Goal: Task Accomplishment & Management: Manage account settings

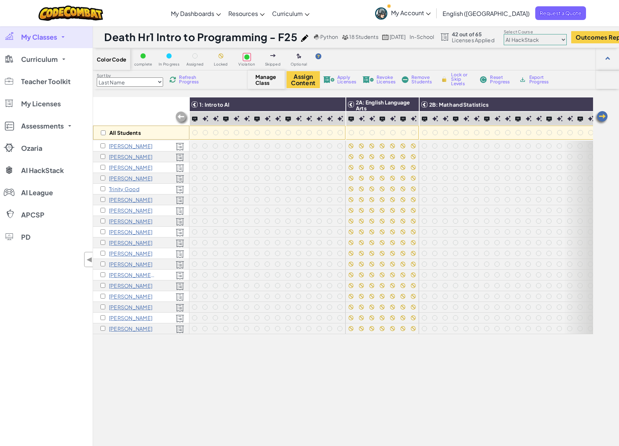
select select "663b25f11c568468efc8adde"
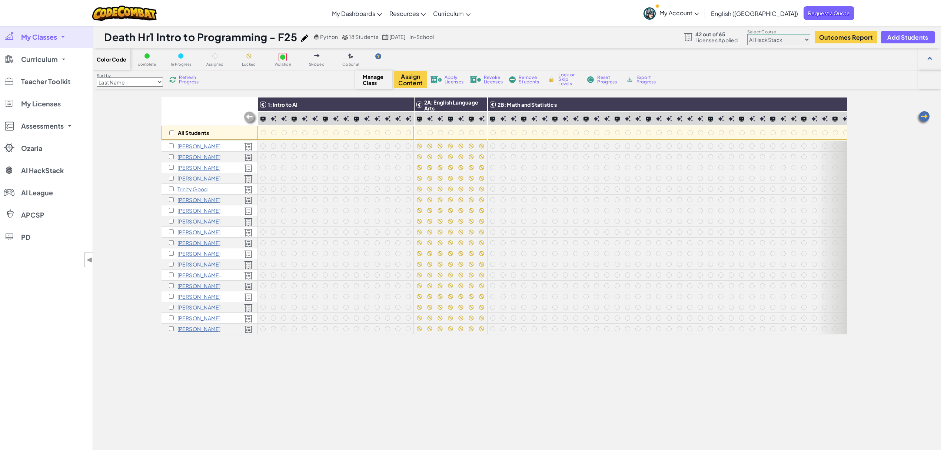
click at [184, 80] on span "Refresh Progress" at bounding box center [190, 79] width 23 height 9
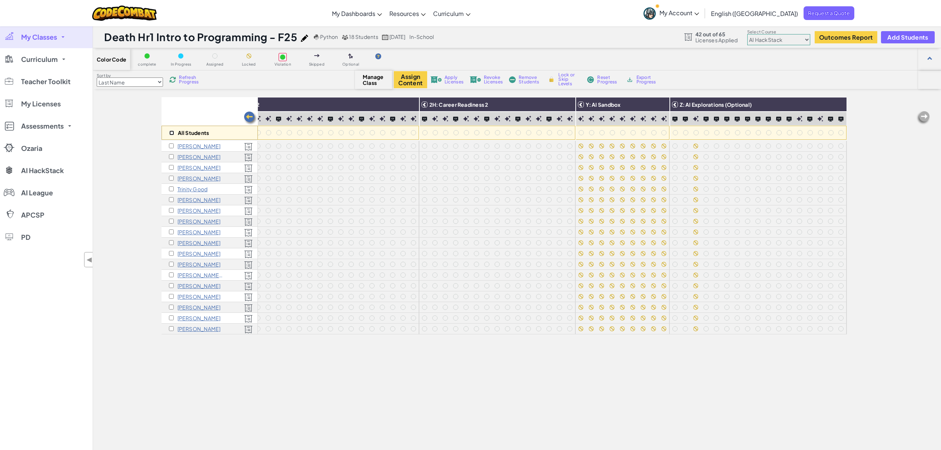
click at [173, 132] on input "checkbox" at bounding box center [171, 132] width 5 height 5
checkbox input "true"
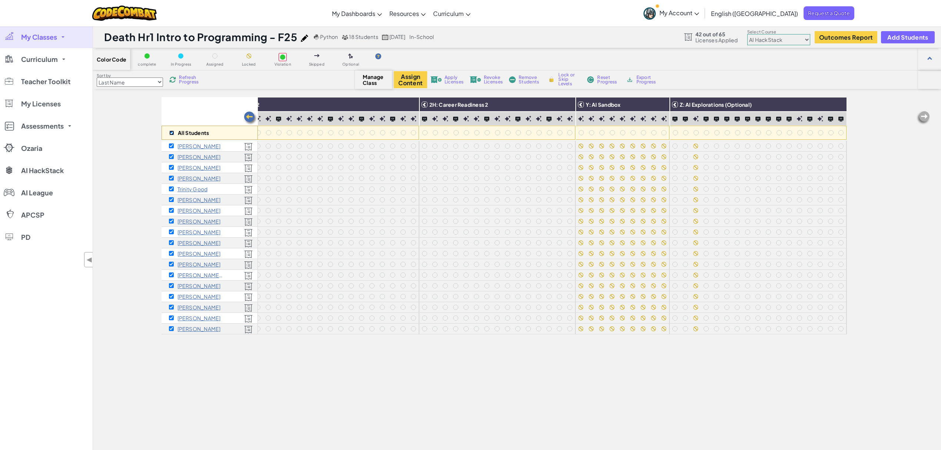
checkbox input "true"
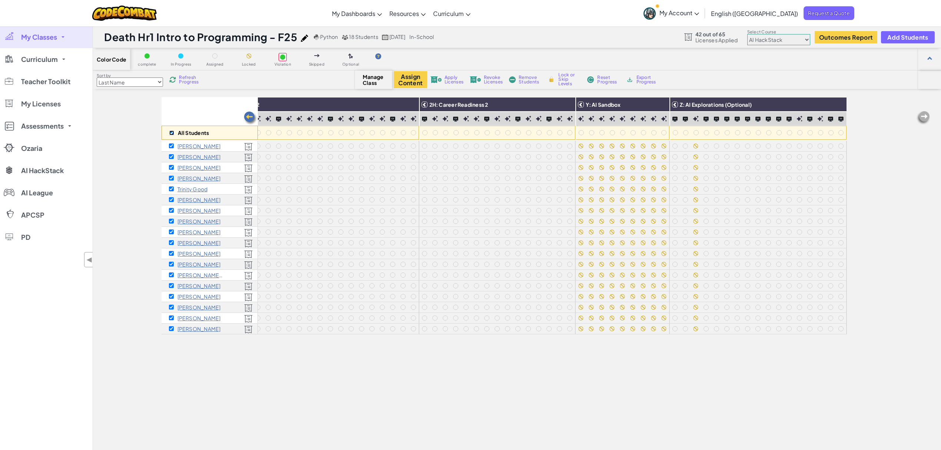
checkbox input "true"
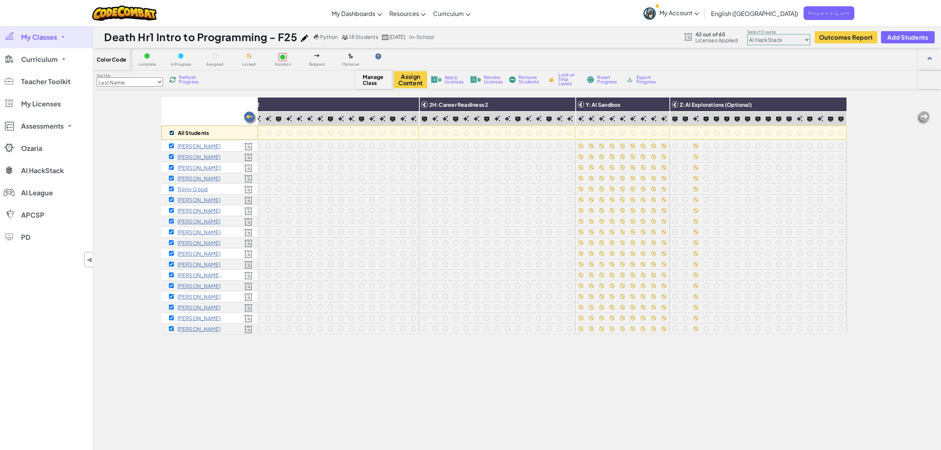
checkbox input "true"
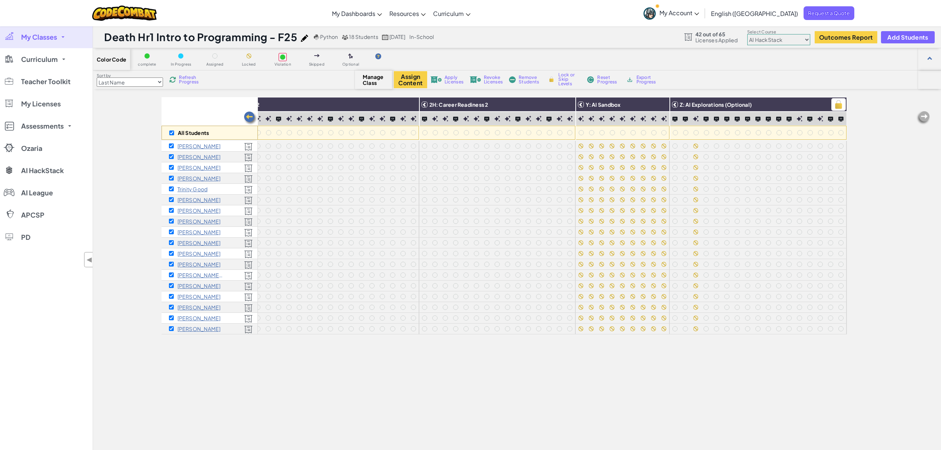
click at [618, 105] on img at bounding box center [838, 104] width 13 height 11
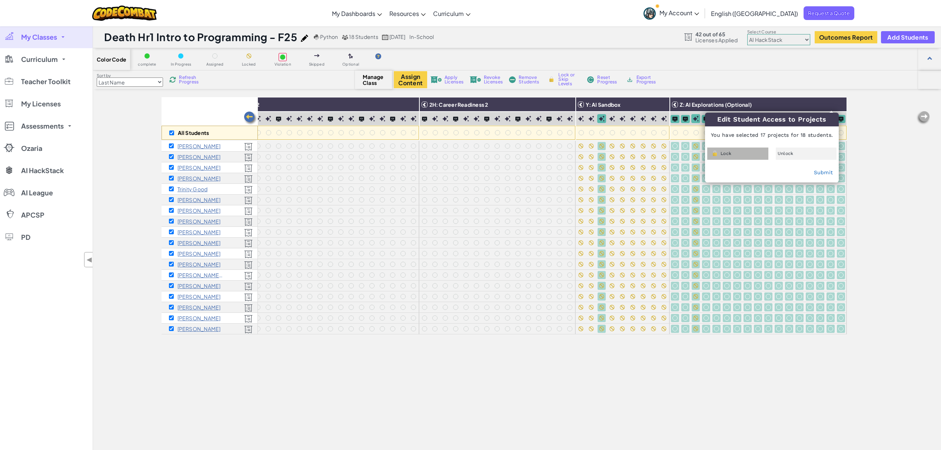
click at [618, 156] on div "Lock" at bounding box center [737, 153] width 61 height 12
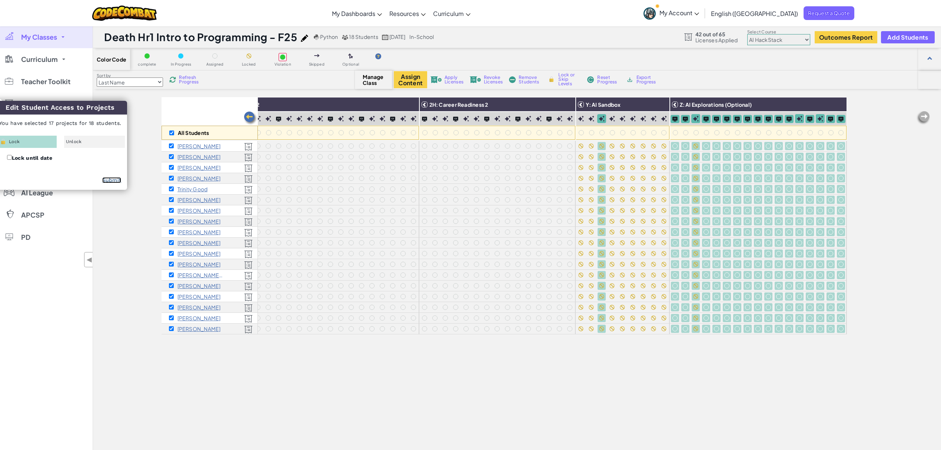
click at [116, 179] on link "Submit" at bounding box center [111, 180] width 19 height 6
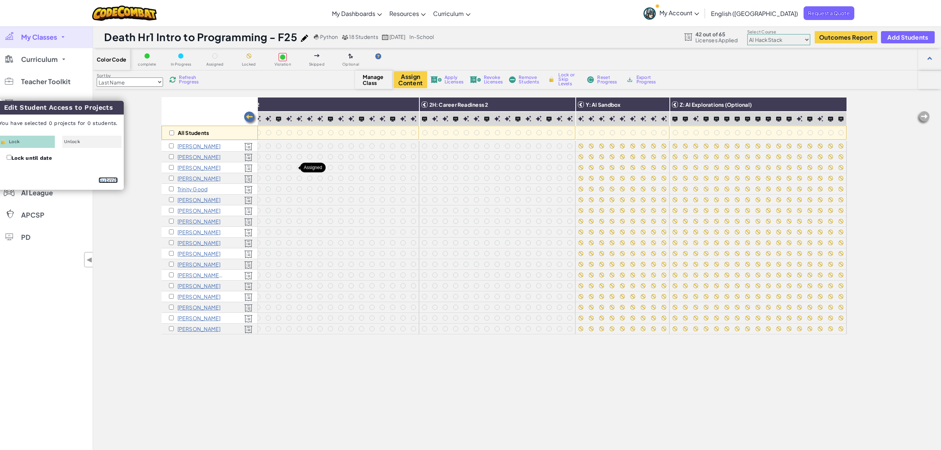
checkbox input "false"
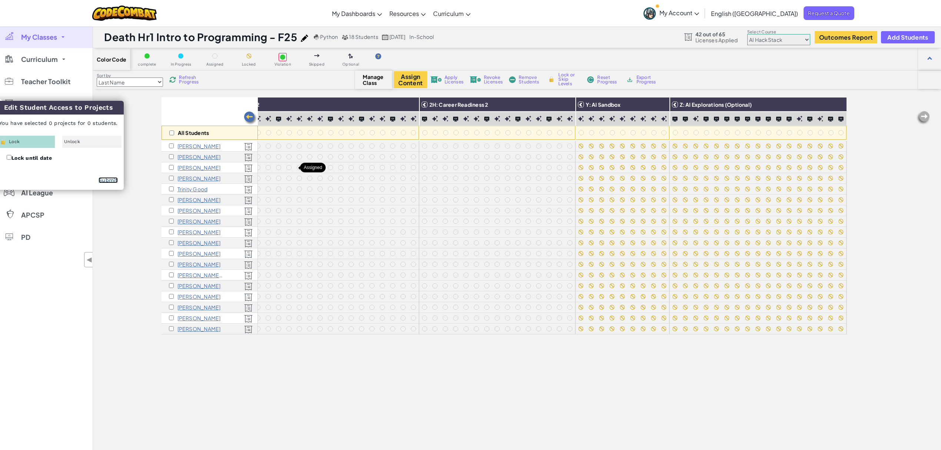
checkbox input "false"
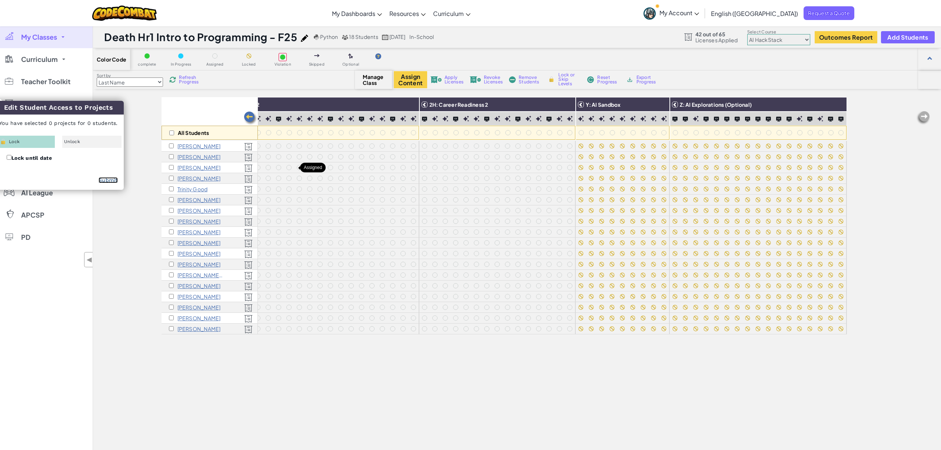
checkbox input "false"
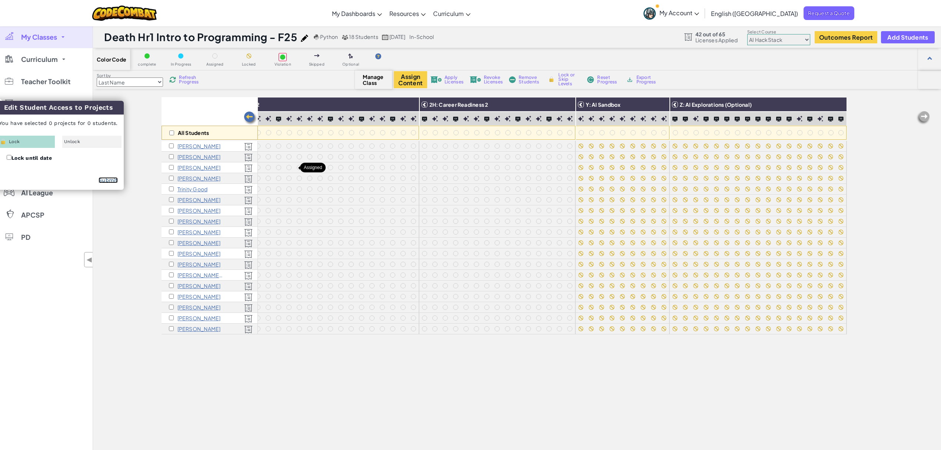
checkbox input "false"
click at [172, 133] on input "checkbox" at bounding box center [171, 132] width 5 height 5
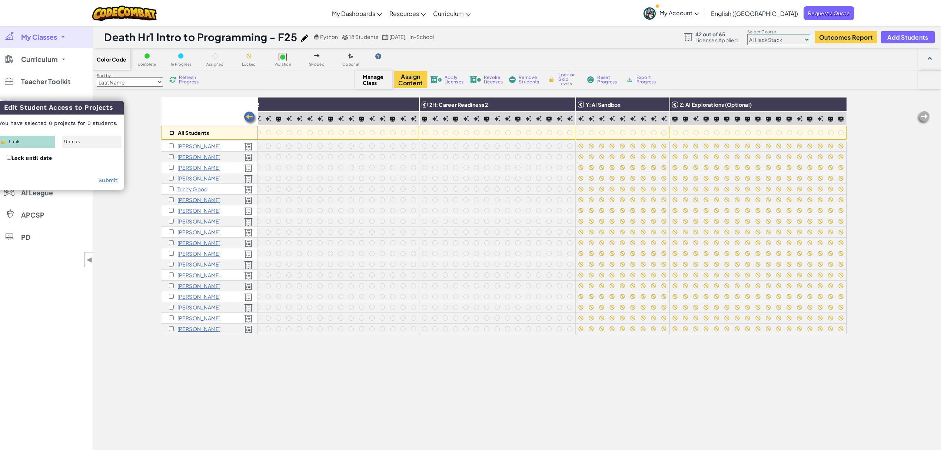
checkbox input "true"
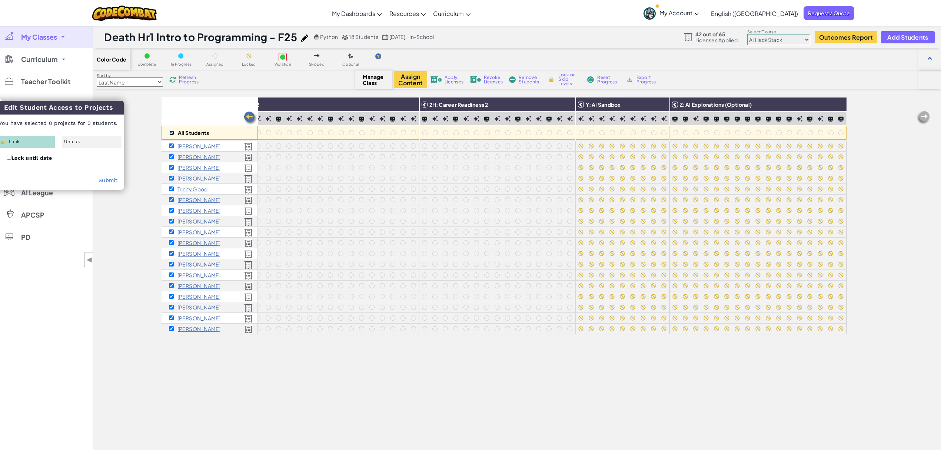
checkbox input "true"
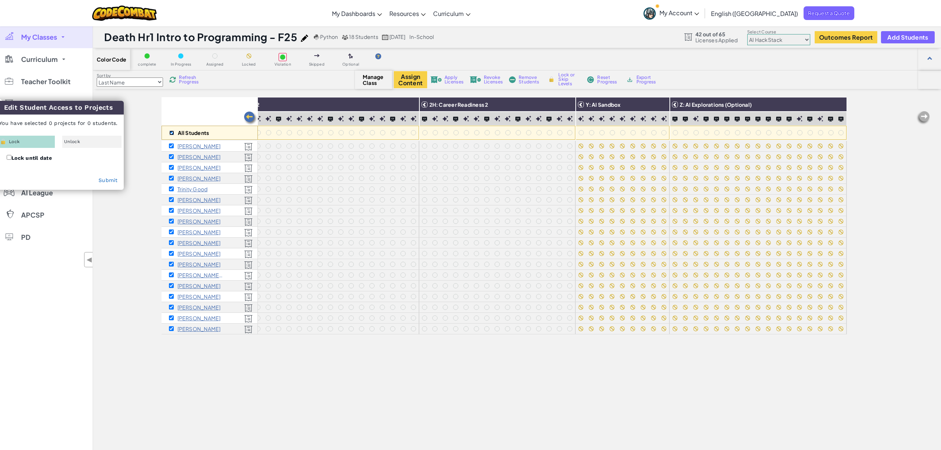
checkbox input "true"
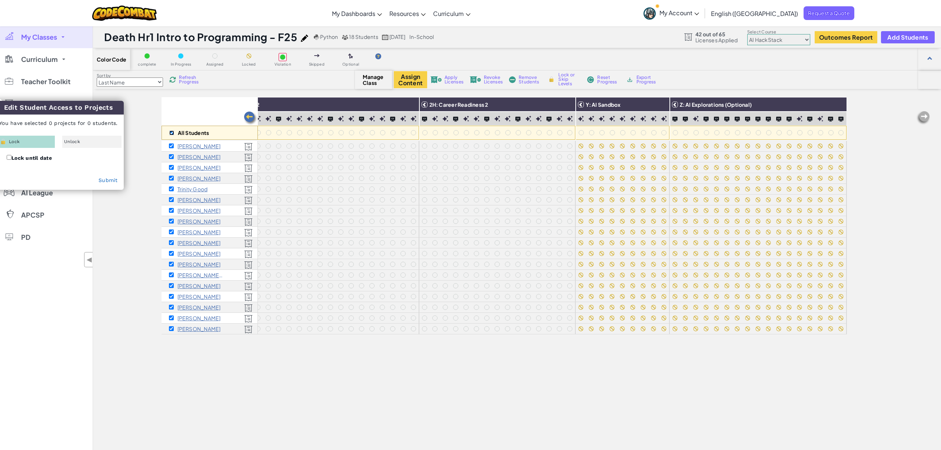
checkbox input "true"
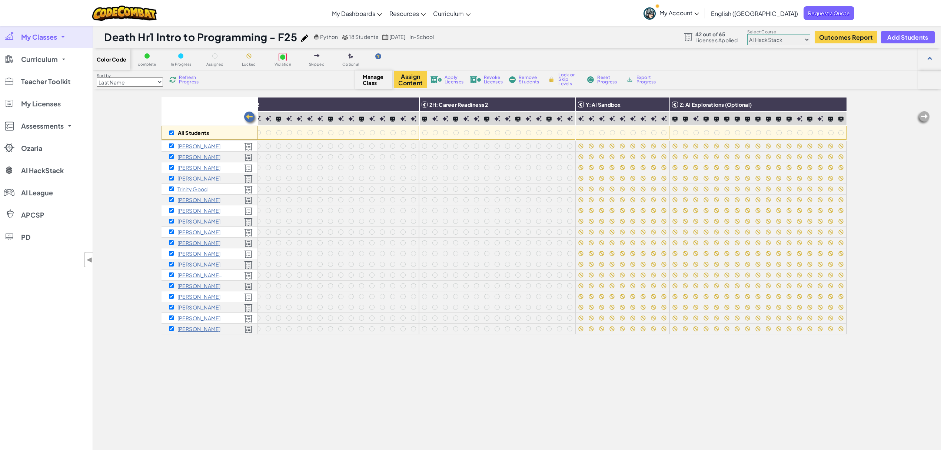
click at [172, 135] on div "All Students" at bounding box center [210, 133] width 96 height 14
click at [561, 104] on img at bounding box center [567, 104] width 13 height 11
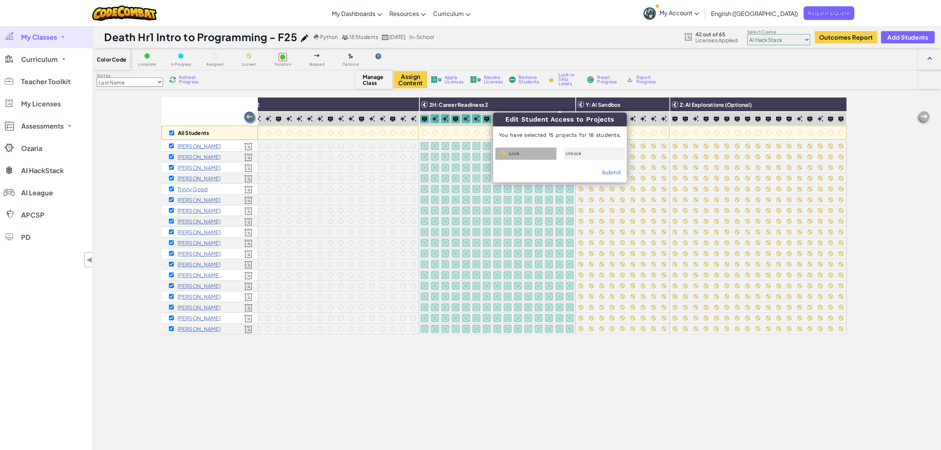
click at [542, 151] on div "Lock" at bounding box center [525, 153] width 61 height 12
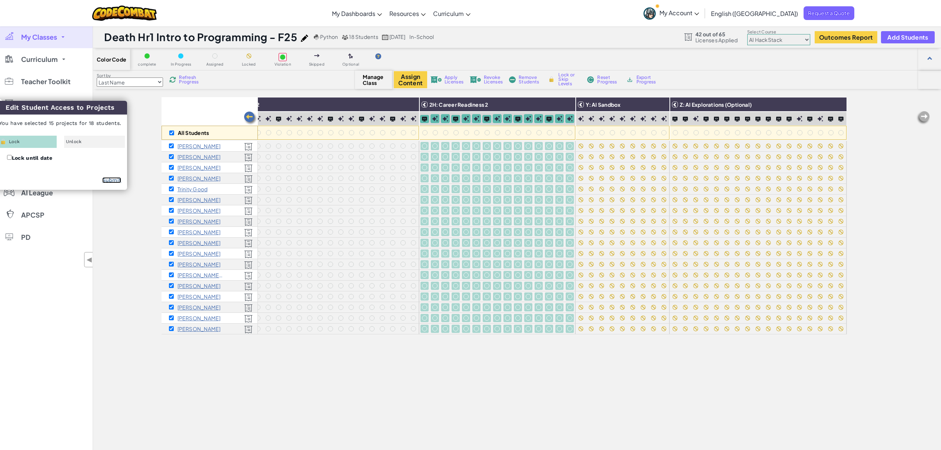
click at [109, 180] on link "Submit" at bounding box center [111, 180] width 19 height 6
checkbox input "false"
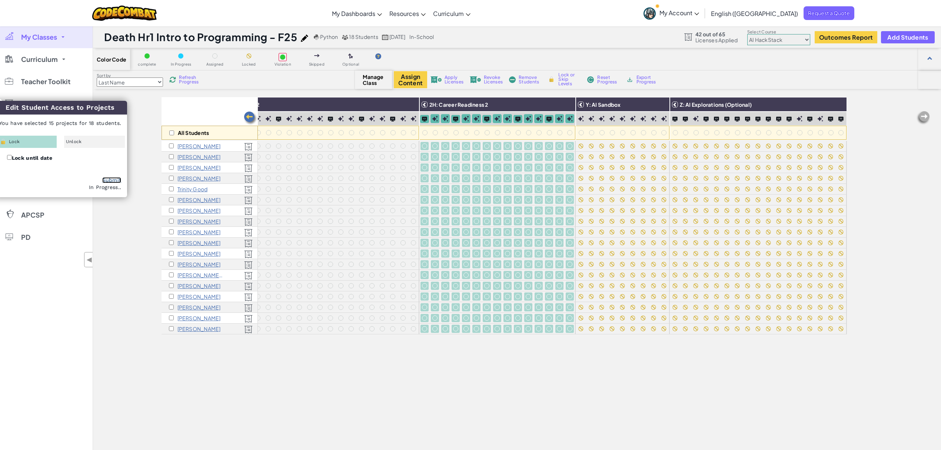
checkbox input "false"
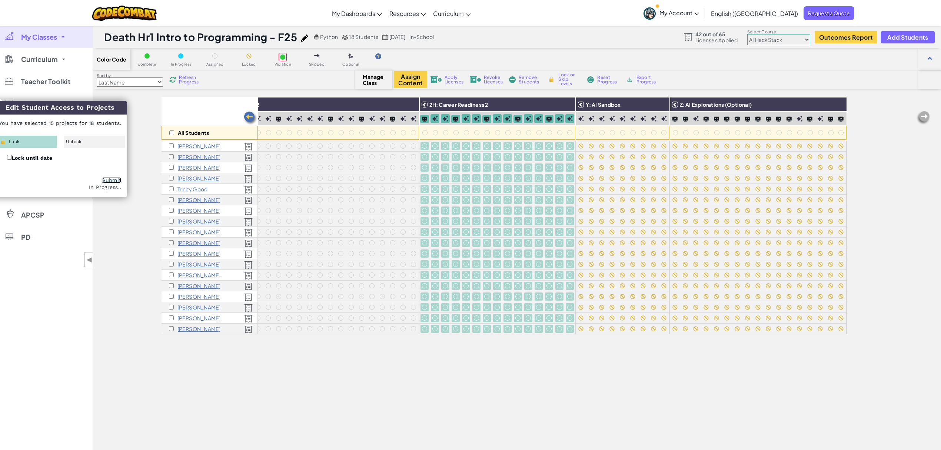
checkbox input "false"
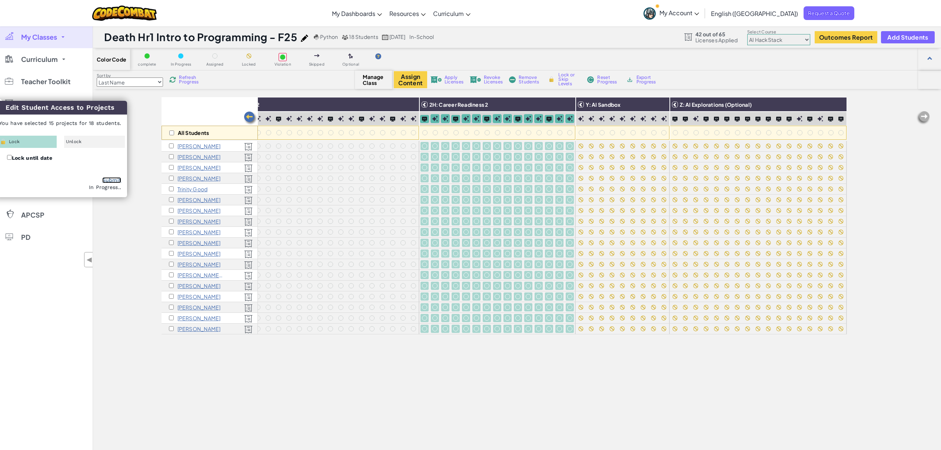
checkbox input "false"
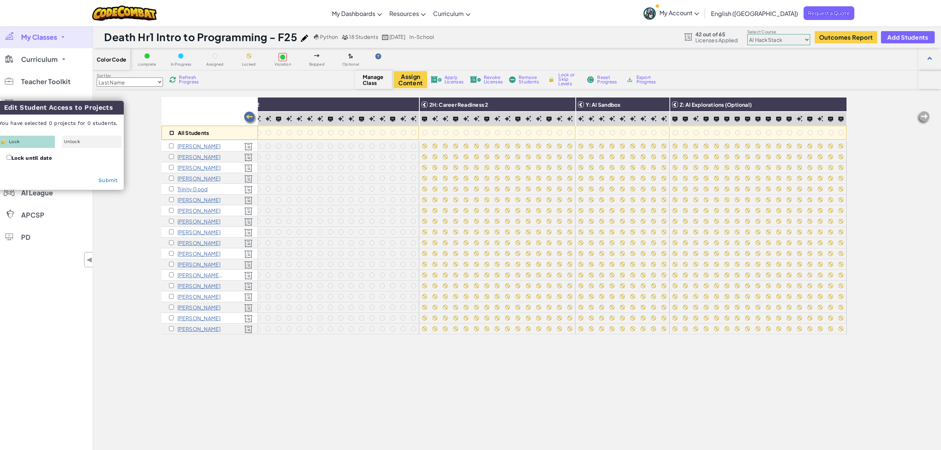
click at [172, 133] on input "checkbox" at bounding box center [171, 132] width 5 height 5
checkbox input "true"
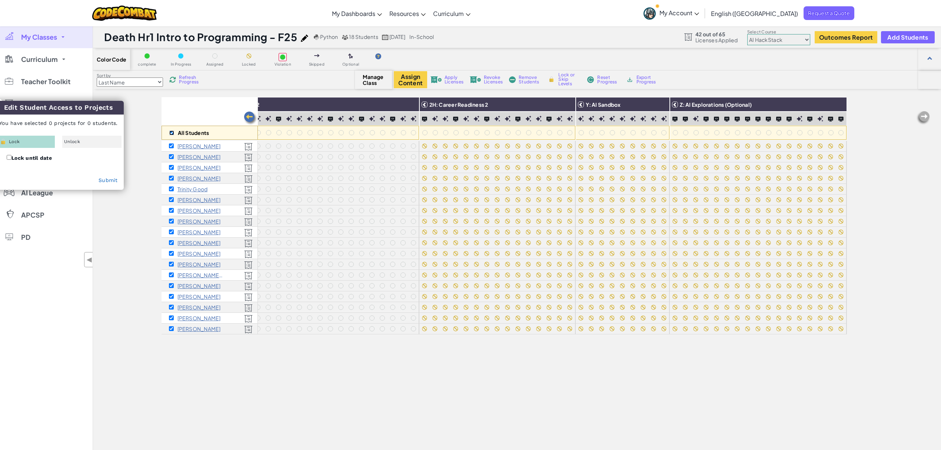
checkbox input "true"
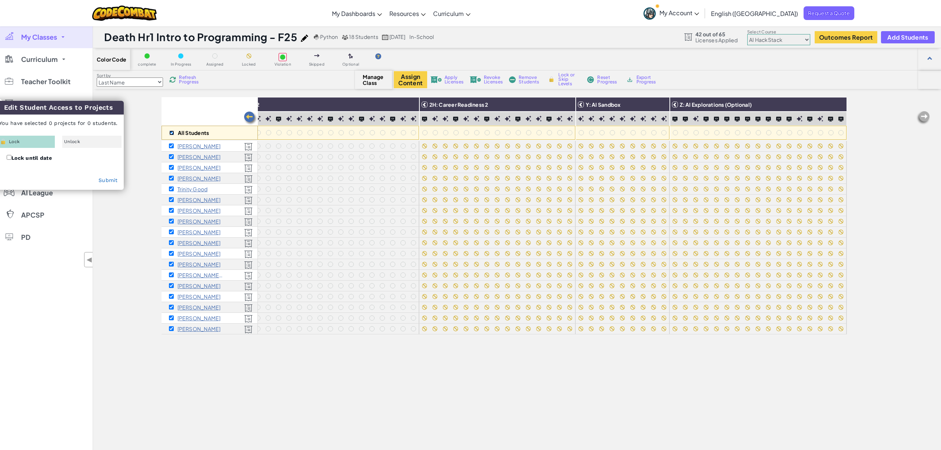
checkbox input "true"
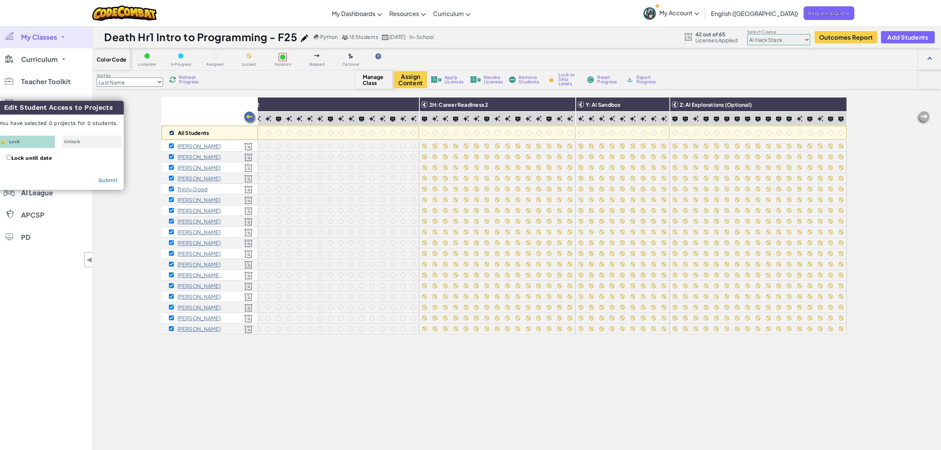
checkbox input "true"
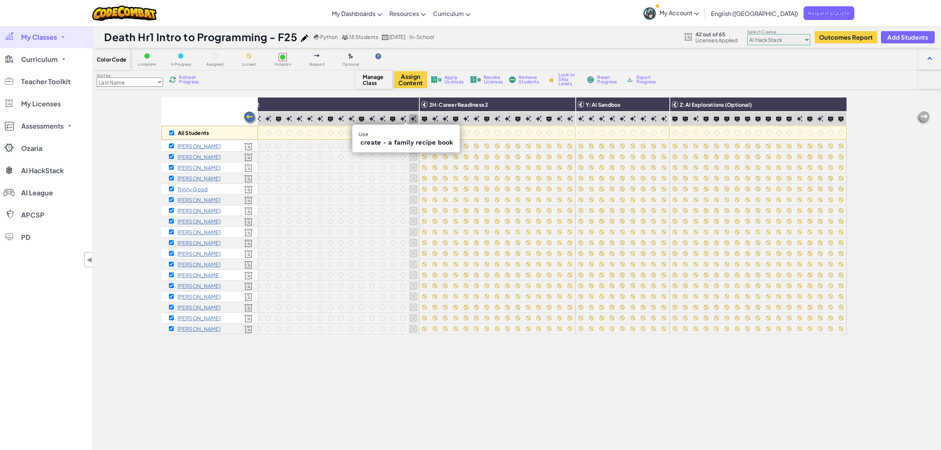
click at [410, 119] on img at bounding box center [413, 119] width 6 height 6
click at [276, 118] on img at bounding box center [278, 118] width 5 height 5
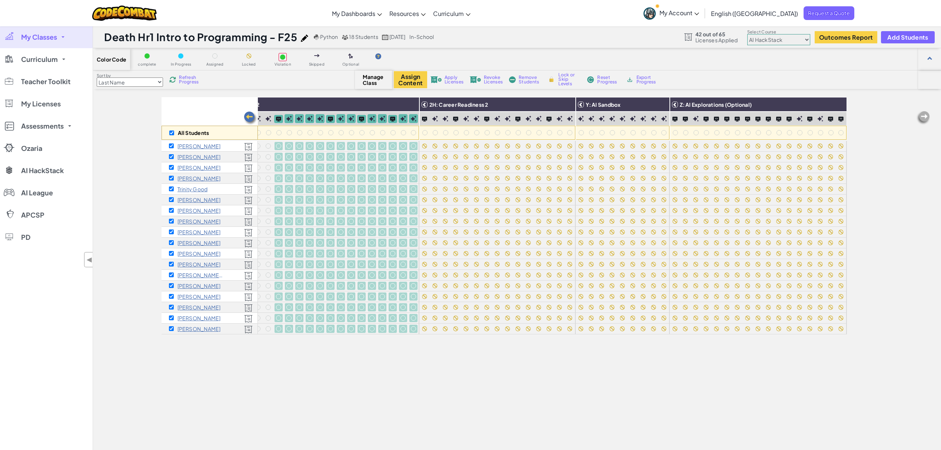
click at [250, 119] on img at bounding box center [250, 118] width 15 height 15
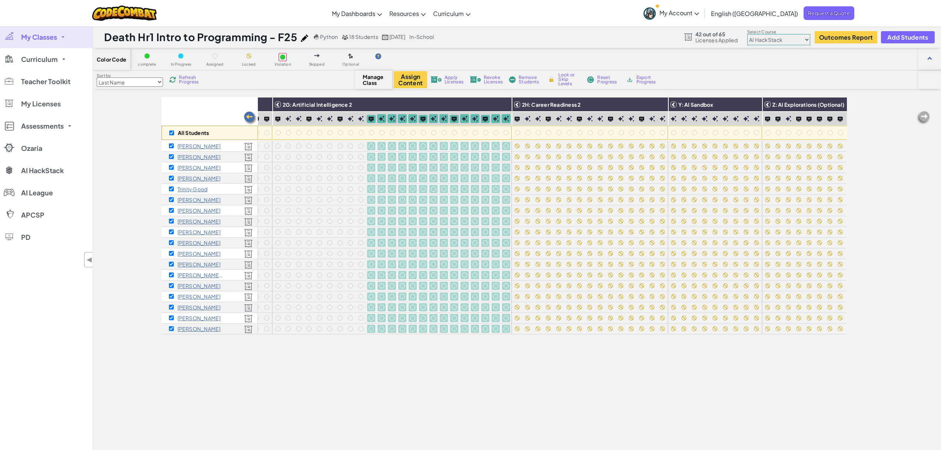
scroll to position [0, 1334]
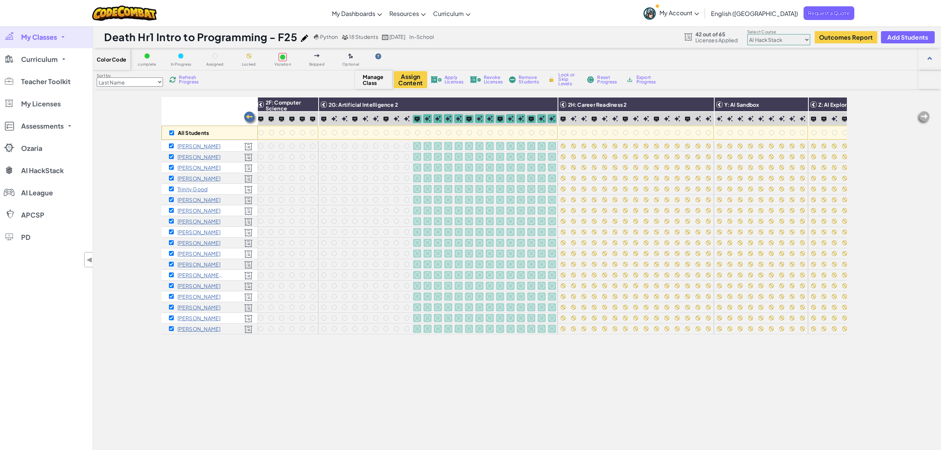
click at [322, 120] on div at bounding box center [324, 118] width 6 height 5
click at [249, 117] on img at bounding box center [250, 118] width 15 height 15
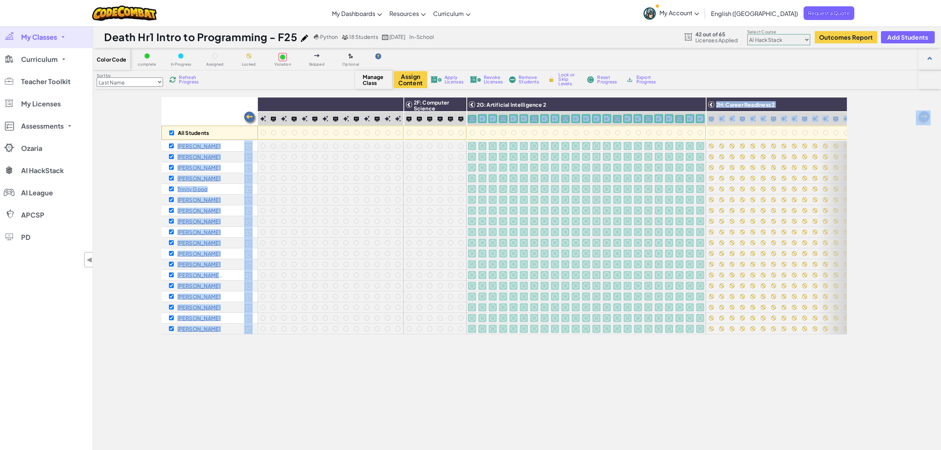
click at [249, 117] on img at bounding box center [250, 118] width 15 height 15
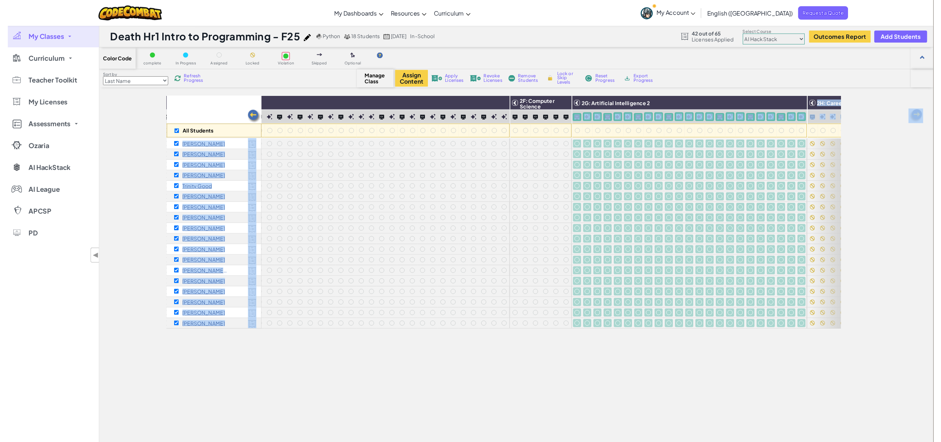
scroll to position [0, 1038]
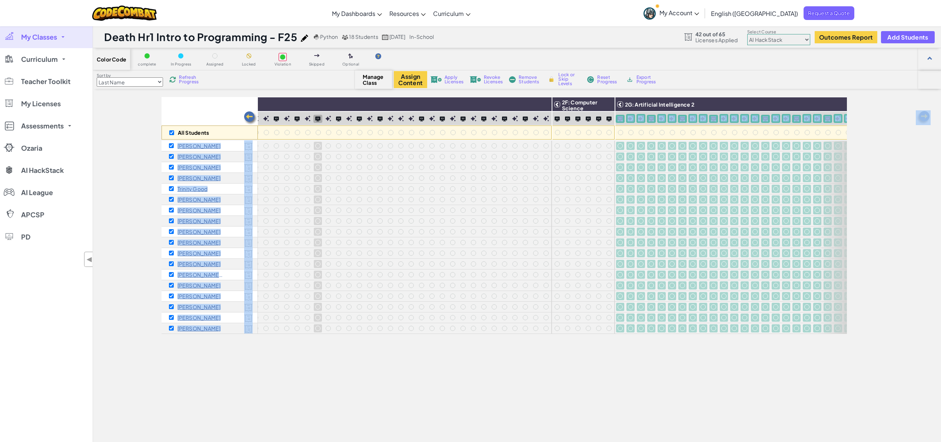
click at [308, 119] on img at bounding box center [308, 119] width 6 height 6
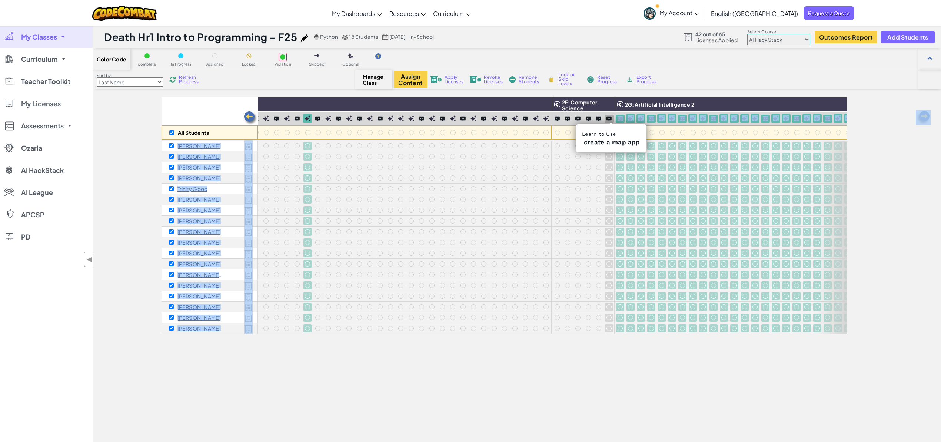
click at [609, 117] on img at bounding box center [608, 118] width 5 height 5
click at [559, 117] on img at bounding box center [557, 118] width 5 height 5
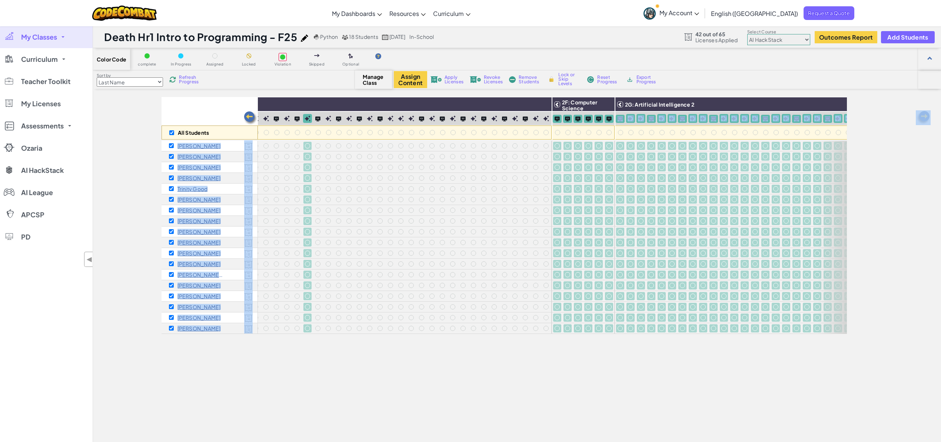
click at [545, 116] on img at bounding box center [546, 119] width 6 height 6
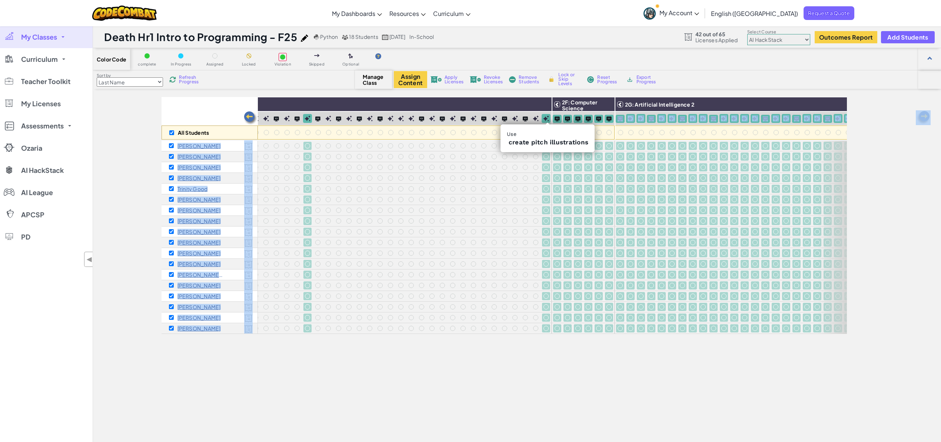
click at [419, 116] on div at bounding box center [421, 119] width 9 height 8
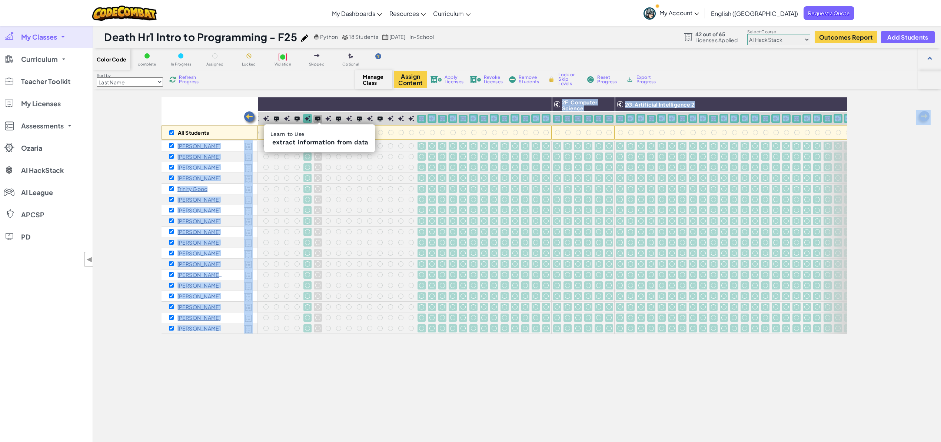
click at [317, 116] on img at bounding box center [317, 118] width 5 height 5
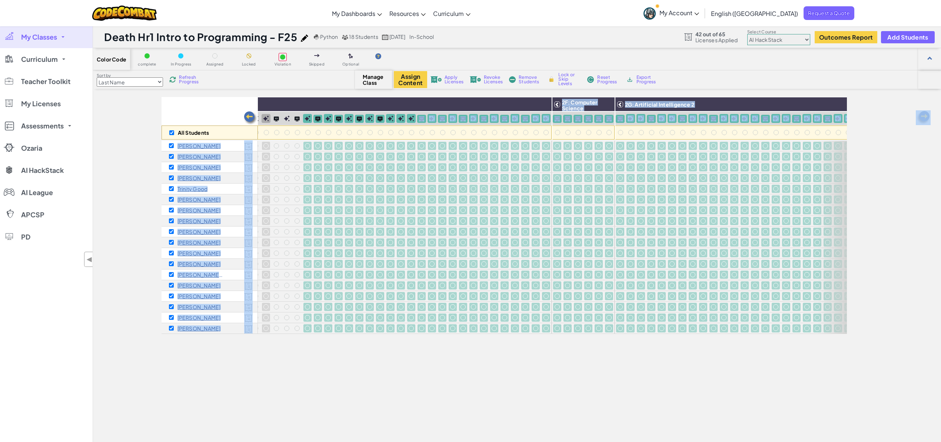
click at [250, 117] on img at bounding box center [250, 118] width 15 height 15
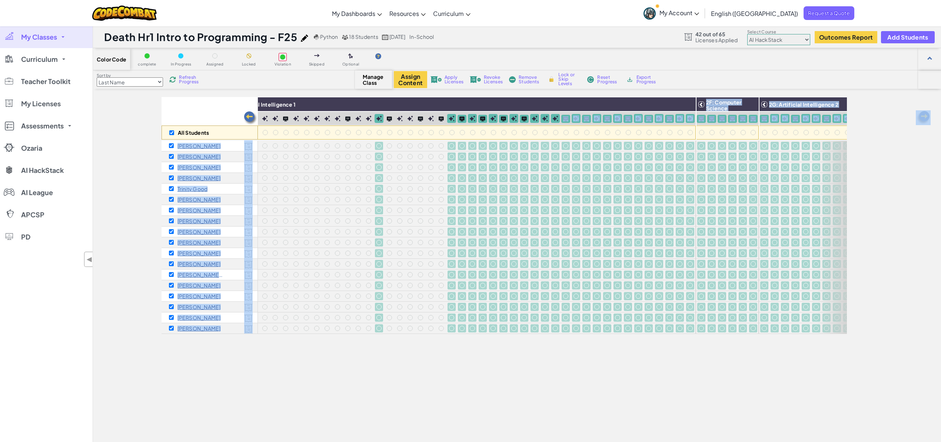
scroll to position [0, 890]
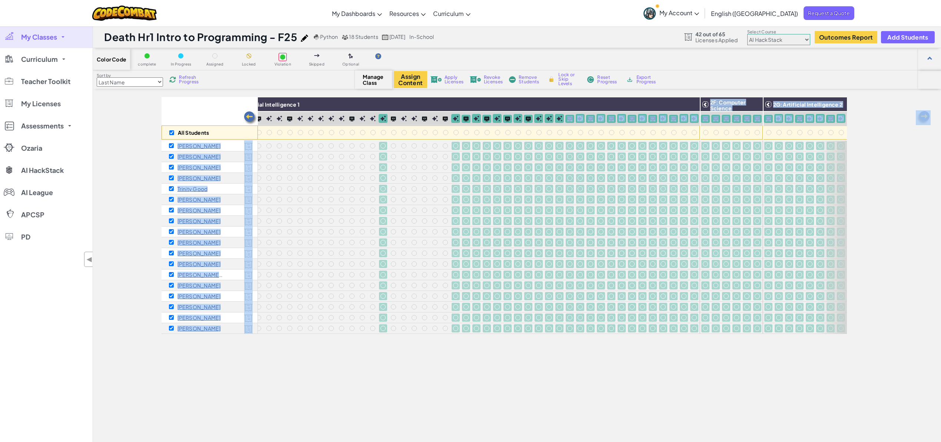
click at [250, 117] on img at bounding box center [250, 118] width 15 height 15
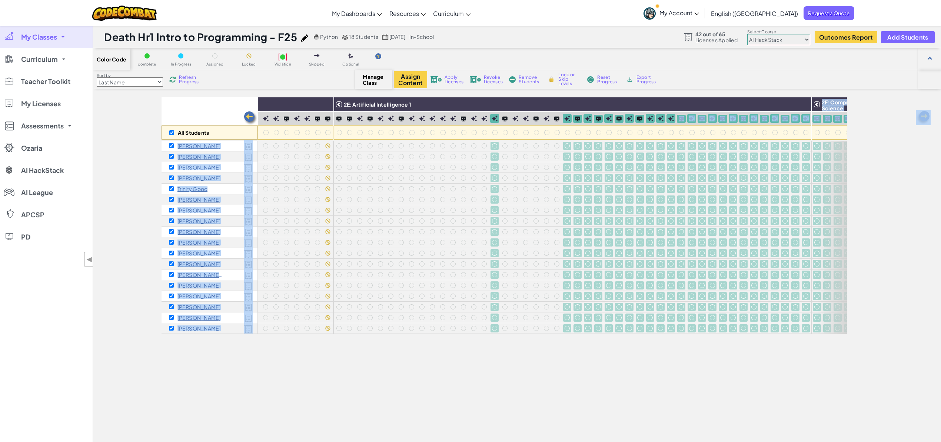
scroll to position [0, 742]
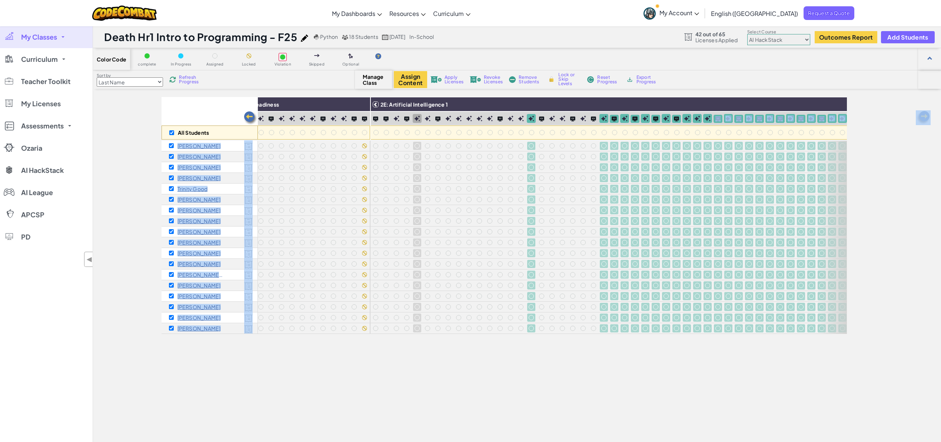
click at [378, 118] on img at bounding box center [375, 118] width 5 height 5
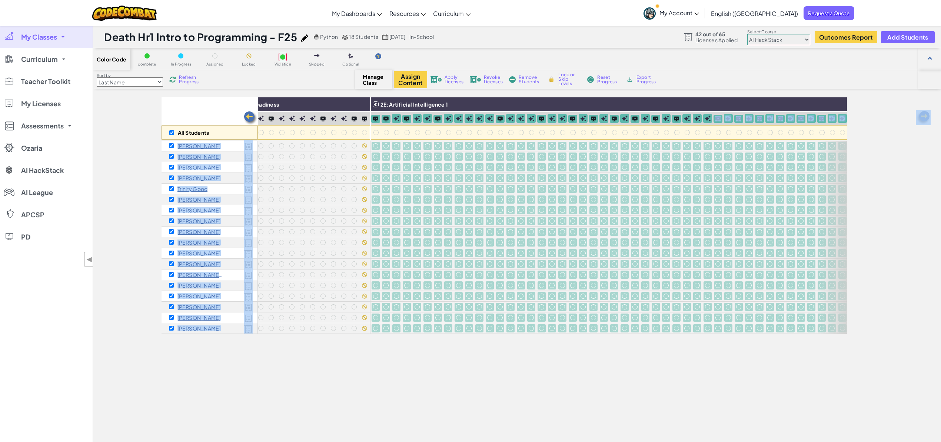
click at [250, 119] on img at bounding box center [250, 118] width 15 height 15
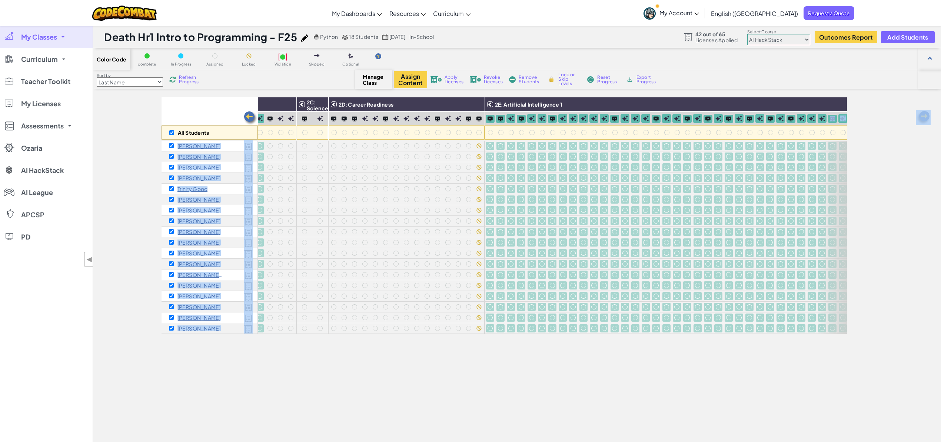
scroll to position [0, 593]
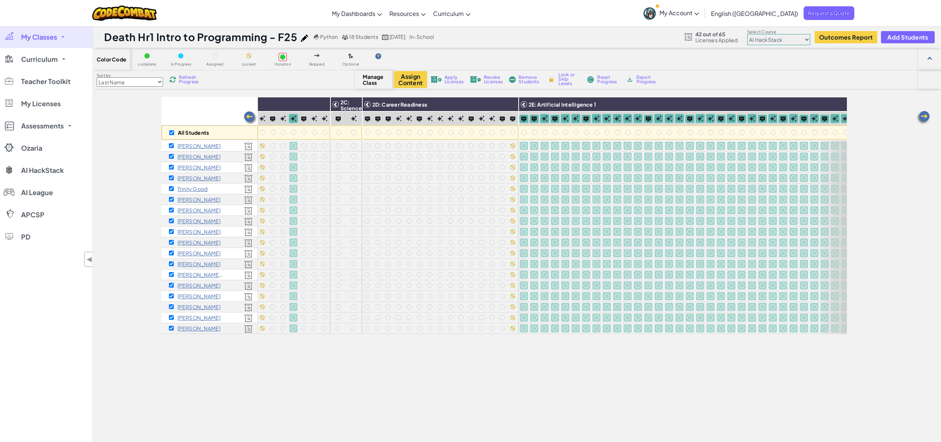
click at [565, 82] on span "Lock or Skip Levels" at bounding box center [569, 79] width 22 height 13
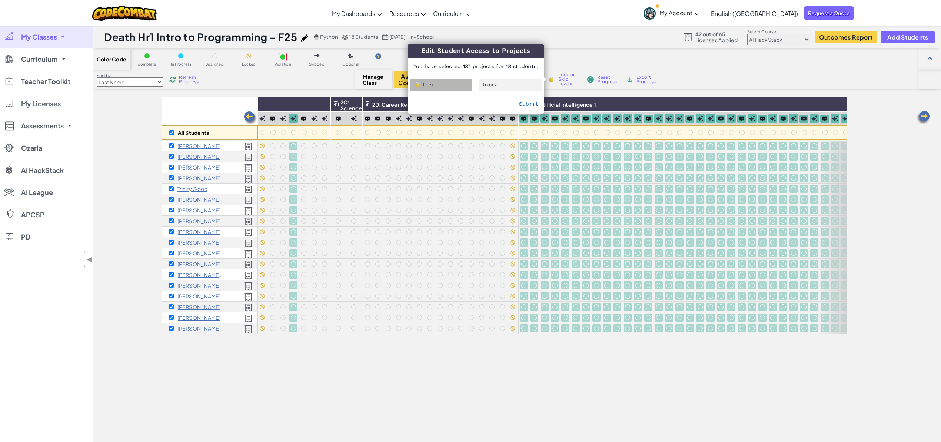
click at [445, 82] on div "Lock" at bounding box center [441, 85] width 62 height 12
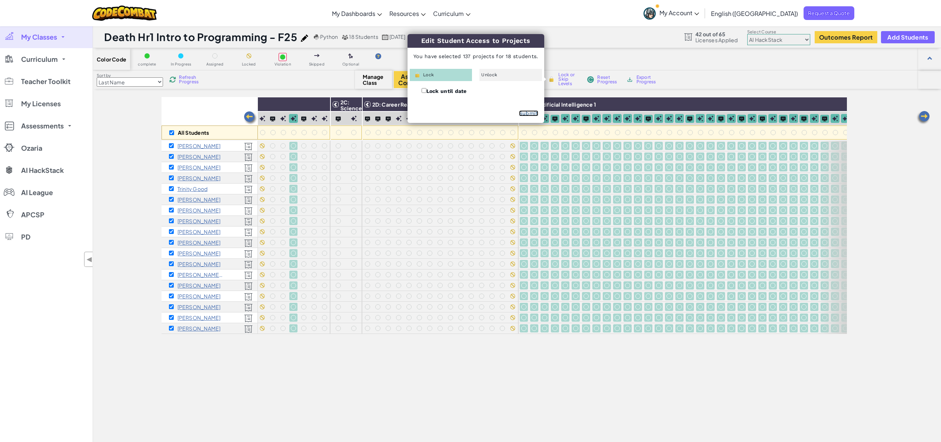
click at [527, 112] on link "Submit" at bounding box center [528, 113] width 19 height 6
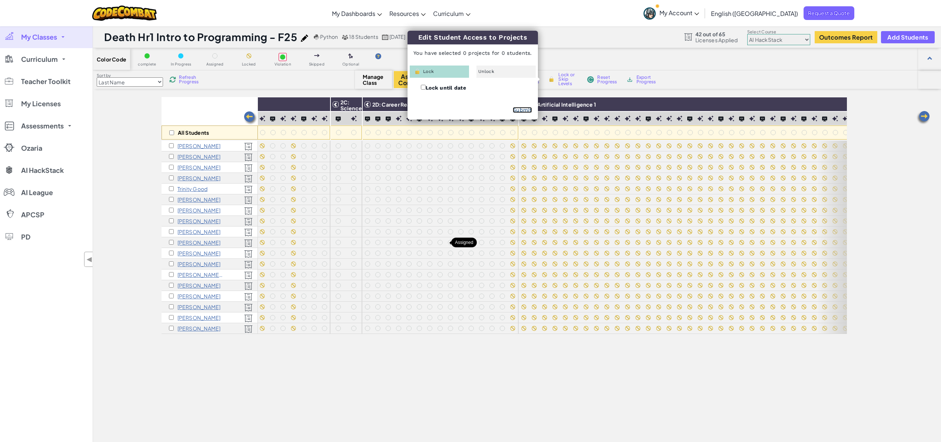
checkbox input "false"
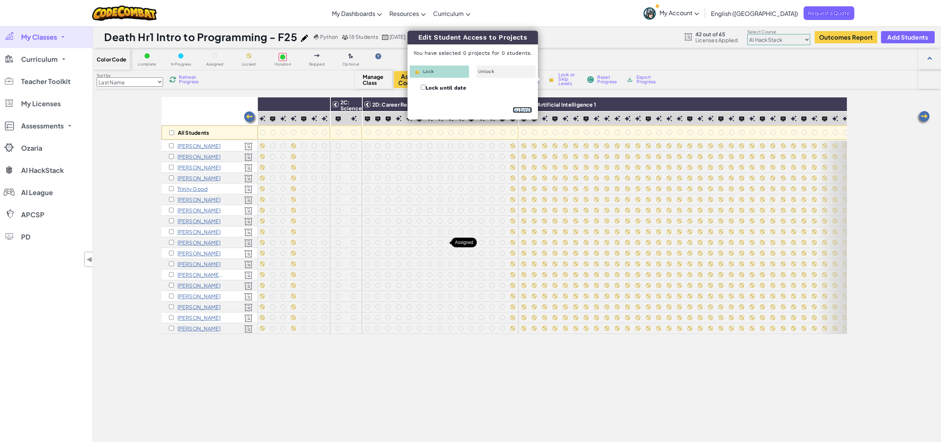
checkbox input "false"
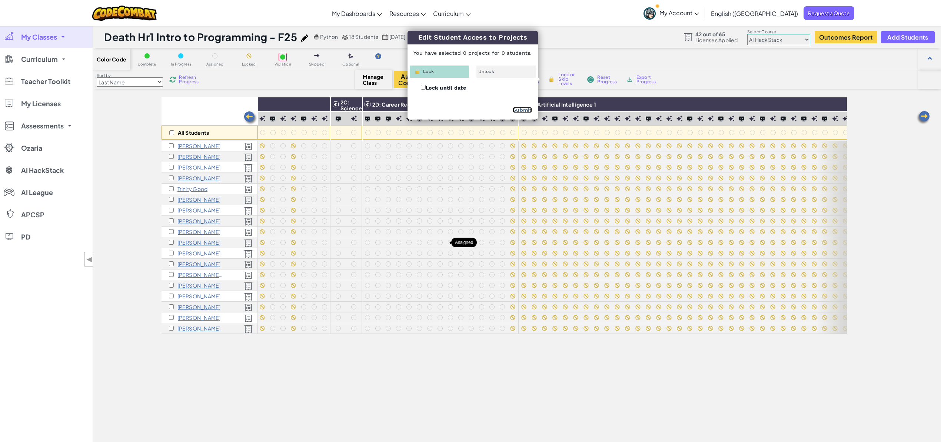
checkbox input "false"
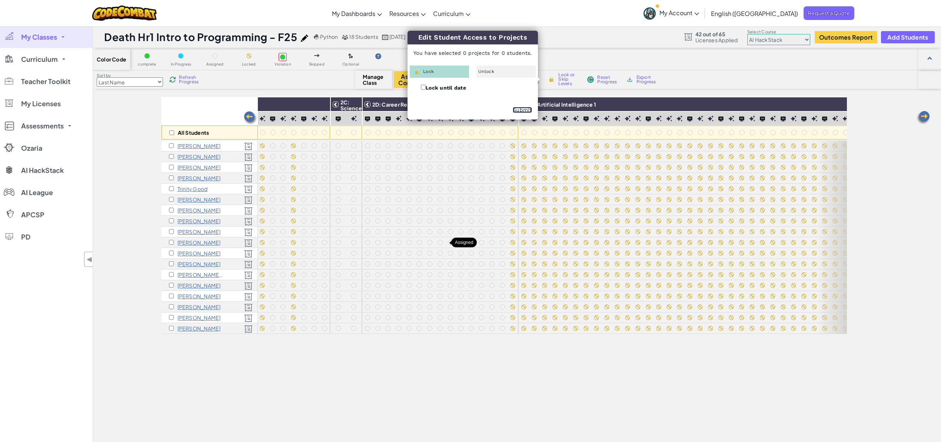
checkbox input "false"
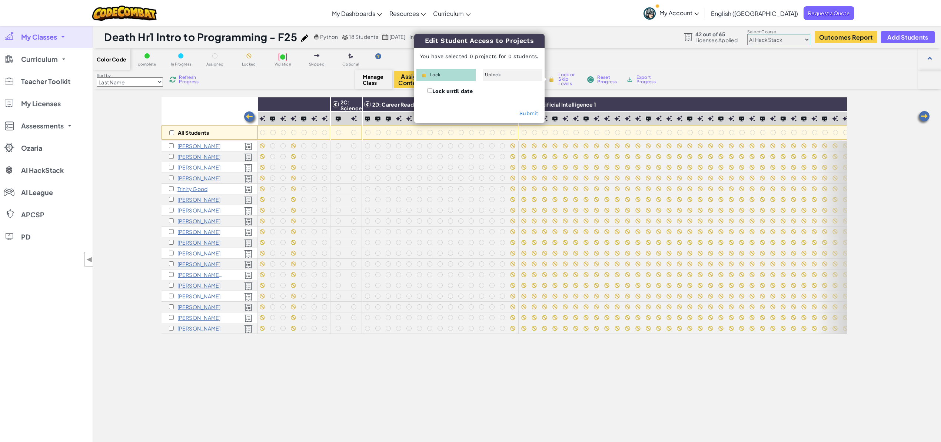
click at [515, 363] on div "All Students 1: Intro to AI 2A: English Language Arts 2B: Math and Statistics 2…" at bounding box center [504, 299] width 685 height 405
click at [169, 131] on input "checkbox" at bounding box center [171, 132] width 5 height 5
checkbox input "true"
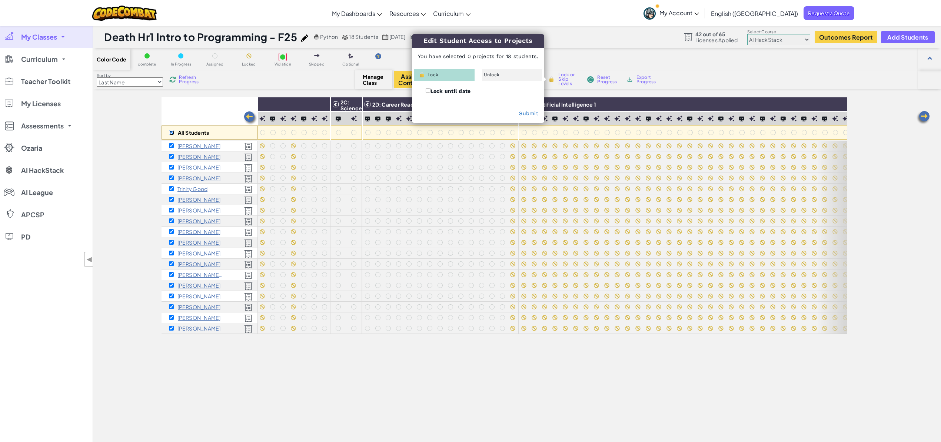
checkbox input "true"
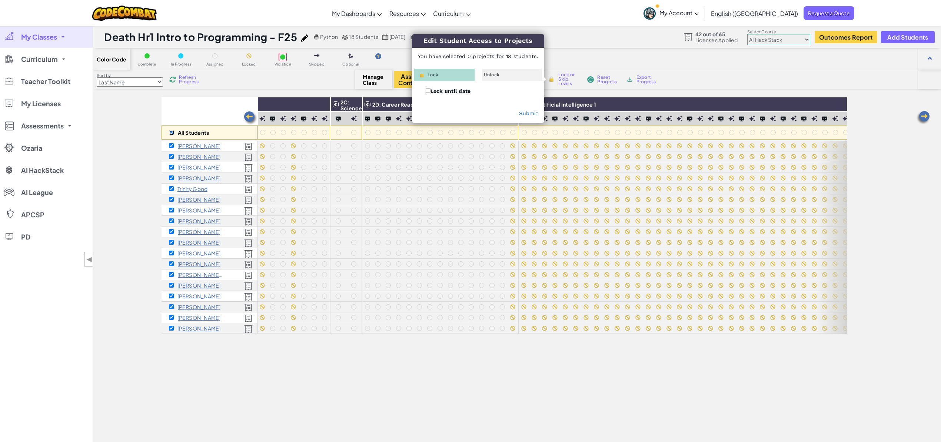
checkbox input "true"
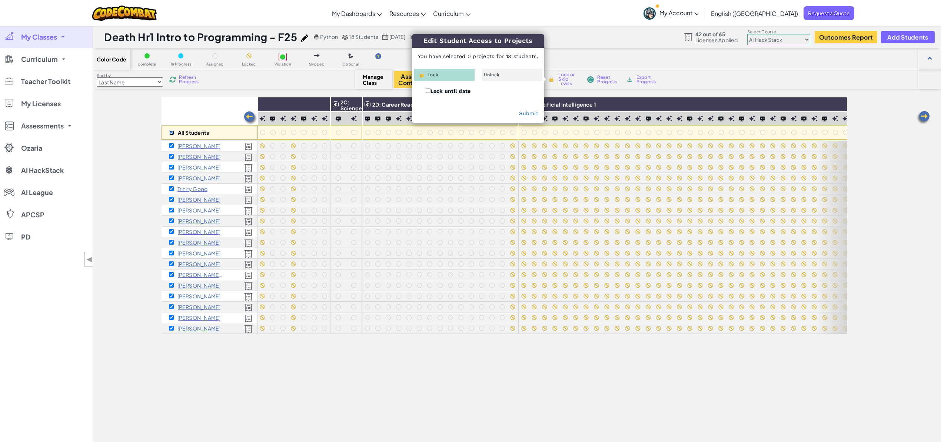
checkbox input "true"
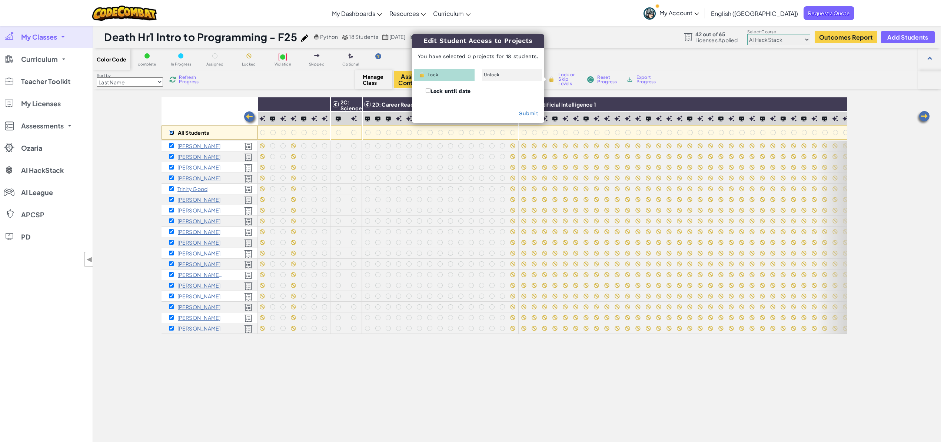
checkbox input "true"
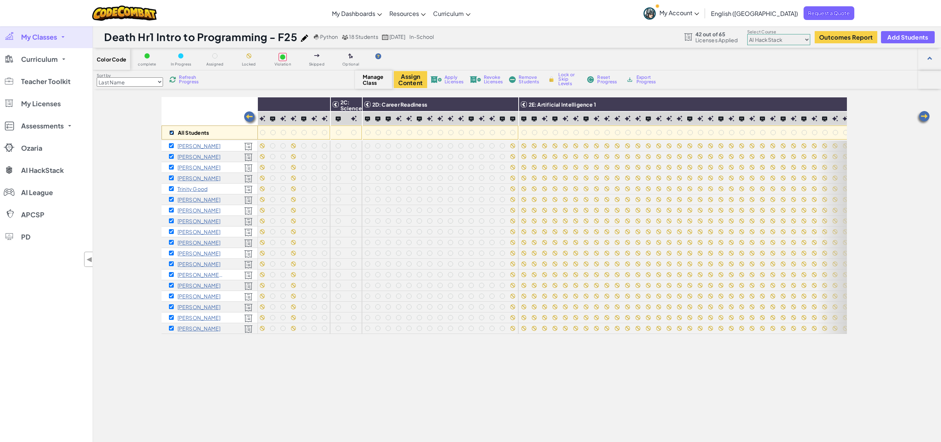
click at [172, 132] on input "checkbox" at bounding box center [171, 132] width 5 height 5
checkbox input "false"
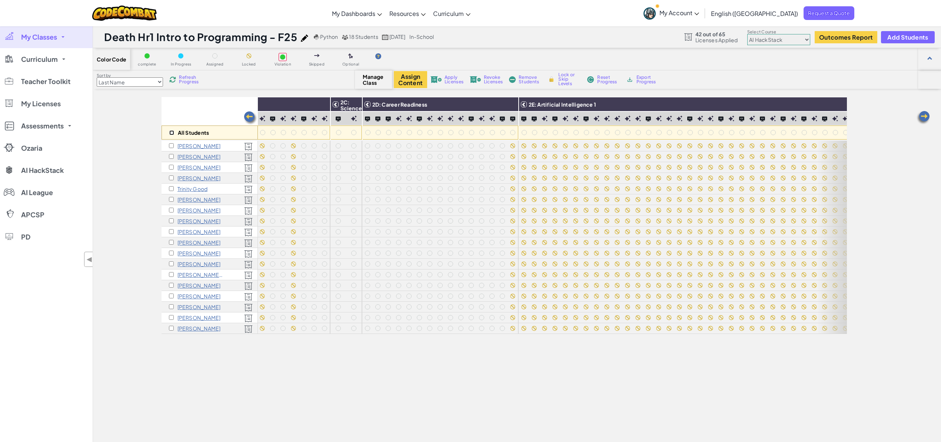
checkbox input "false"
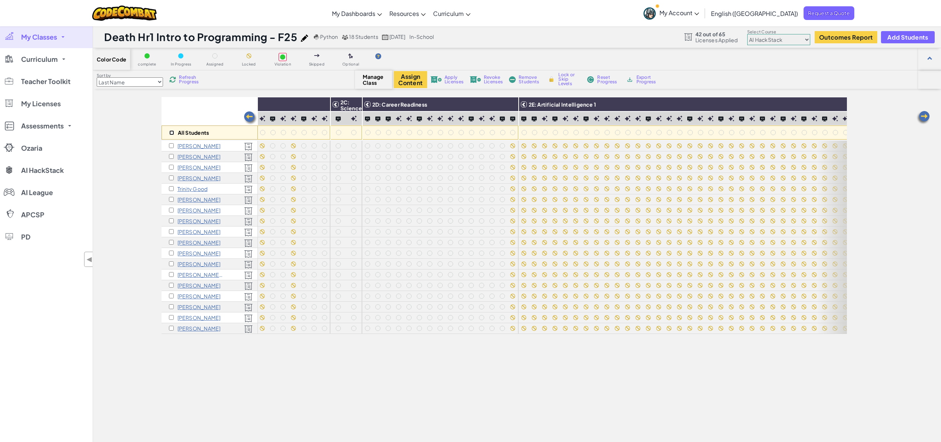
checkbox input "false"
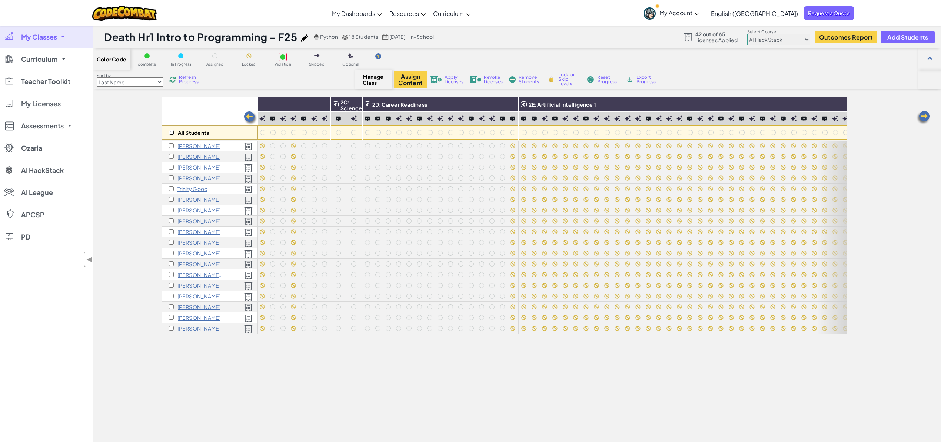
checkbox input "false"
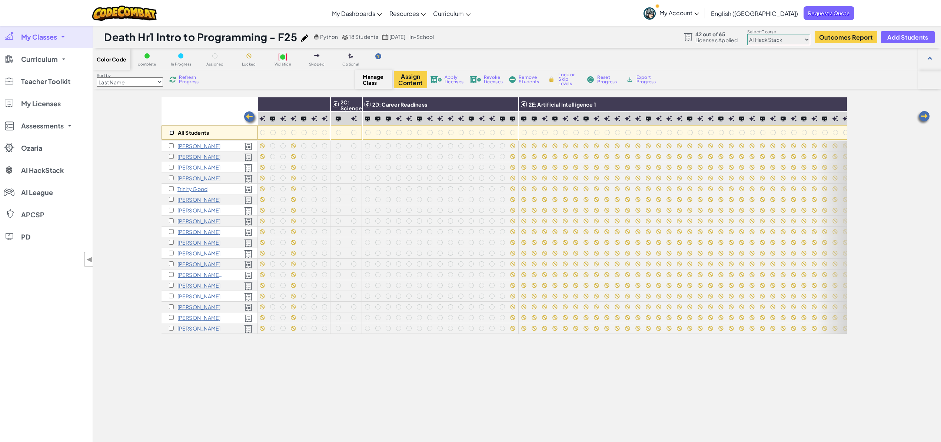
click at [171, 132] on input "checkbox" at bounding box center [171, 132] width 5 height 5
checkbox input "true"
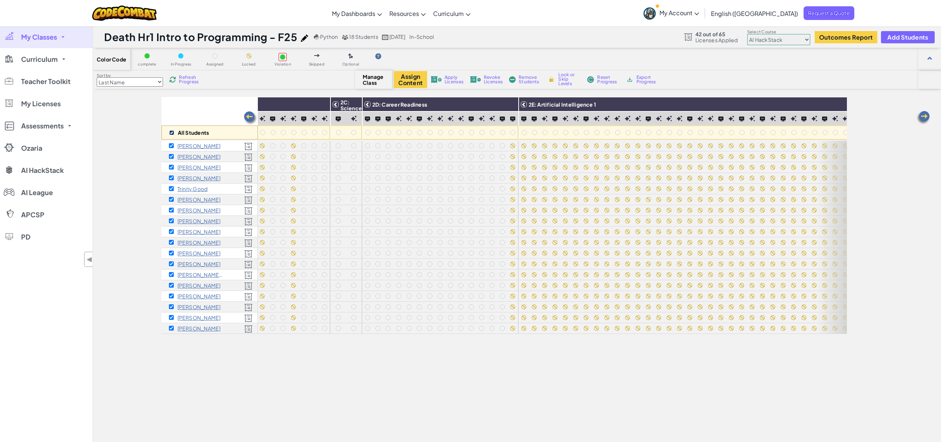
checkbox input "true"
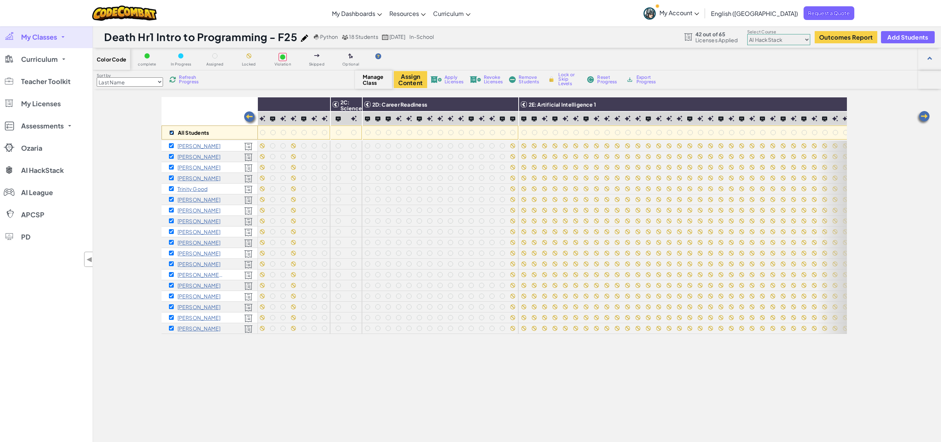
checkbox input "true"
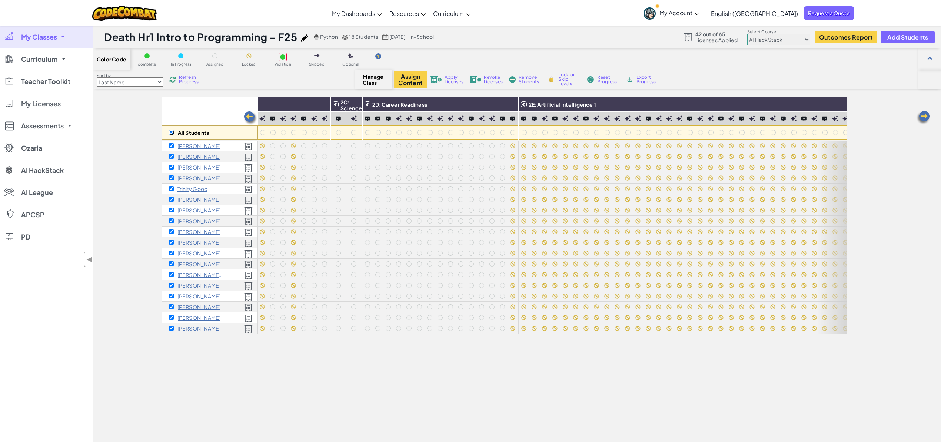
checkbox input "true"
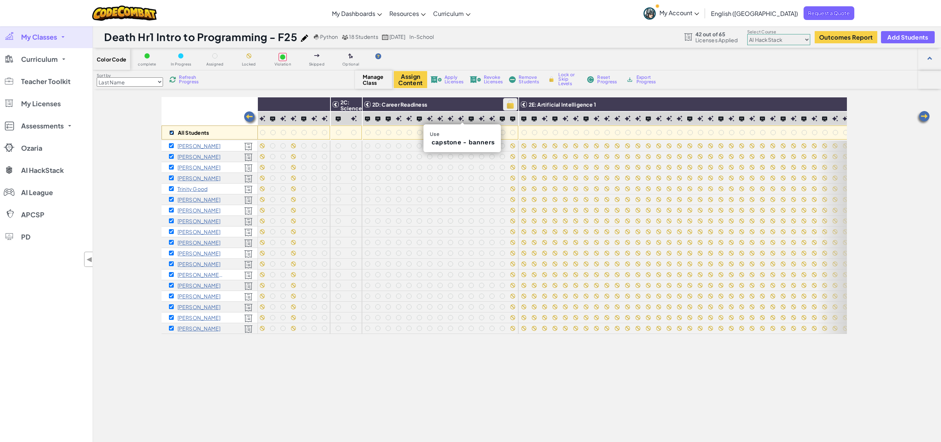
click at [512, 103] on img at bounding box center [510, 104] width 13 height 11
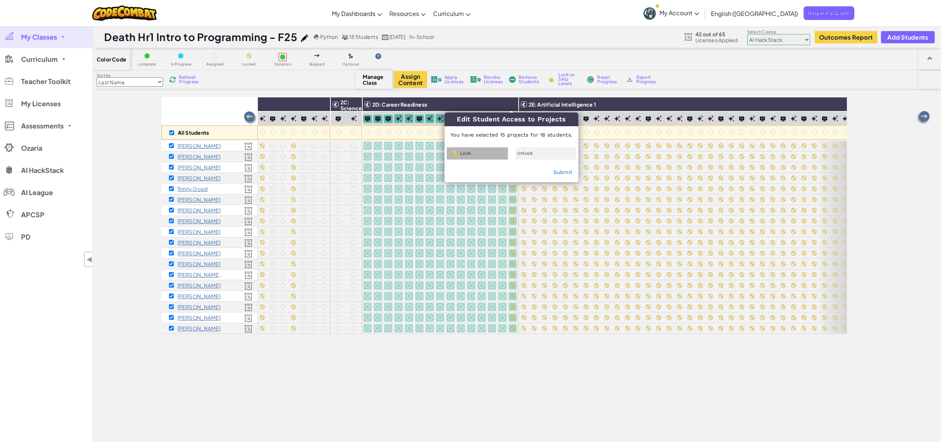
click at [495, 153] on div "Lock" at bounding box center [477, 153] width 61 height 12
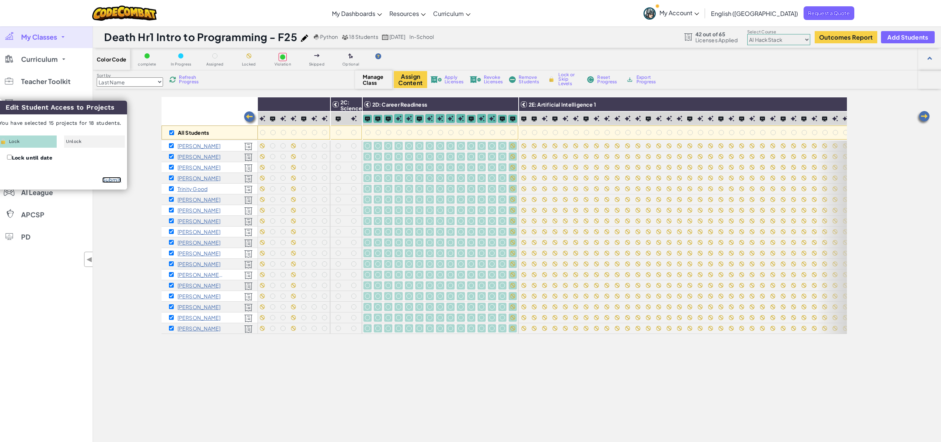
click at [113, 182] on link "Submit" at bounding box center [111, 180] width 19 height 6
click at [250, 114] on img at bounding box center [250, 118] width 15 height 15
checkbox input "false"
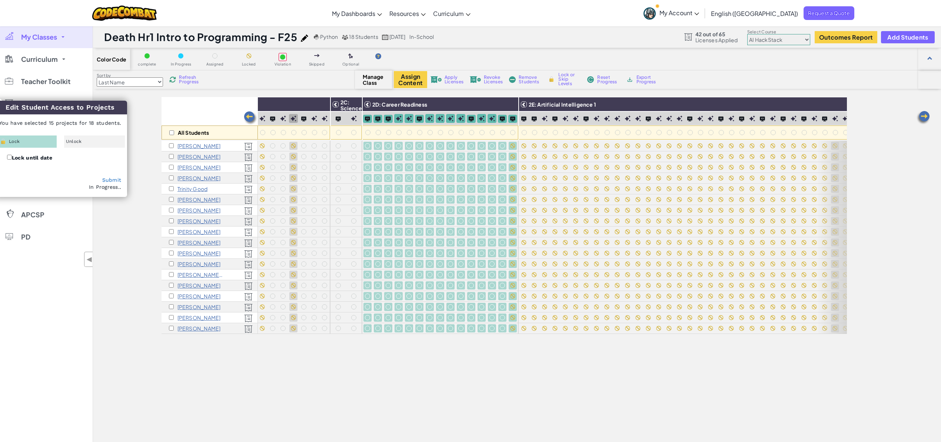
checkbox input "false"
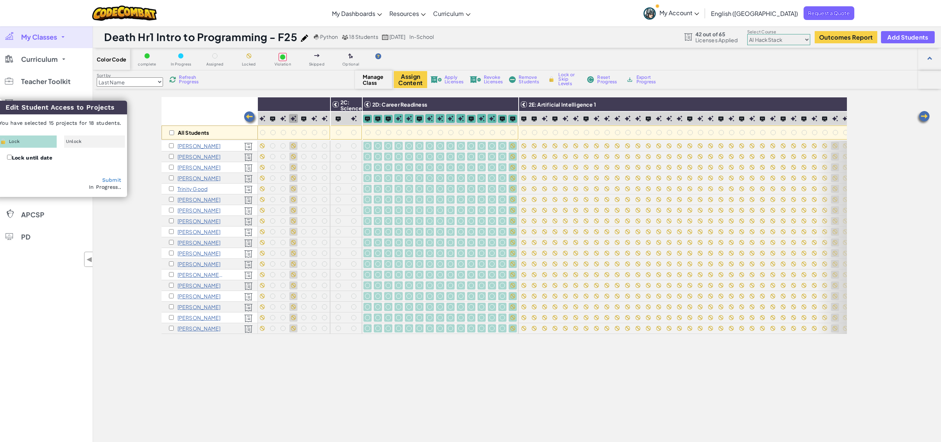
checkbox input "false"
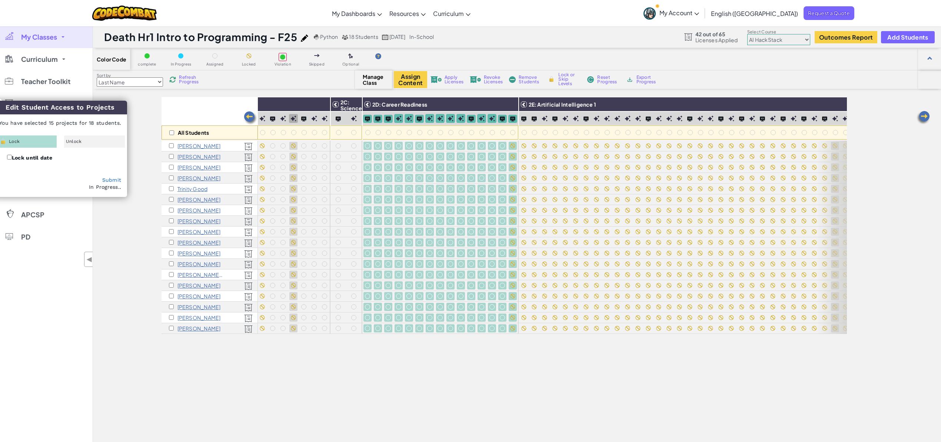
checkbox input "false"
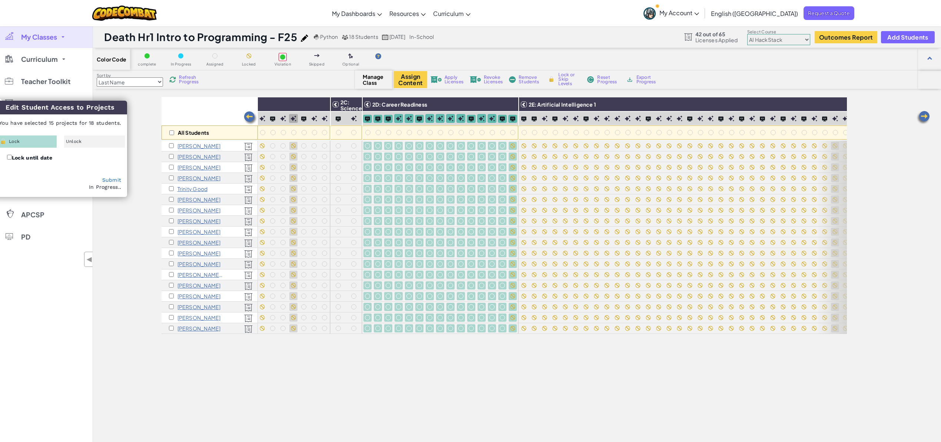
checkbox input "false"
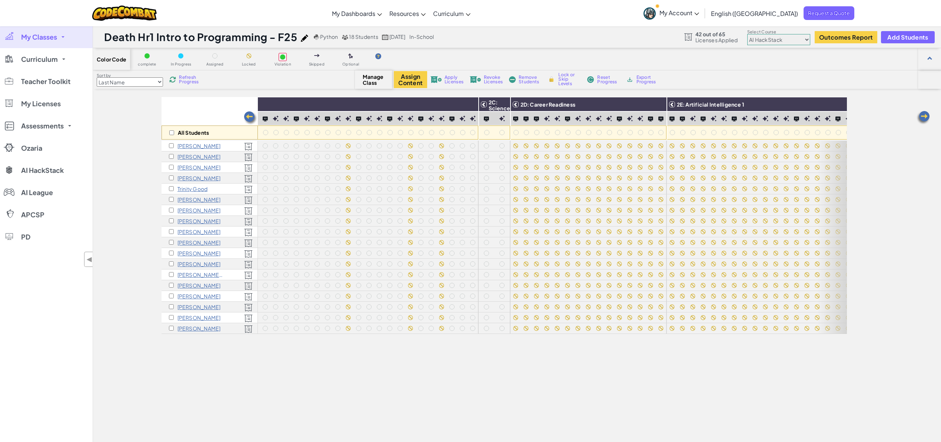
click at [249, 114] on img at bounding box center [250, 118] width 15 height 15
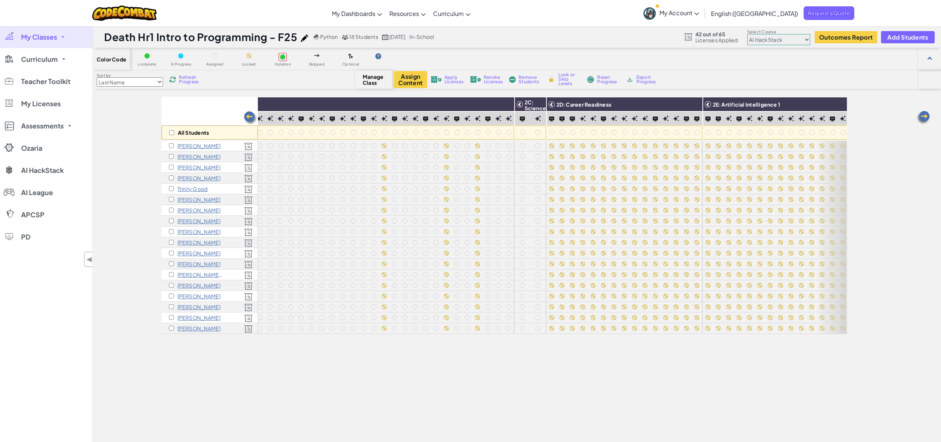
scroll to position [0, 297]
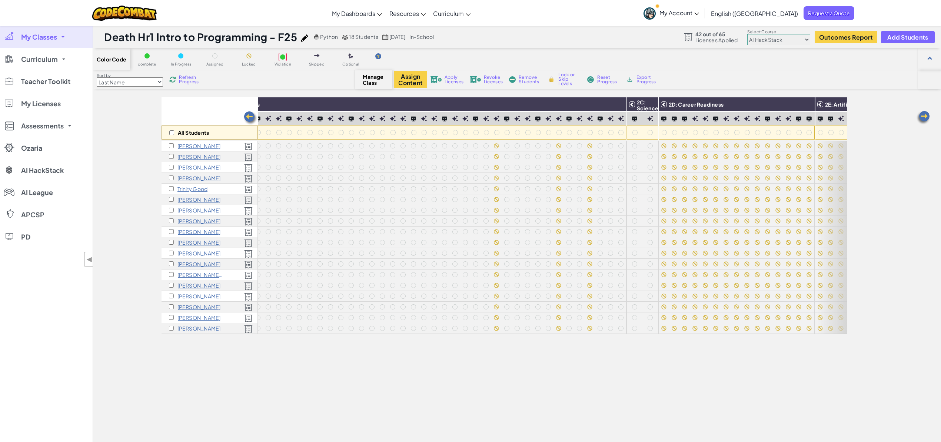
click at [249, 114] on img at bounding box center [250, 118] width 15 height 15
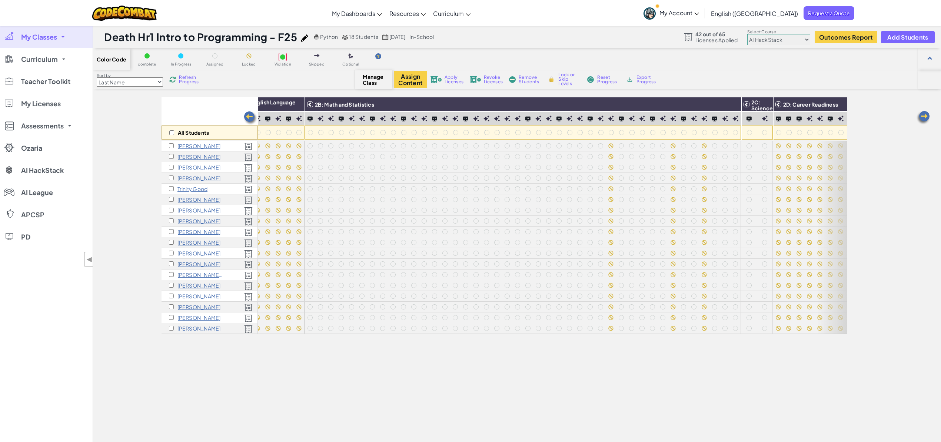
scroll to position [0, 149]
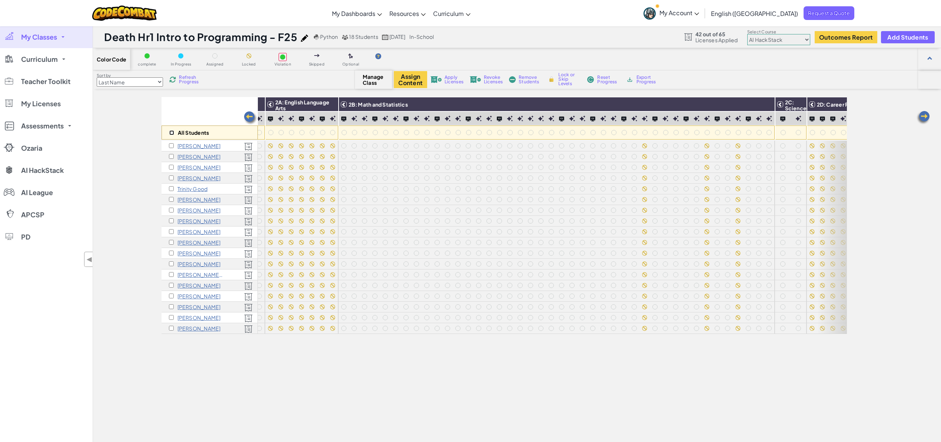
click at [171, 132] on input "checkbox" at bounding box center [171, 132] width 5 height 5
checkbox input "true"
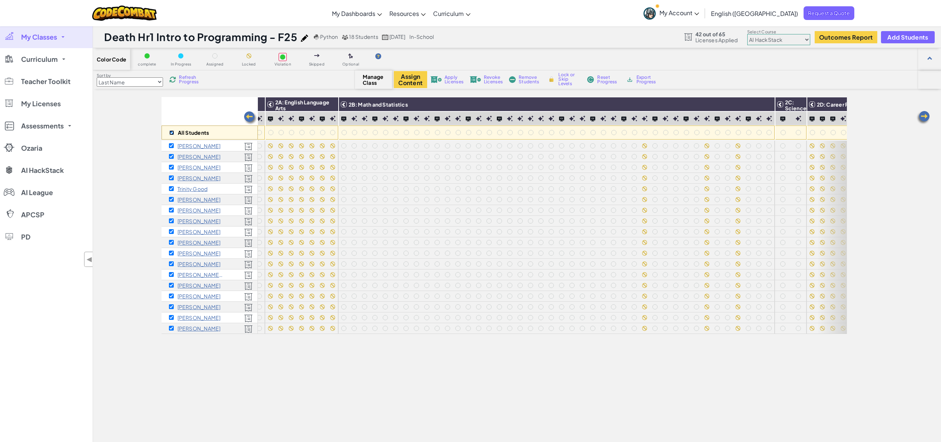
checkbox input "true"
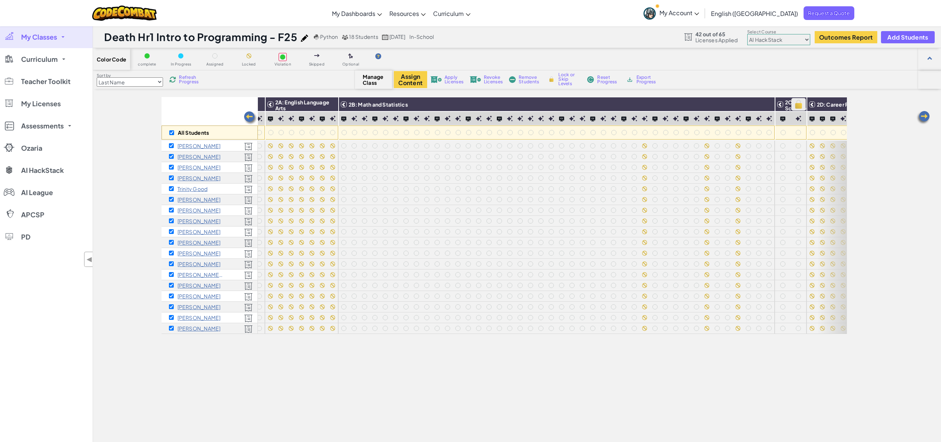
click at [618, 107] on img at bounding box center [798, 104] width 13 height 11
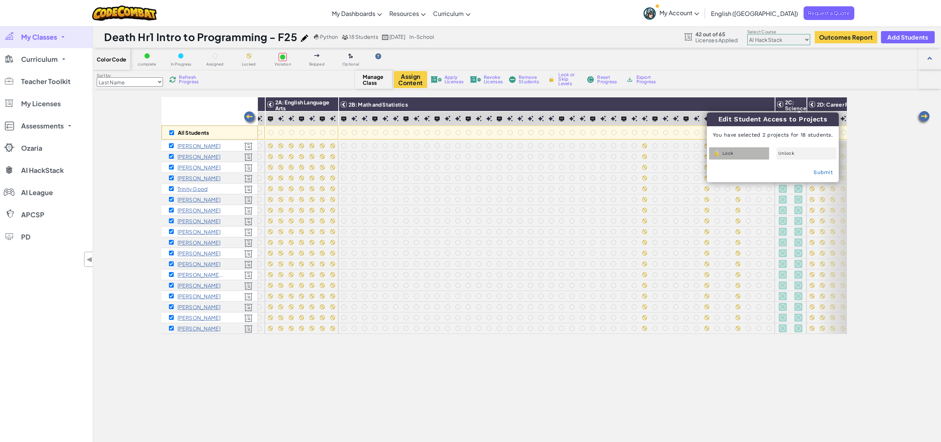
click at [618, 152] on div "Lock" at bounding box center [739, 153] width 60 height 12
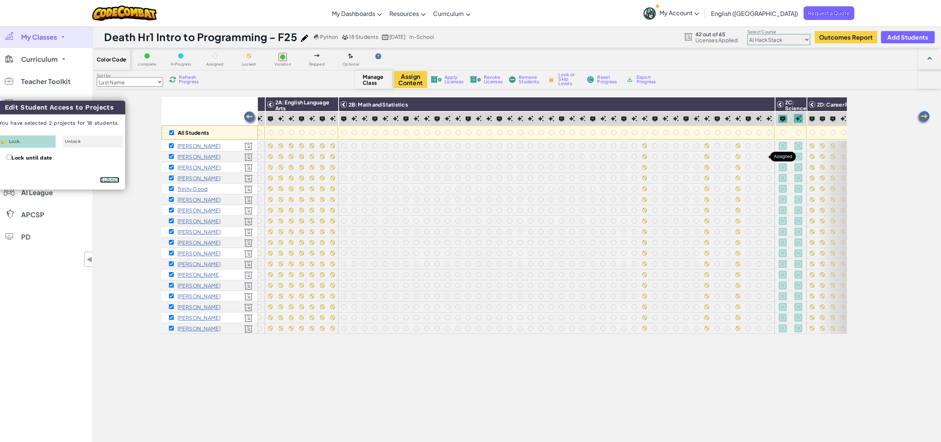
click at [109, 180] on link "Submit" at bounding box center [109, 180] width 19 height 6
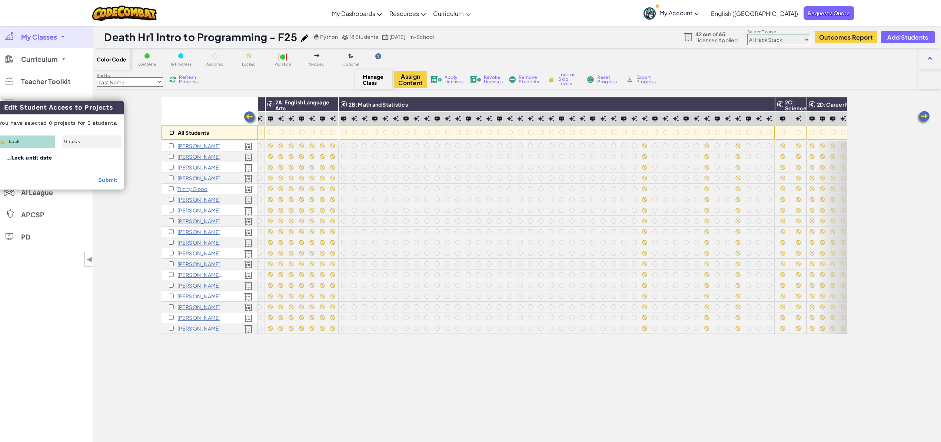
click at [170, 132] on input "checkbox" at bounding box center [171, 132] width 5 height 5
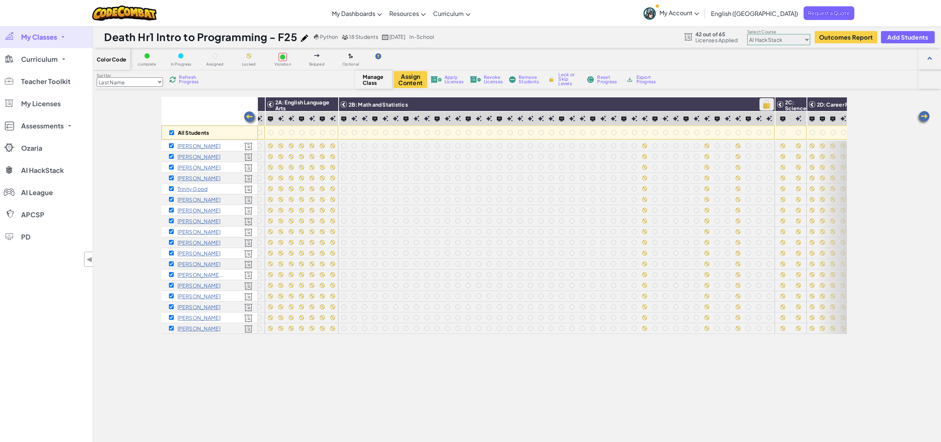
click at [618, 107] on img at bounding box center [766, 104] width 13 height 11
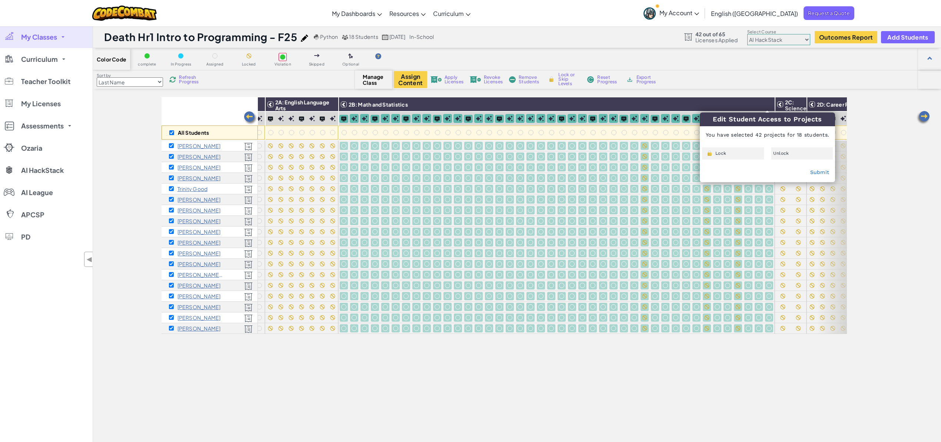
click at [618, 156] on div "Lock" at bounding box center [733, 153] width 62 height 12
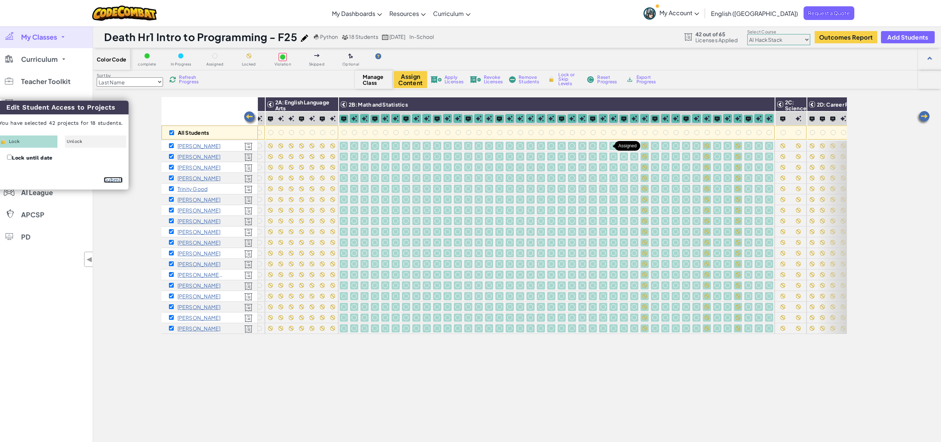
click at [106, 181] on link "Submit" at bounding box center [113, 180] width 19 height 6
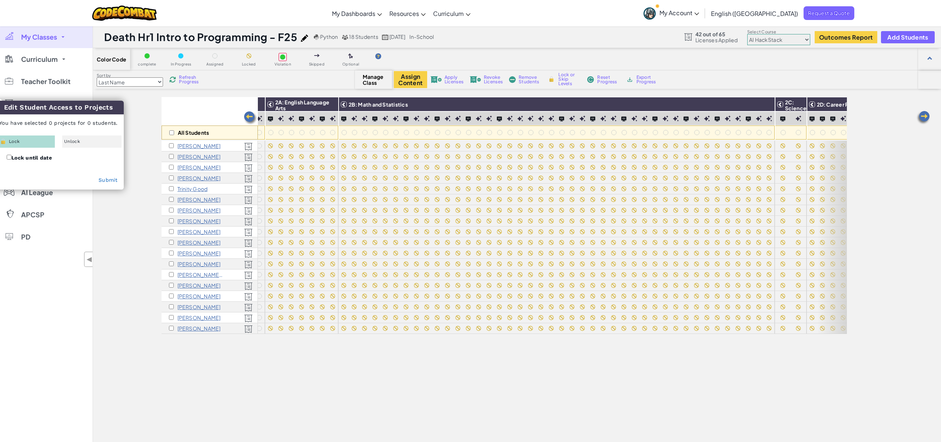
click at [251, 117] on img at bounding box center [250, 118] width 15 height 15
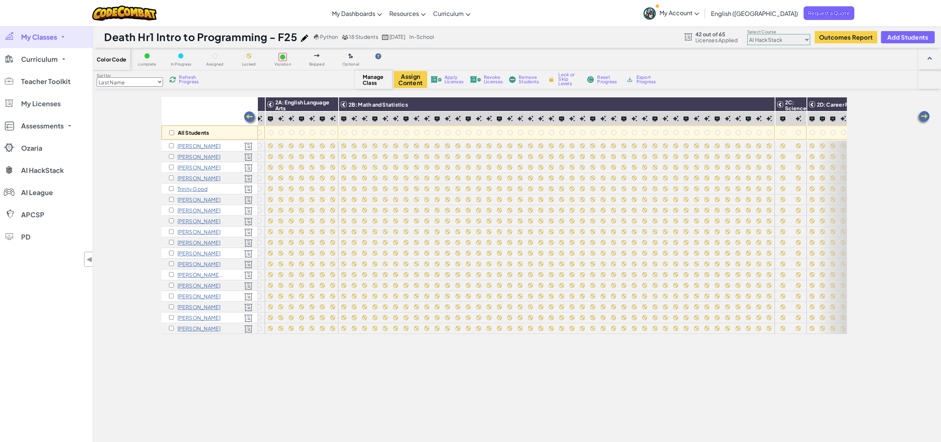
scroll to position [0, 1]
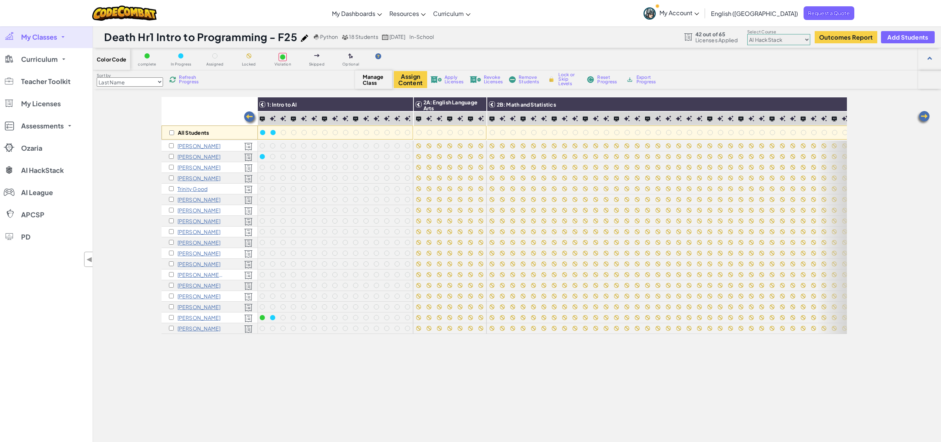
click at [251, 117] on img at bounding box center [250, 118] width 15 height 15
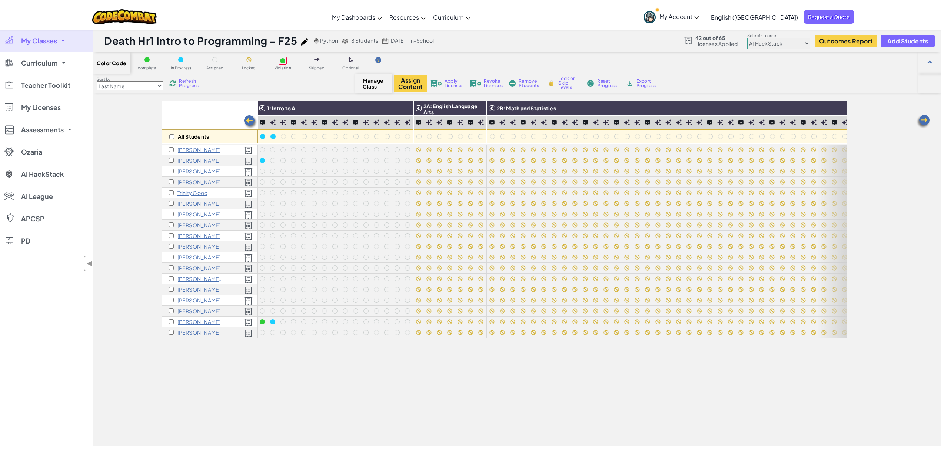
scroll to position [0, 0]
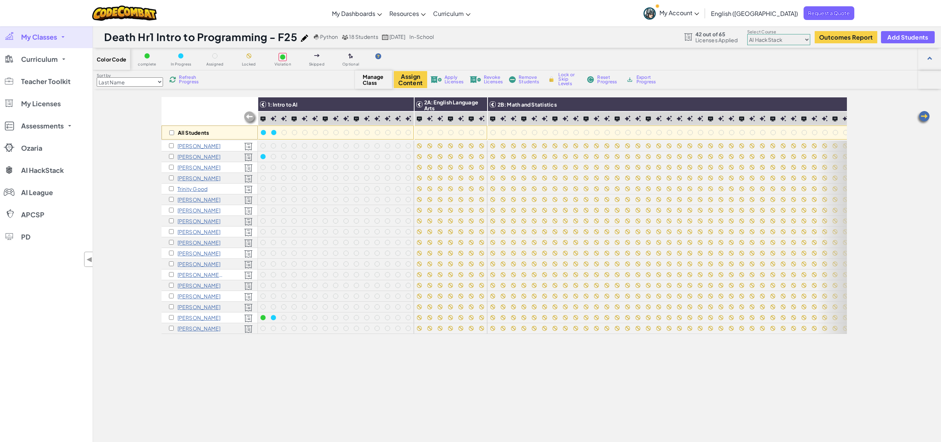
click at [251, 117] on img at bounding box center [250, 118] width 15 height 15
click at [406, 117] on img at bounding box center [408, 119] width 6 height 6
click at [286, 119] on img at bounding box center [284, 119] width 6 height 6
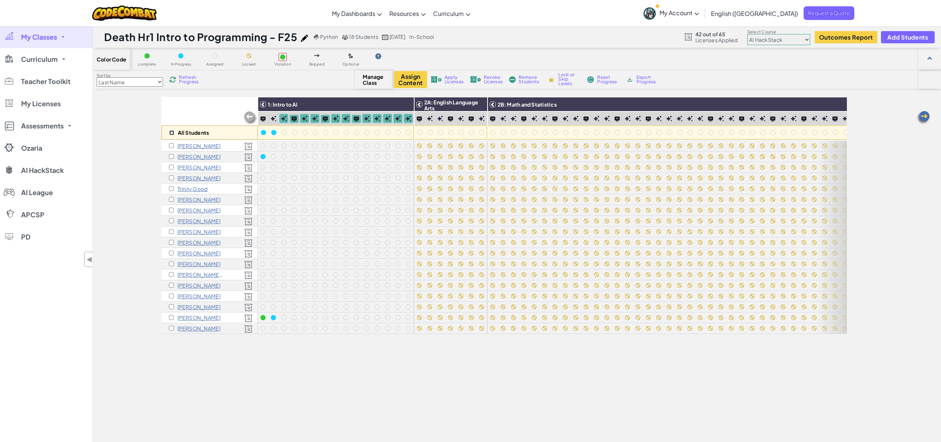
click at [173, 132] on input "checkbox" at bounding box center [171, 132] width 5 height 5
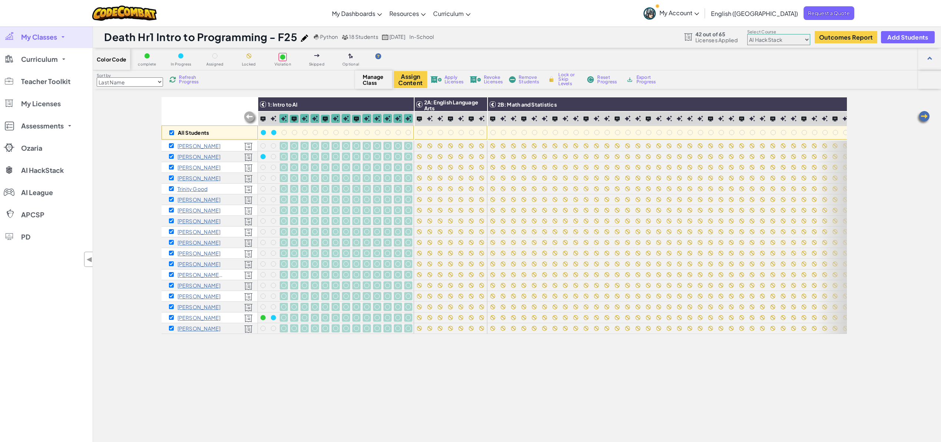
click at [566, 83] on span "Lock or Skip Levels" at bounding box center [569, 79] width 22 height 13
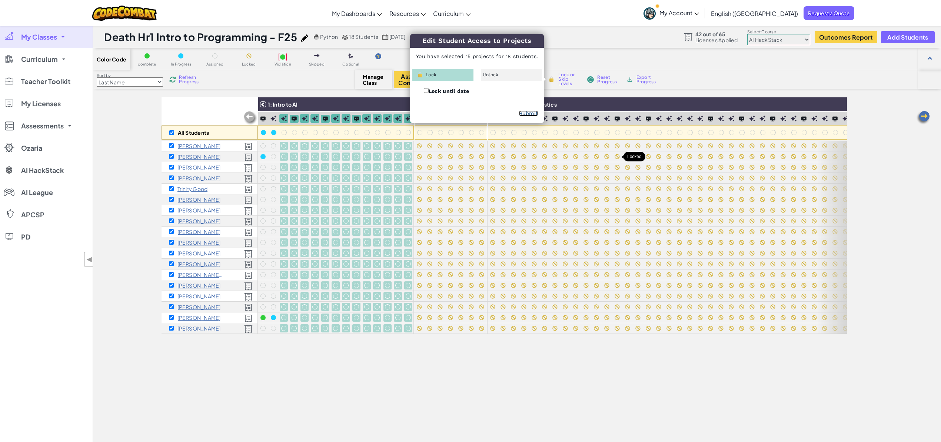
click at [533, 113] on link "Submit" at bounding box center [528, 113] width 19 height 6
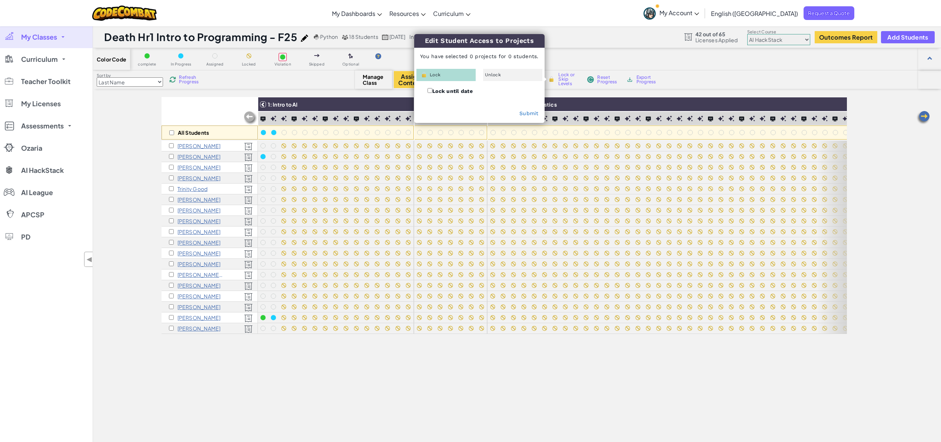
click at [325, 370] on div "All Students 1: Intro to AI 2A: English Language Arts 2B: Math and Statistics 2…" at bounding box center [504, 299] width 685 height 405
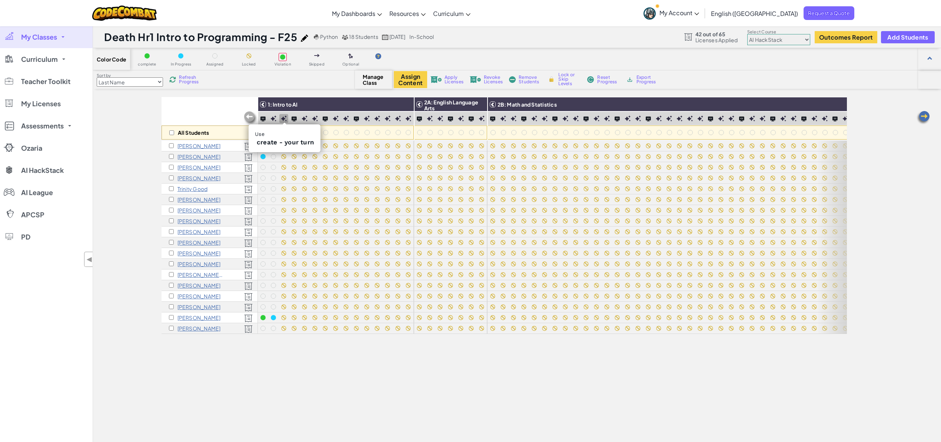
click at [284, 119] on img at bounding box center [284, 119] width 6 height 6
click at [294, 116] on img at bounding box center [294, 118] width 5 height 5
click at [173, 134] on input "checkbox" at bounding box center [171, 132] width 5 height 5
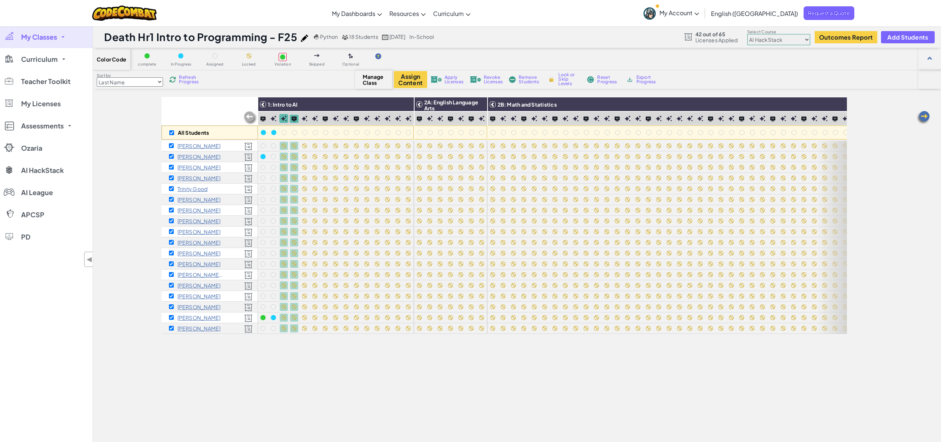
click at [566, 82] on span "Lock or Skip Levels" at bounding box center [569, 79] width 22 height 13
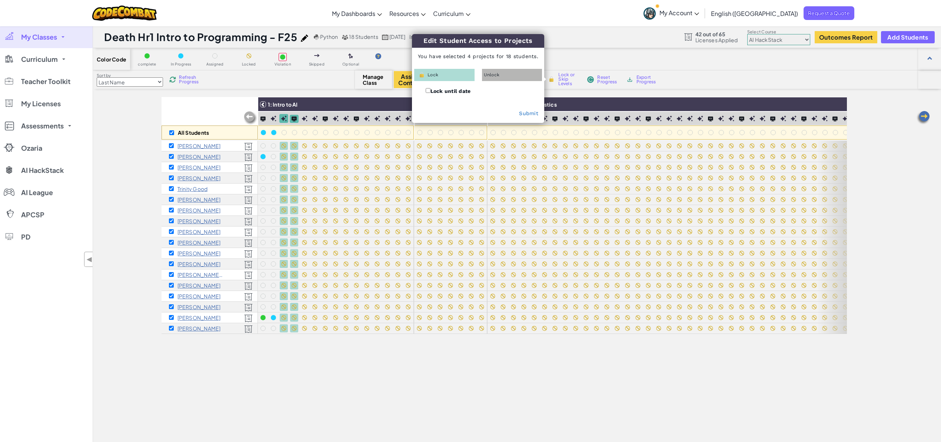
click at [492, 76] on span "Unlock" at bounding box center [492, 75] width 16 height 4
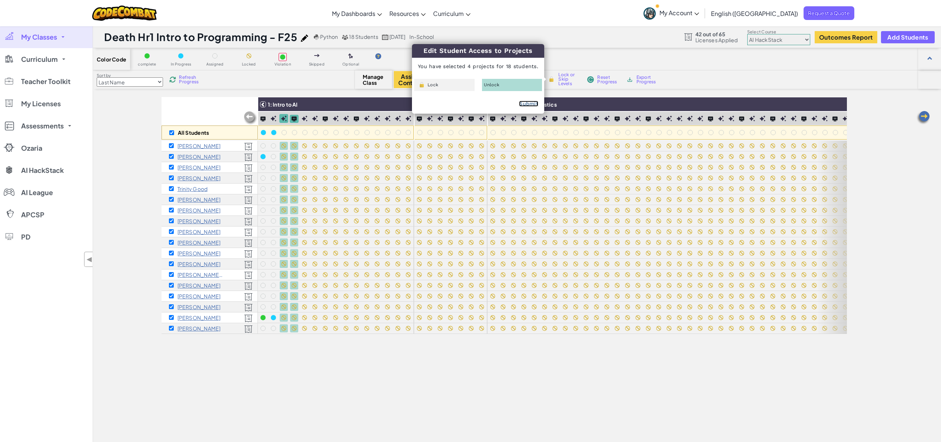
click at [528, 106] on link "Submit" at bounding box center [528, 104] width 19 height 6
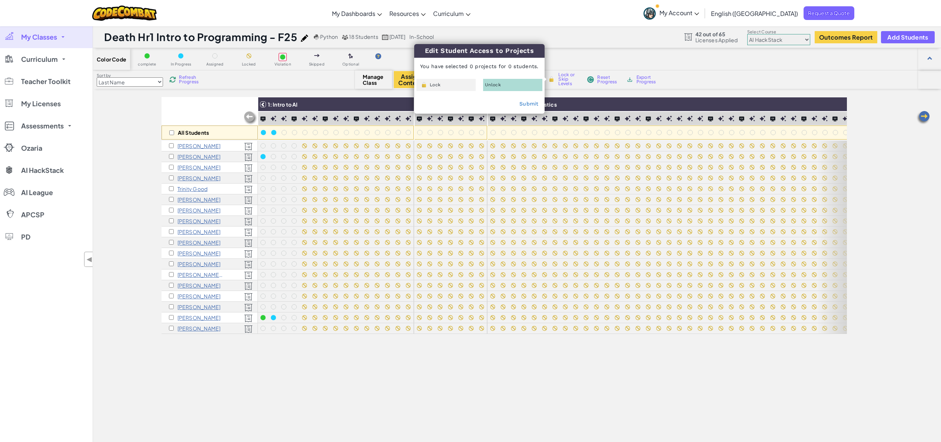
click at [378, 360] on div "All Students 1: Intro to AI 2A: English Language Arts 2B: Math and Statistics 2…" at bounding box center [504, 299] width 685 height 405
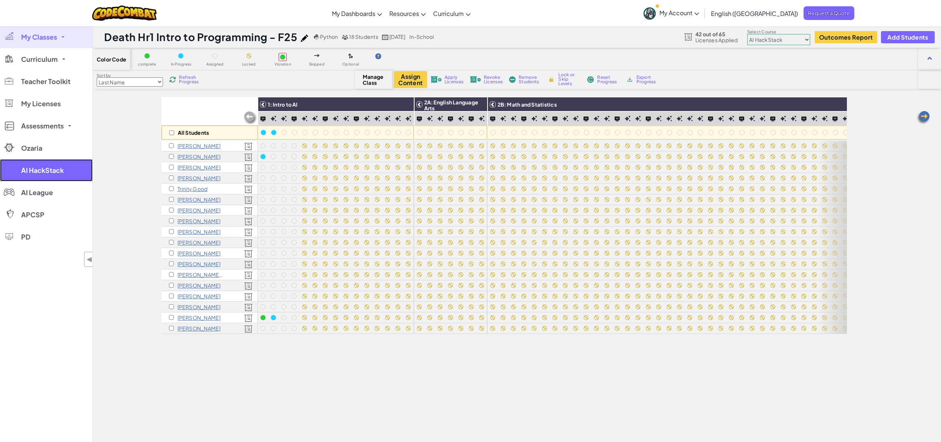
click at [36, 173] on span "AI HackStack" at bounding box center [42, 170] width 43 height 7
click at [43, 36] on span "My Classes" at bounding box center [39, 37] width 36 height 7
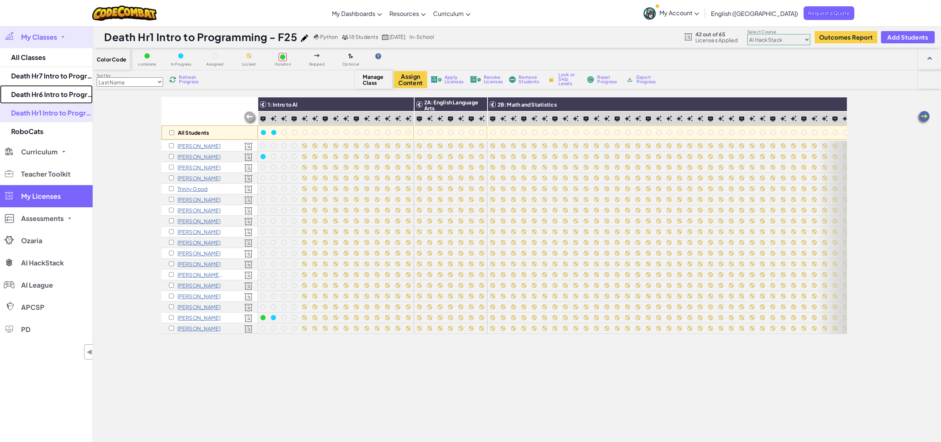
click at [43, 91] on link "Death Hr6 Intro to Programming - F25" at bounding box center [46, 94] width 93 height 19
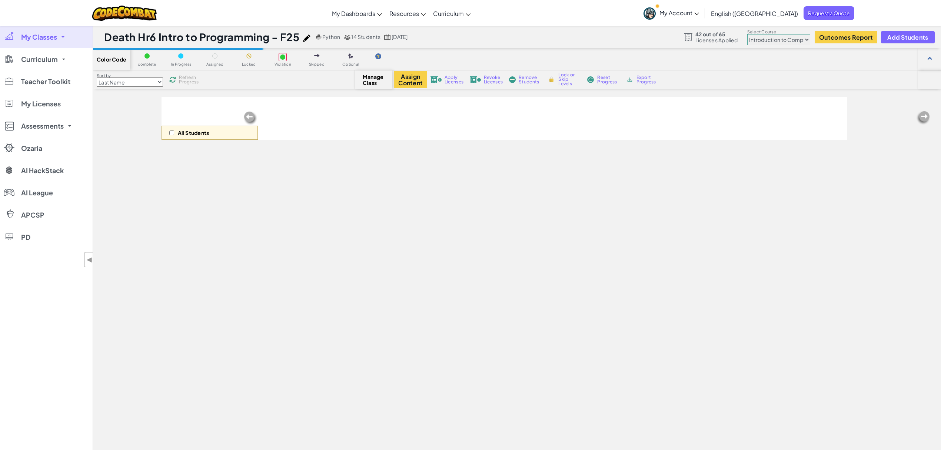
click at [618, 40] on select "Junior Introduction to Computer Science Game Development 1 Web Development 1 Co…" at bounding box center [778, 39] width 63 height 11
click at [618, 34] on select "Junior Introduction to Computer Science Game Development 1 Web Development 1 Co…" at bounding box center [778, 39] width 63 height 11
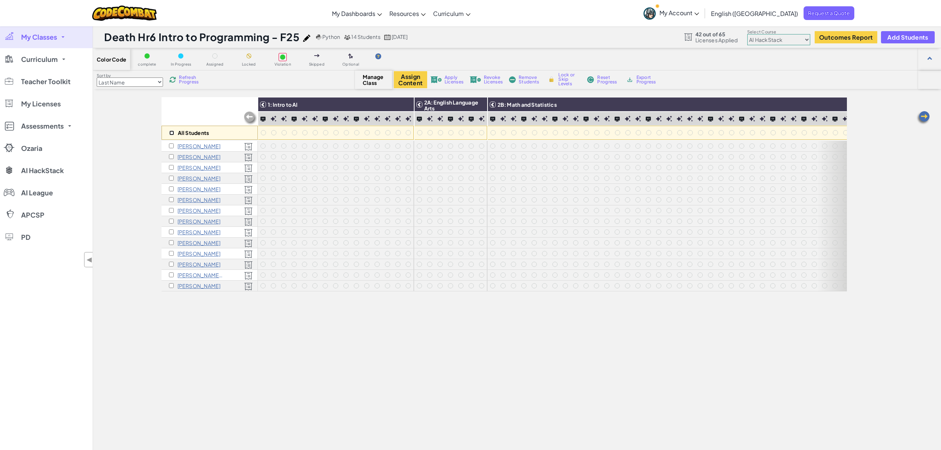
click at [169, 131] on input "checkbox" at bounding box center [171, 132] width 5 height 5
click at [305, 116] on img at bounding box center [305, 119] width 6 height 6
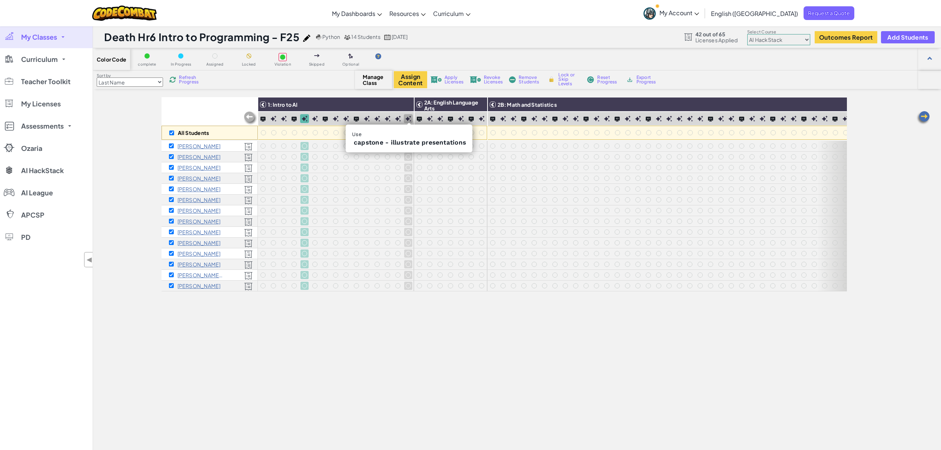
click at [409, 119] on img at bounding box center [408, 119] width 6 height 6
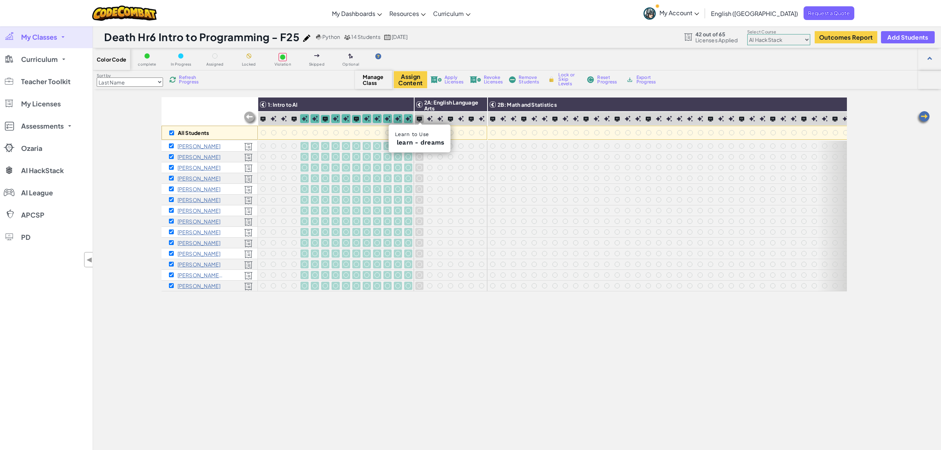
drag, startPoint x: 417, startPoint y: 120, endPoint x: 481, endPoint y: 119, distance: 63.7
click at [418, 120] on img at bounding box center [419, 118] width 5 height 5
click at [481, 119] on img at bounding box center [482, 119] width 6 height 6
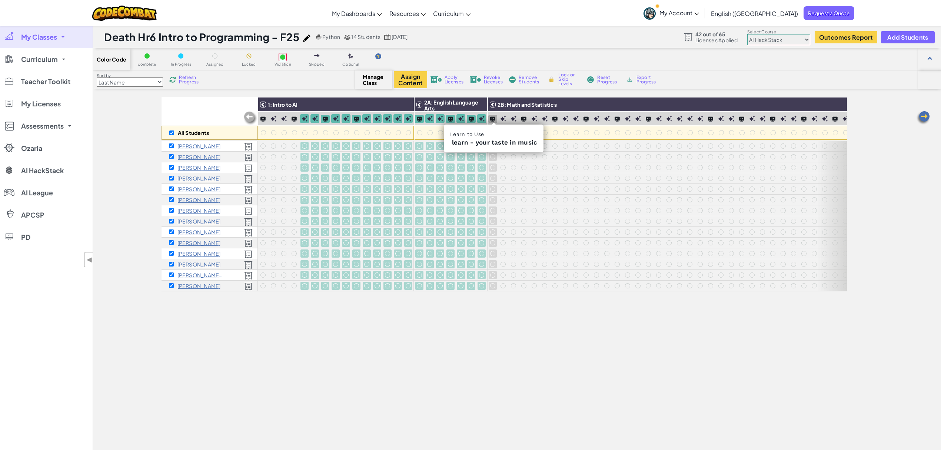
click at [491, 119] on img at bounding box center [492, 118] width 5 height 5
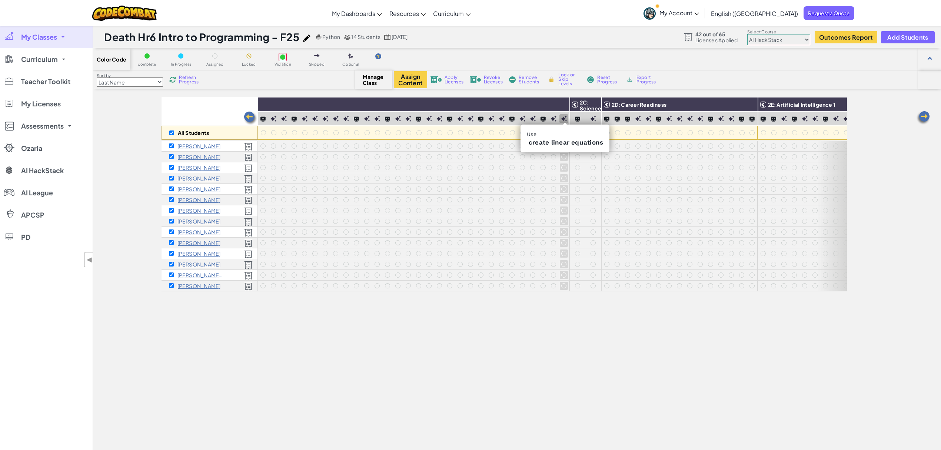
click at [563, 119] on img at bounding box center [564, 119] width 6 height 6
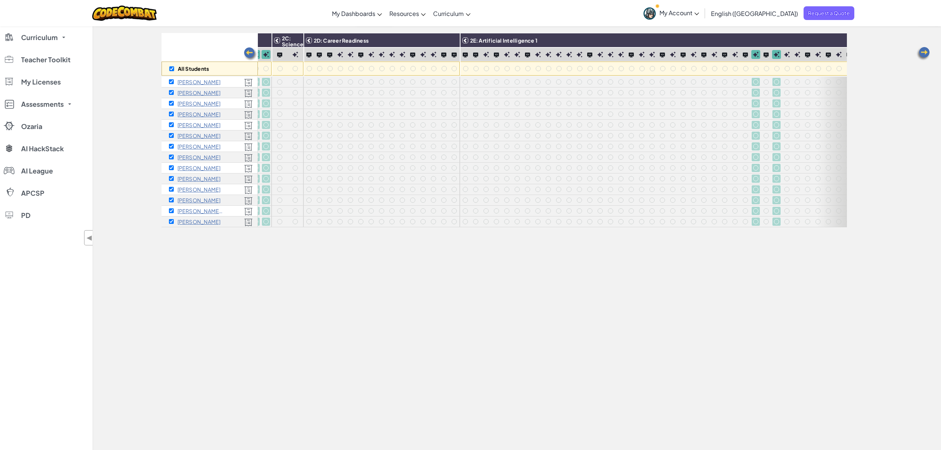
scroll to position [0, 665]
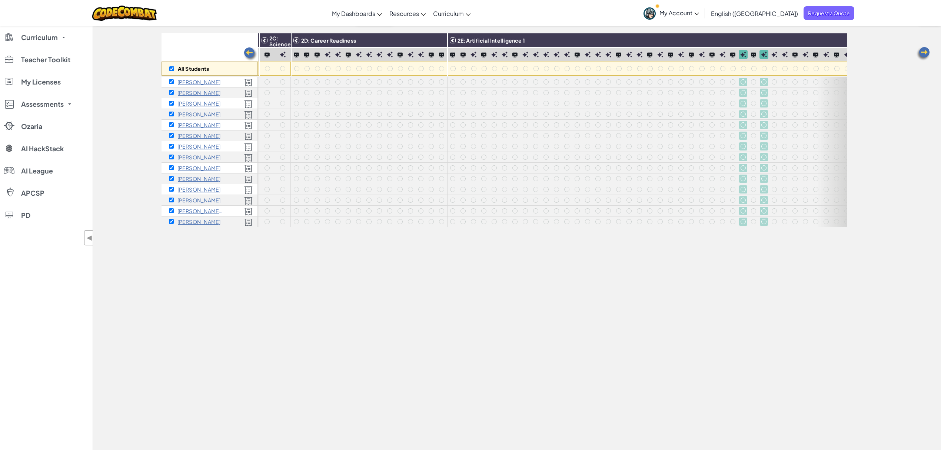
click at [270, 56] on img at bounding box center [266, 54] width 5 height 5
click at [280, 54] on img at bounding box center [283, 54] width 6 height 6
click at [298, 55] on img at bounding box center [296, 54] width 5 height 5
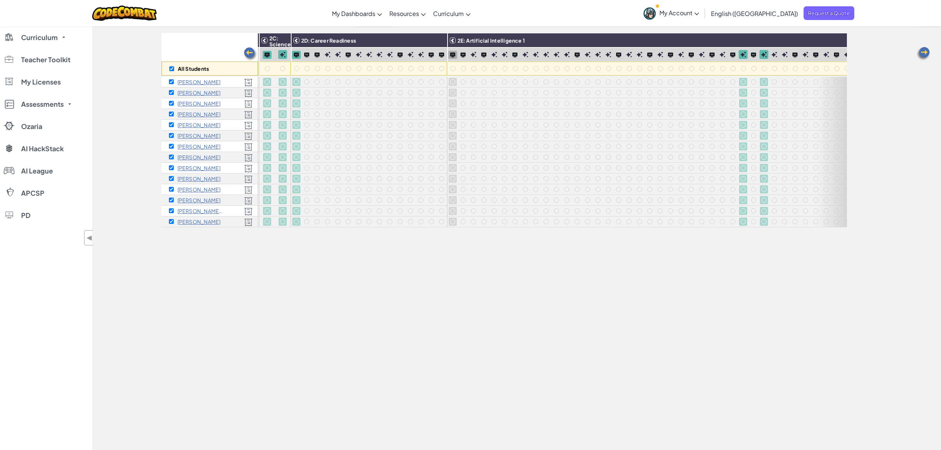
drag, startPoint x: 451, startPoint y: 51, endPoint x: 441, endPoint y: 55, distance: 10.7
click at [450, 51] on div at bounding box center [452, 55] width 9 height 8
click at [440, 52] on img at bounding box center [441, 54] width 5 height 5
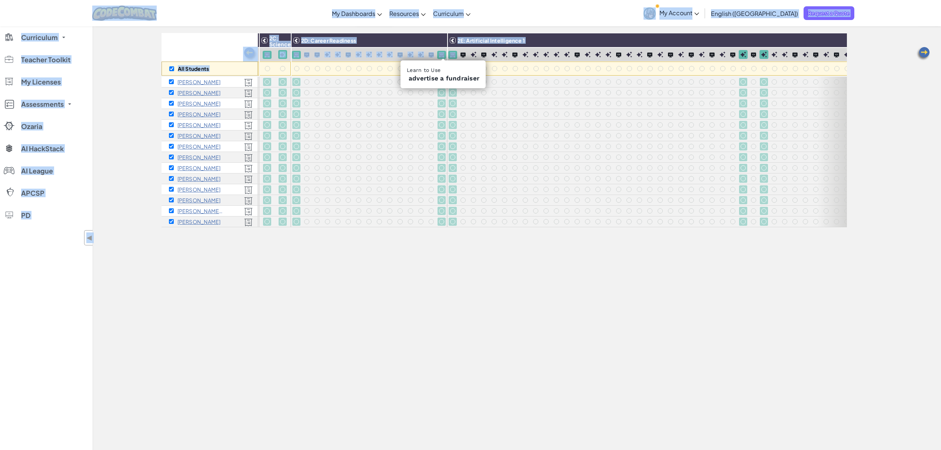
click at [441, 55] on img at bounding box center [441, 54] width 5 height 5
click at [307, 55] on img at bounding box center [306, 54] width 5 height 5
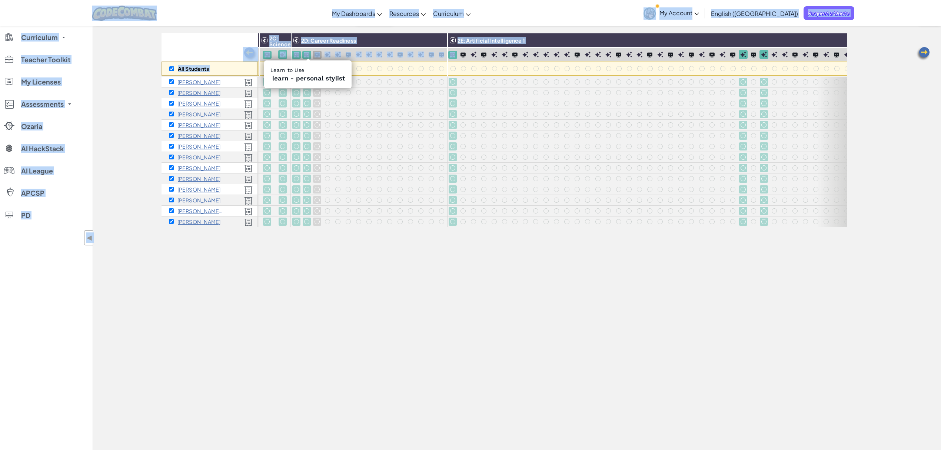
click at [443, 55] on img at bounding box center [441, 54] width 5 height 5
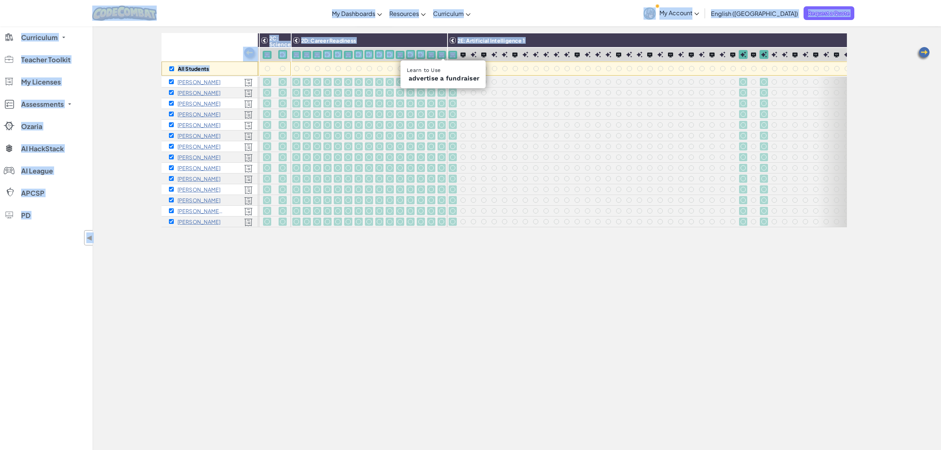
click at [618, 54] on div at bounding box center [732, 55] width 9 height 8
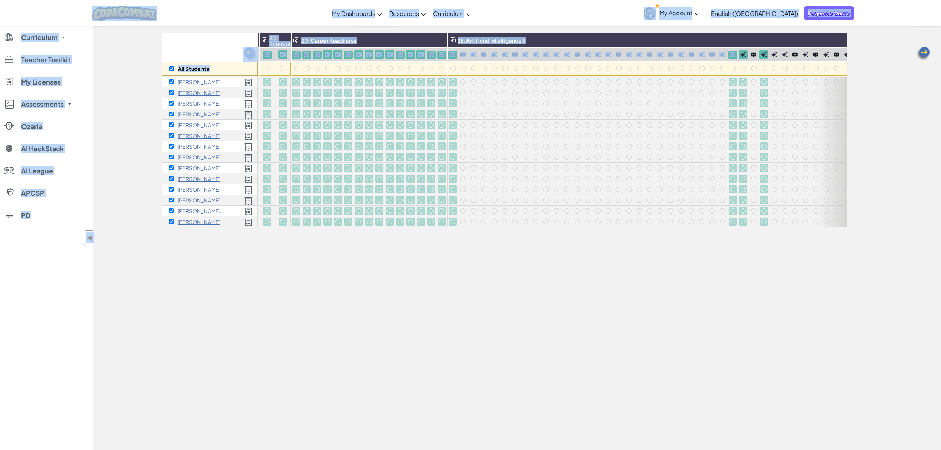
click at [464, 56] on img at bounding box center [462, 54] width 5 height 5
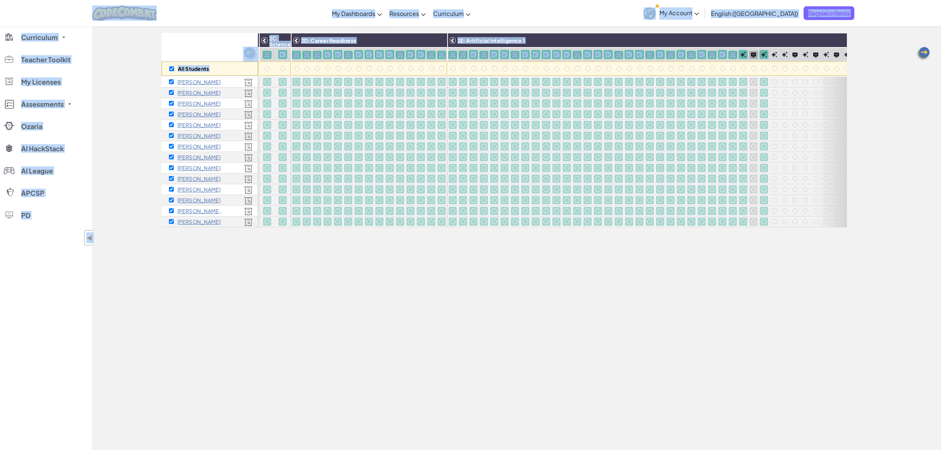
click at [618, 56] on img at bounding box center [753, 54] width 5 height 5
click at [618, 54] on img at bounding box center [815, 54] width 5 height 5
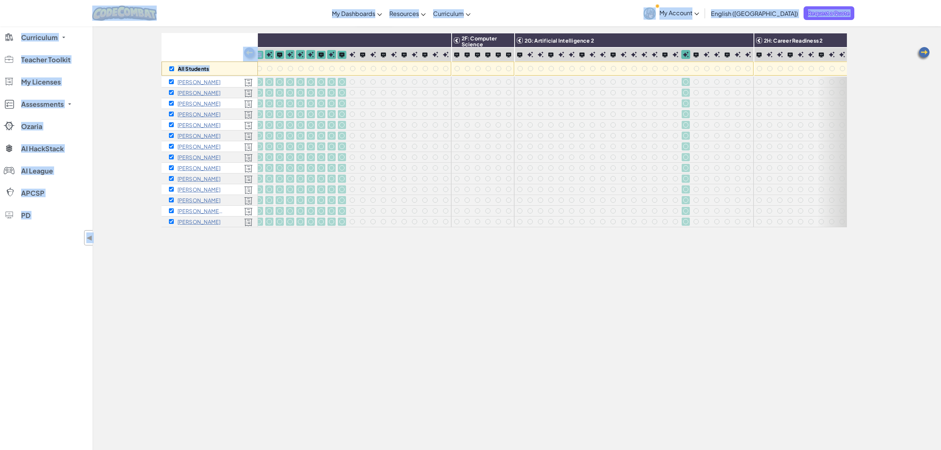
scroll to position [0, 1145]
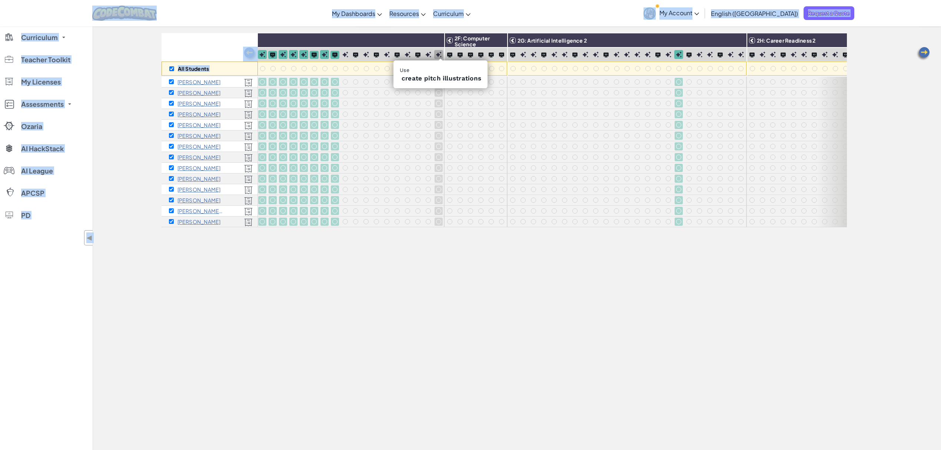
click at [439, 56] on img at bounding box center [439, 54] width 6 height 6
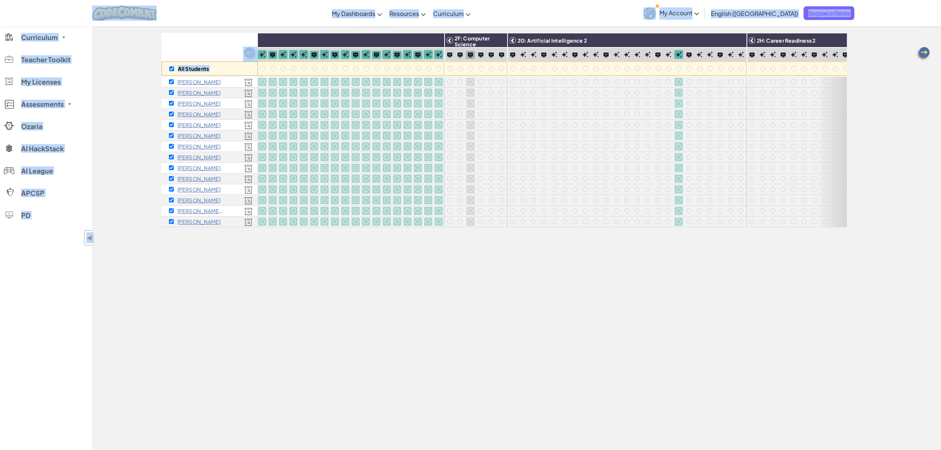
click at [452, 53] on img at bounding box center [449, 54] width 5 height 5
click at [504, 53] on img at bounding box center [501, 54] width 5 height 5
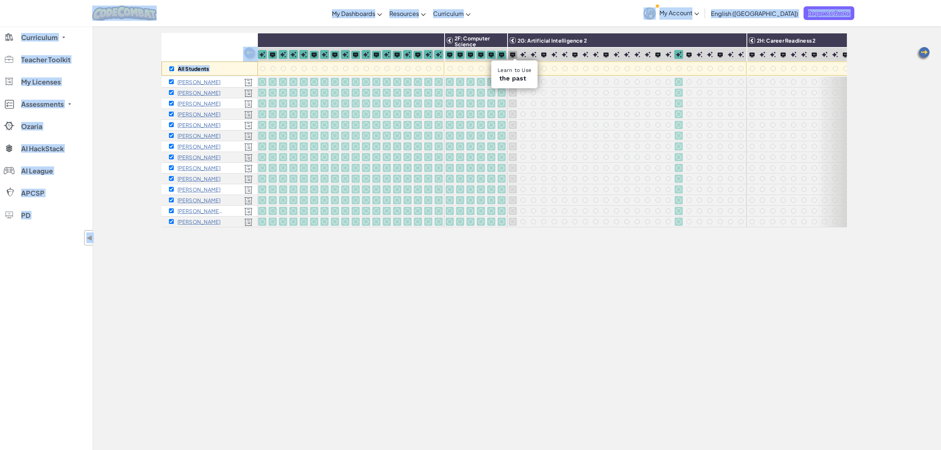
click at [515, 55] on img at bounding box center [512, 54] width 5 height 5
click at [618, 53] on img at bounding box center [741, 54] width 6 height 6
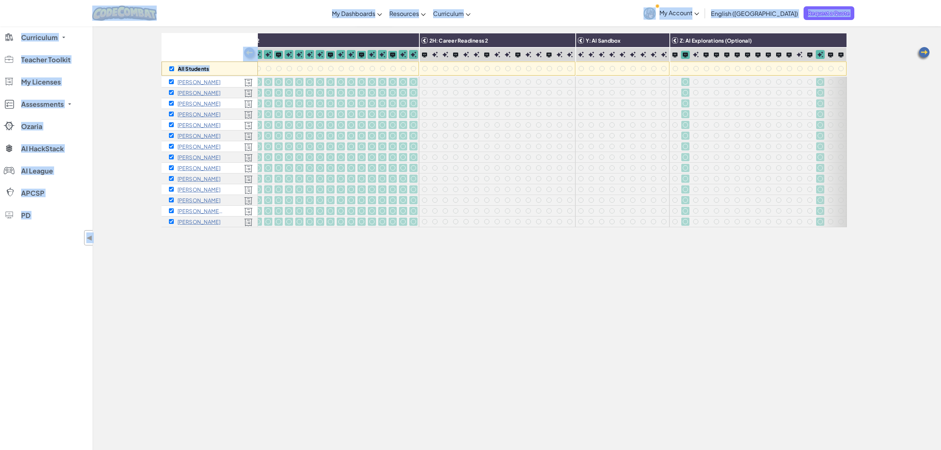
scroll to position [0, 1483]
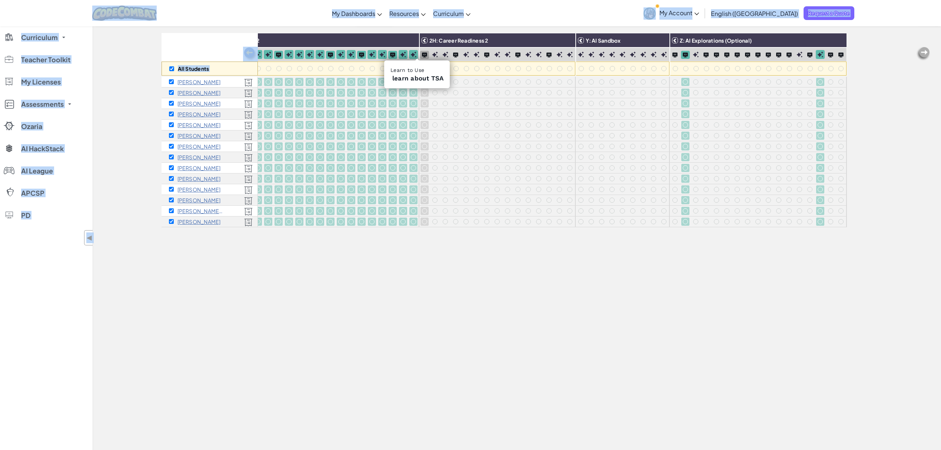
click at [422, 57] on img at bounding box center [424, 54] width 5 height 5
click at [567, 52] on img at bounding box center [570, 54] width 6 height 6
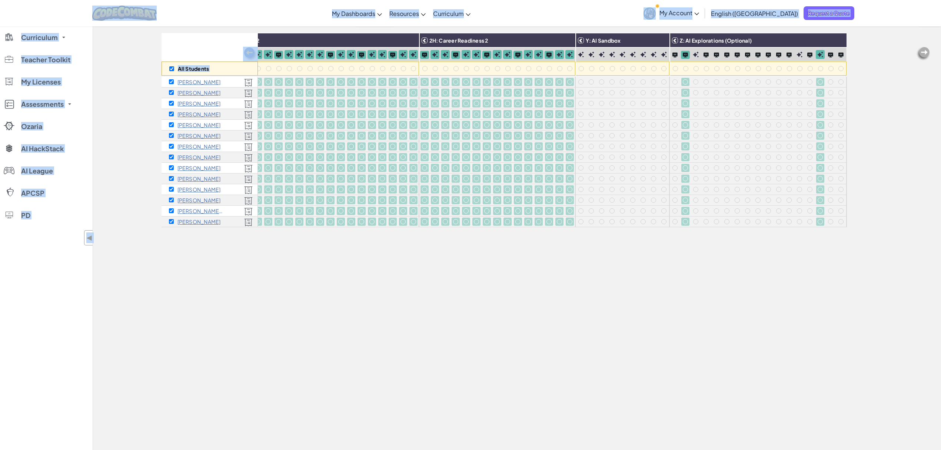
click at [578, 54] on img at bounding box center [581, 54] width 6 height 6
click at [618, 53] on img at bounding box center [664, 54] width 6 height 6
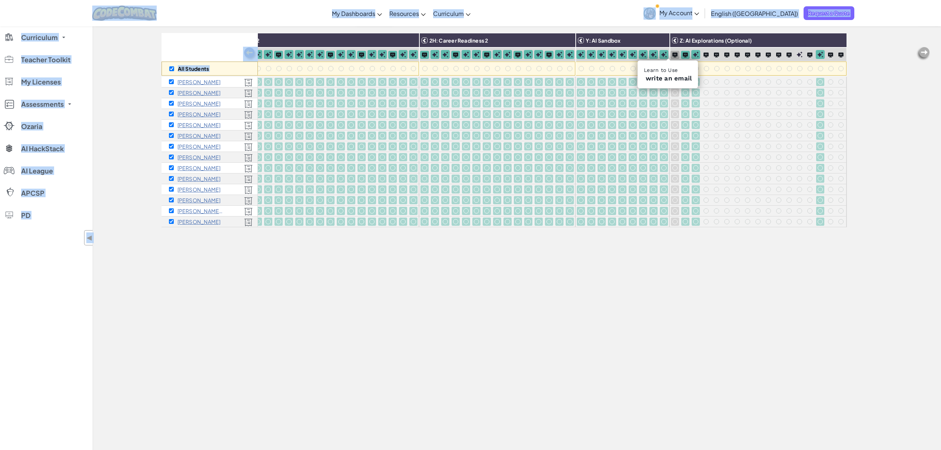
click at [618, 53] on img at bounding box center [674, 54] width 5 height 5
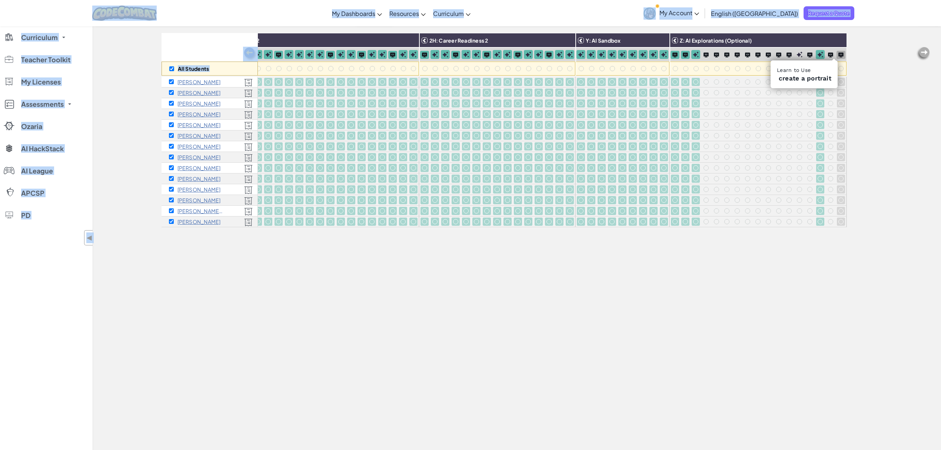
click at [618, 53] on img at bounding box center [840, 54] width 5 height 5
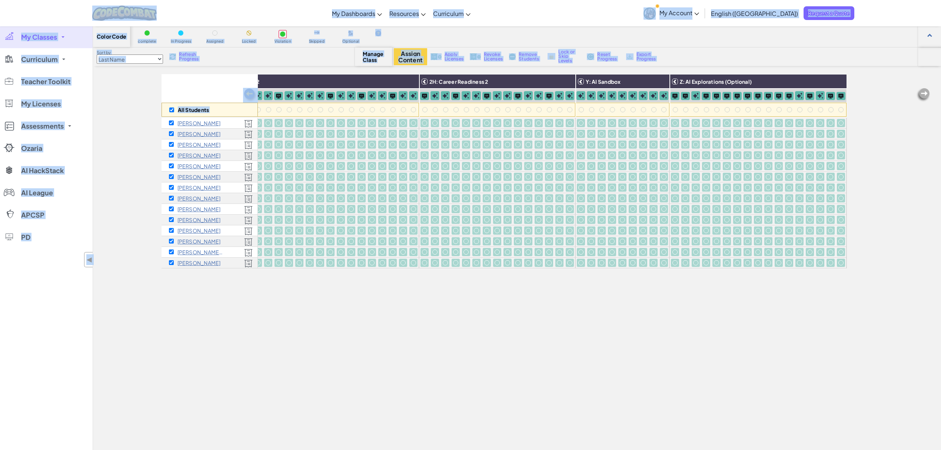
scroll to position [0, 0]
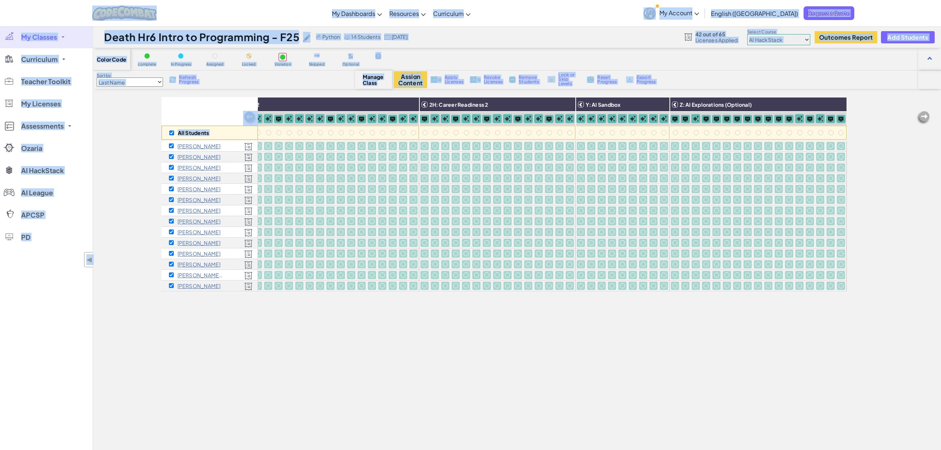
click at [562, 83] on span "Lock or Skip Levels" at bounding box center [569, 79] width 22 height 13
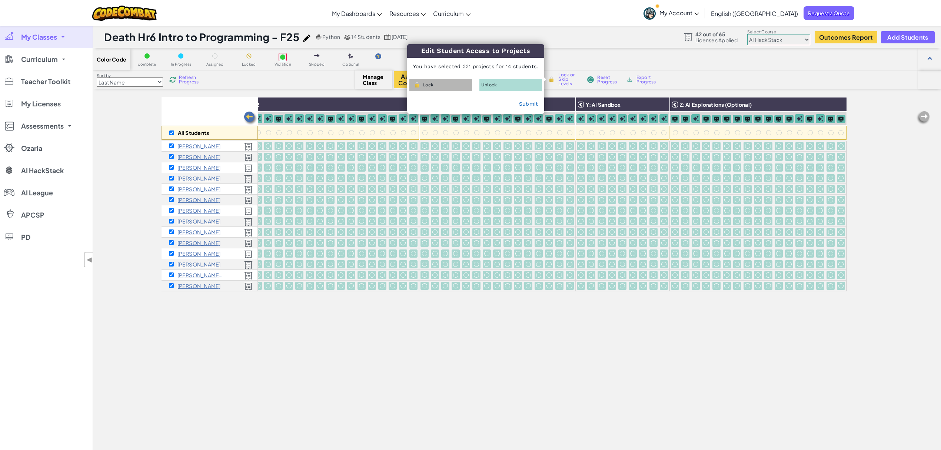
click at [452, 86] on div "Lock" at bounding box center [440, 85] width 63 height 12
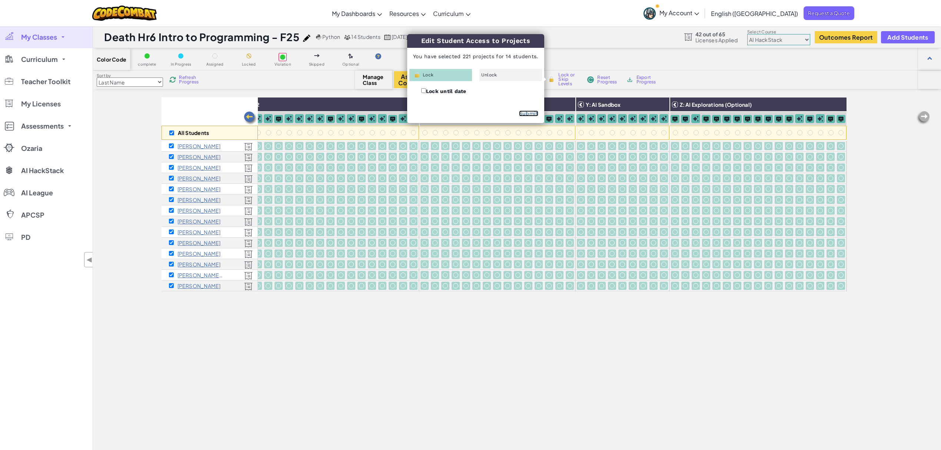
click at [526, 112] on link "Submit" at bounding box center [528, 113] width 19 height 6
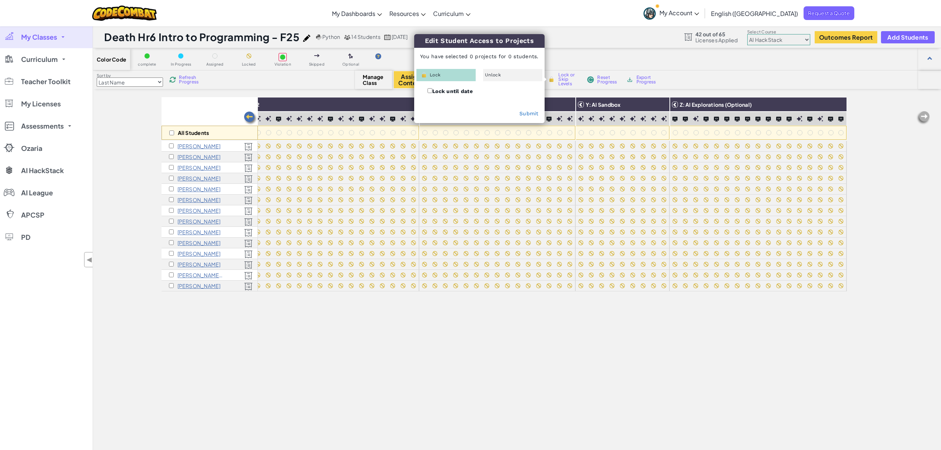
click at [618, 197] on div "All Students 1: Intro to AI 2A: English Language Arts 2B: Math and Statistics 2…" at bounding box center [517, 307] width 848 height 421
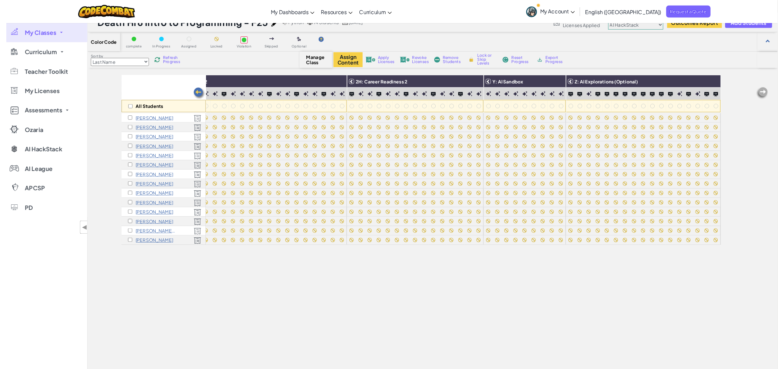
scroll to position [0, 1481]
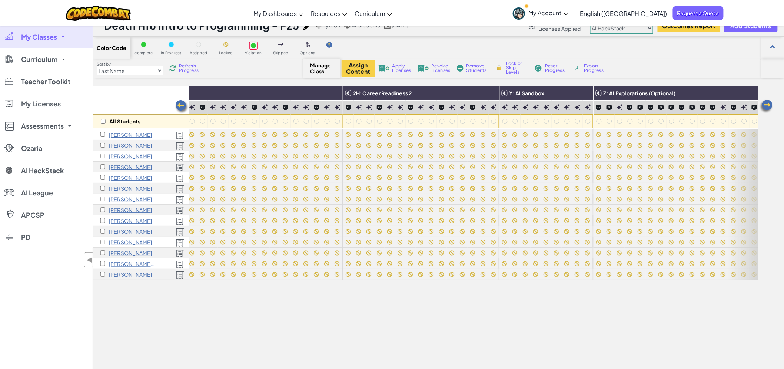
click at [618, 332] on div "All Students 1: Intro to AI 2A: English Language Arts 2B: Math and Statistics 2…" at bounding box center [425, 252] width 665 height 332
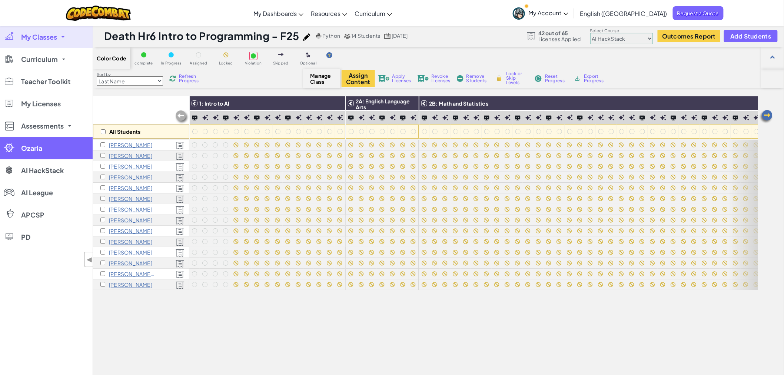
scroll to position [0, 0]
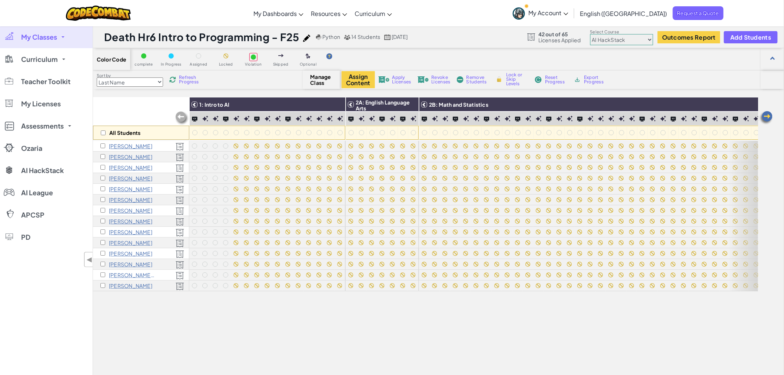
click at [44, 40] on span "My Classes" at bounding box center [39, 37] width 36 height 7
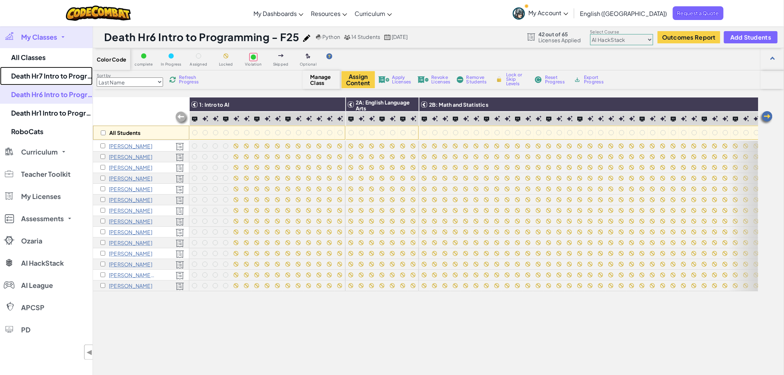
click at [42, 74] on link "Death Hr7 Intro to Programming - F25" at bounding box center [46, 76] width 93 height 19
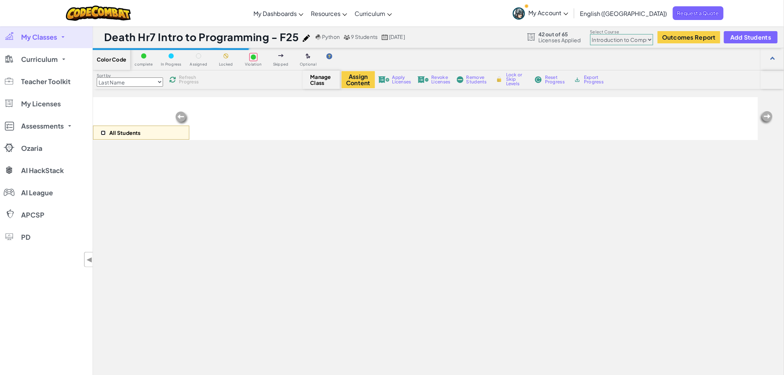
click at [102, 133] on input "checkbox" at bounding box center [103, 132] width 5 height 5
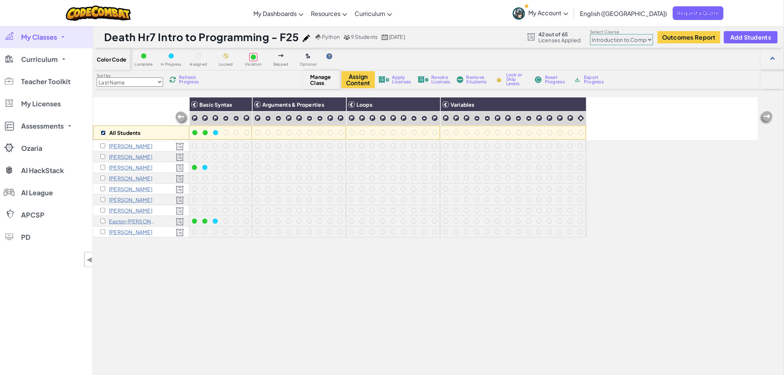
click at [102, 133] on input "checkbox" at bounding box center [103, 132] width 5 height 5
click at [355, 79] on button "Assign Content" at bounding box center [358, 79] width 33 height 17
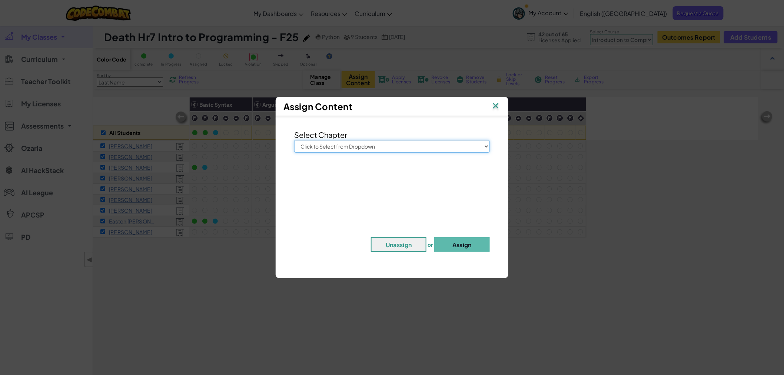
click at [366, 150] on select "Click to Select from Dropdown Junior Introduction to Computer Science Game Deve…" at bounding box center [392, 146] width 196 height 13
click at [294, 140] on select "Click to Select from Dropdown Junior Introduction to Computer Science Game Deve…" at bounding box center [392, 146] width 196 height 13
click at [486, 245] on button "Assign" at bounding box center [462, 244] width 56 height 15
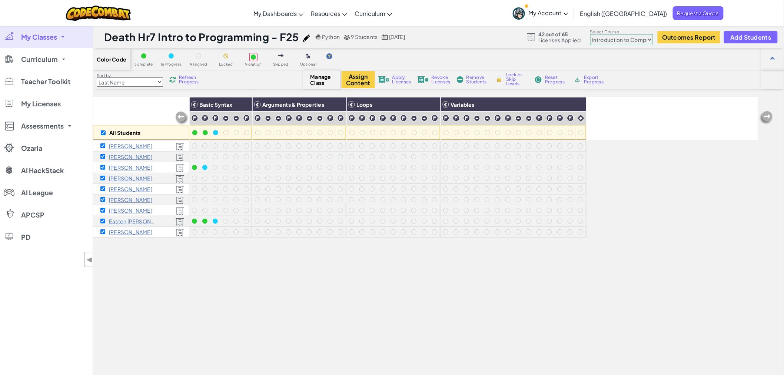
click at [618, 41] on select "Junior Introduction to Computer Science Game Development 1 Web Development 1 Co…" at bounding box center [621, 39] width 63 height 11
click at [590, 34] on select "Junior Introduction to Computer Science Game Development 1 Web Development 1 Co…" at bounding box center [621, 39] width 63 height 11
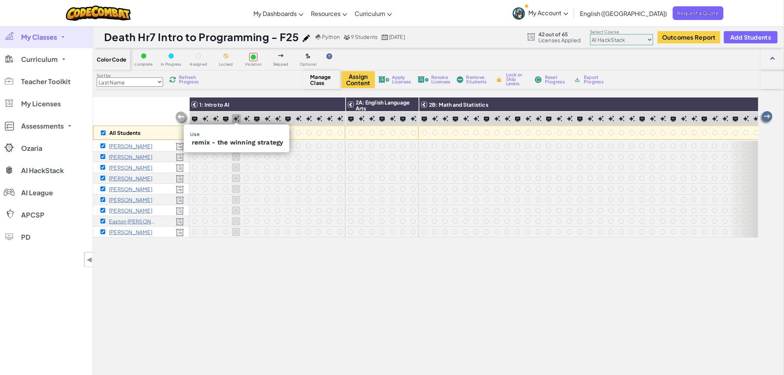
click at [234, 118] on img at bounding box center [236, 119] width 6 height 6
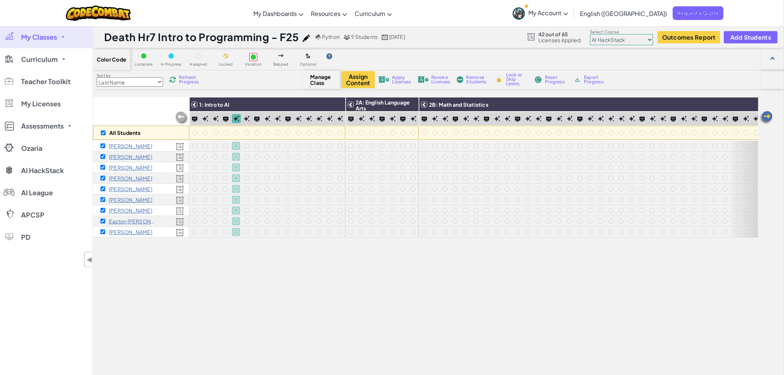
click at [339, 120] on img at bounding box center [340, 119] width 6 height 6
click at [244, 121] on img at bounding box center [247, 119] width 6 height 6
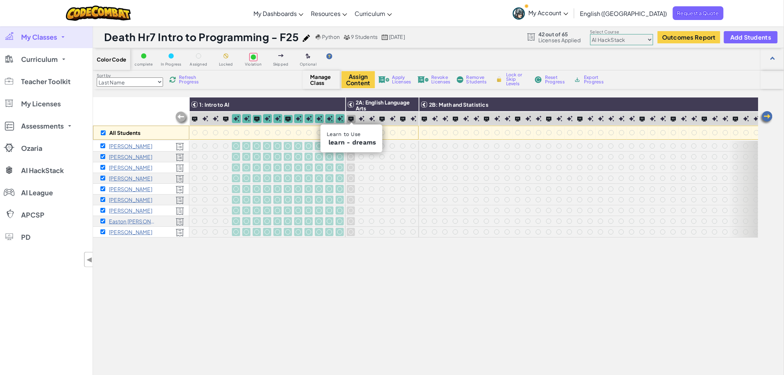
click at [355, 119] on div at bounding box center [351, 119] width 9 height 8
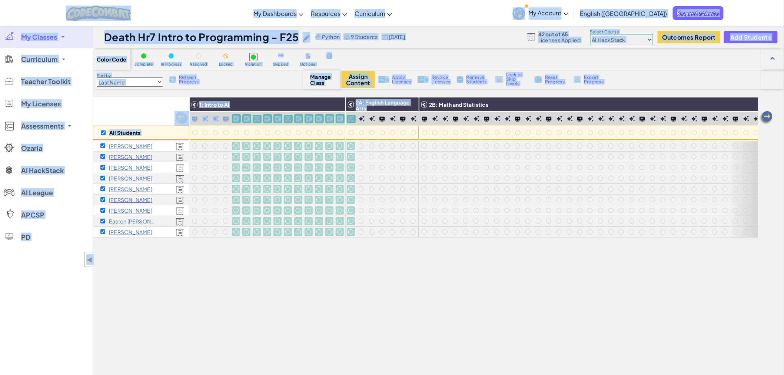
click at [355, 119] on div at bounding box center [351, 119] width 9 height 8
click at [350, 117] on img at bounding box center [350, 118] width 5 height 5
click at [382, 286] on div "All Students 1: Intro to AI 2A: English Language Arts 2B: Math and Statistics 2…" at bounding box center [425, 266] width 665 height 338
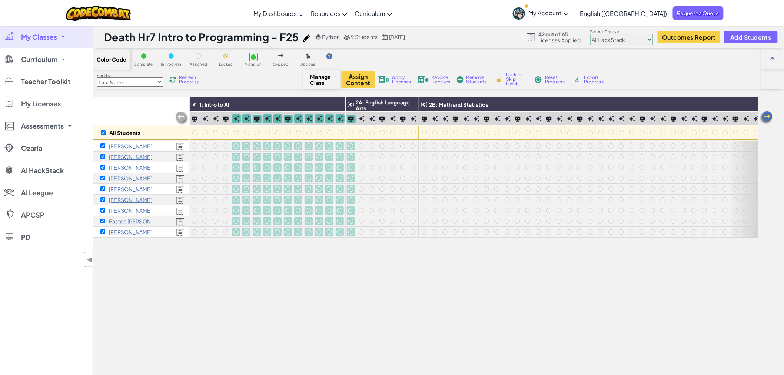
click at [354, 282] on div "All Students 1: Intro to AI 2A: English Language Arts 2B: Math and Statistics 2…" at bounding box center [425, 266] width 665 height 338
click at [416, 295] on div "All Students 1: Intro to AI 2A: English Language Arts 2B: Math and Statistics 2…" at bounding box center [425, 266] width 665 height 338
drag, startPoint x: 475, startPoint y: 293, endPoint x: 352, endPoint y: 127, distance: 206.8
click at [330, 331] on div "All Students 1: Intro to AI 2A: English Language Arts 2B: Math and Statistics 2…" at bounding box center [425, 266] width 665 height 338
click at [412, 120] on img at bounding box center [413, 119] width 6 height 6
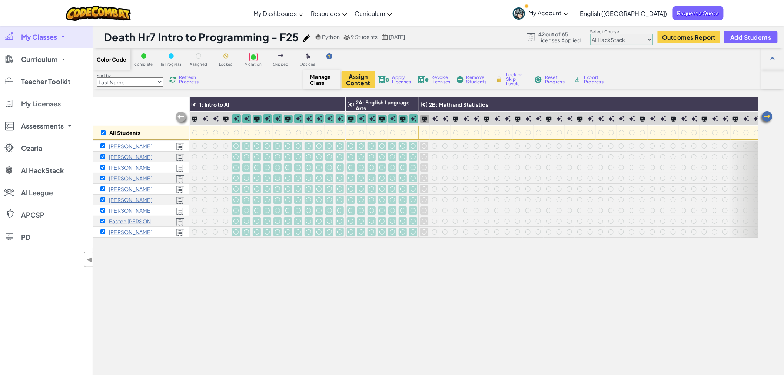
click at [424, 120] on img at bounding box center [424, 118] width 5 height 5
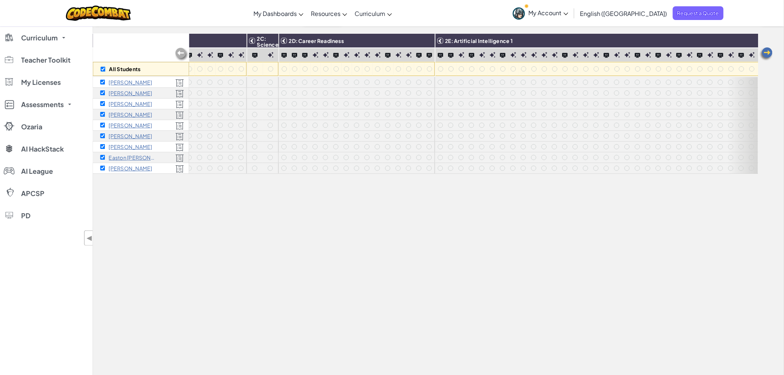
scroll to position [0, 610]
click at [238, 54] on img at bounding box center [239, 55] width 6 height 6
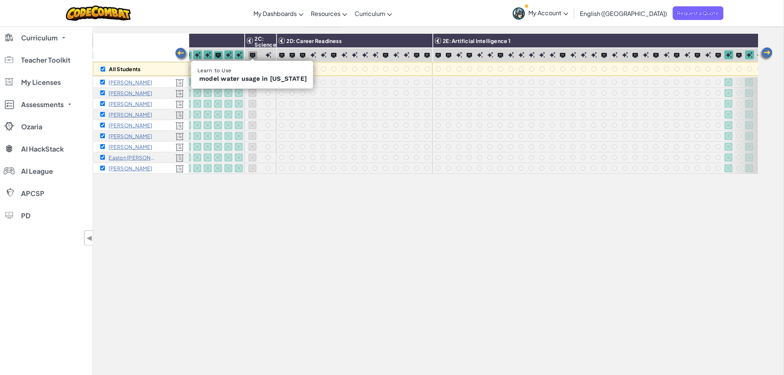
click at [250, 56] on img at bounding box center [252, 55] width 5 height 5
click at [267, 56] on img at bounding box center [269, 55] width 6 height 6
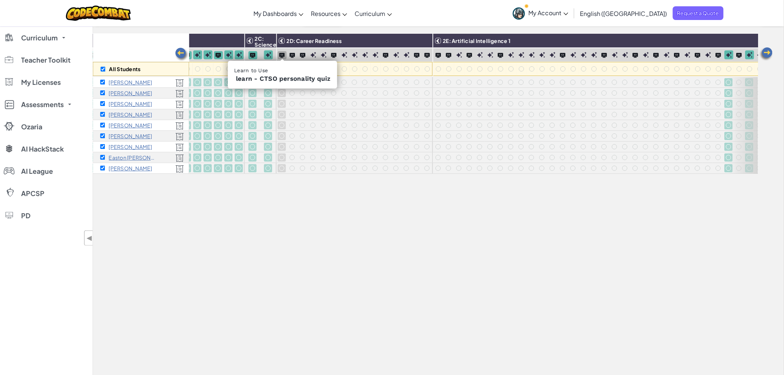
click at [282, 56] on img at bounding box center [281, 55] width 5 height 5
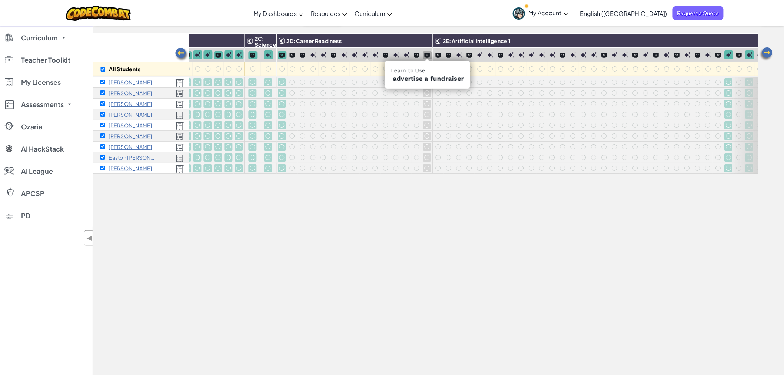
click at [427, 57] on img at bounding box center [427, 55] width 5 height 5
click at [436, 54] on img at bounding box center [438, 55] width 5 height 5
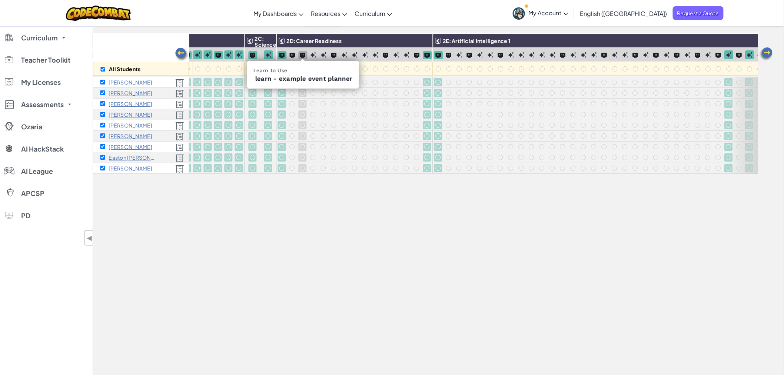
click at [304, 58] on div at bounding box center [303, 55] width 9 height 8
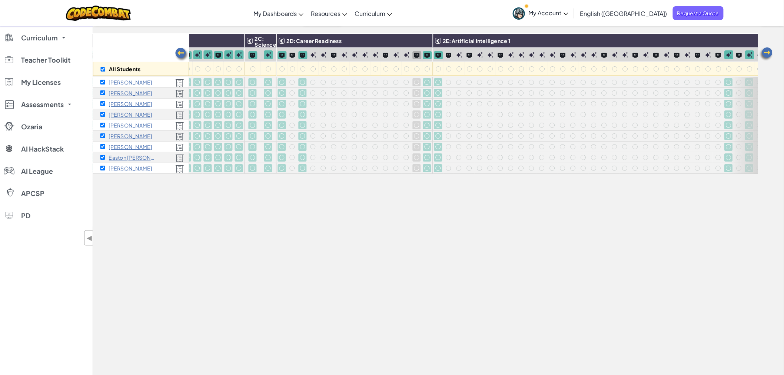
click at [415, 56] on img at bounding box center [416, 55] width 5 height 5
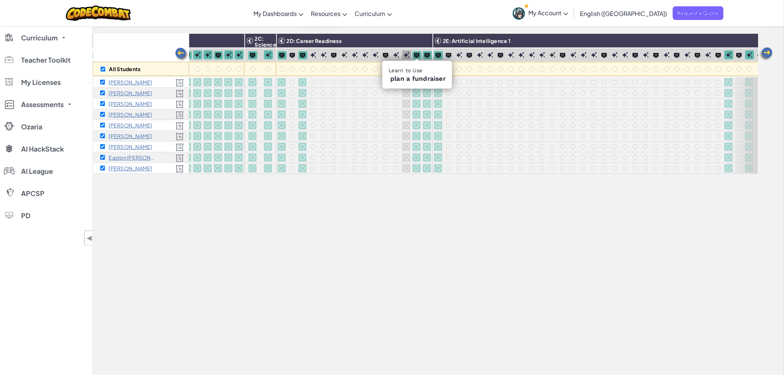
click at [373, 56] on img at bounding box center [376, 55] width 6 height 6
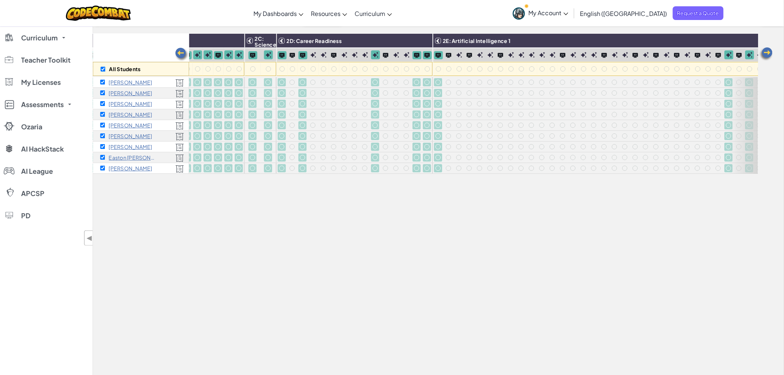
click at [284, 56] on img at bounding box center [281, 55] width 5 height 5
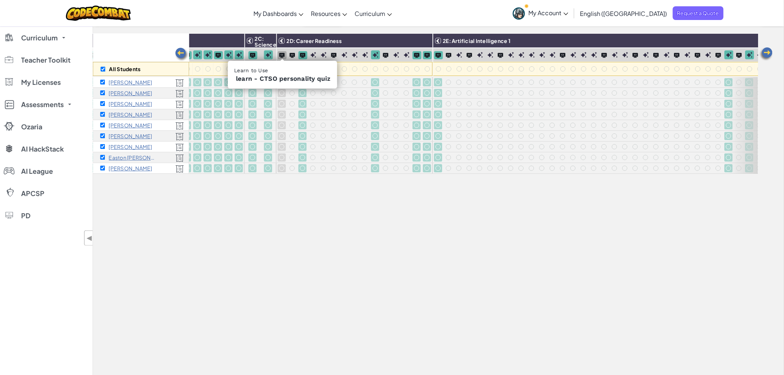
click at [284, 56] on img at bounding box center [281, 55] width 5 height 5
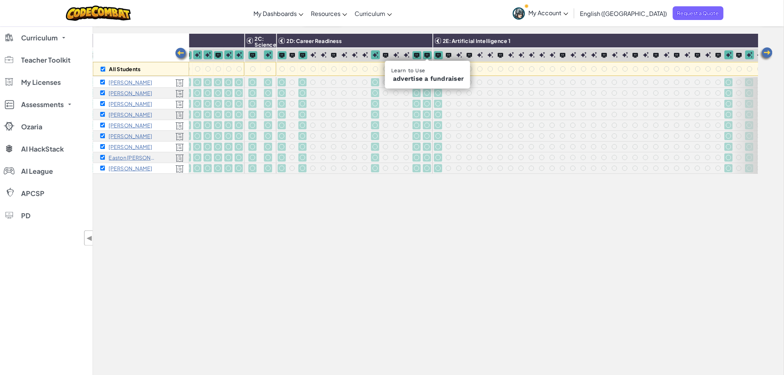
click at [429, 57] on img at bounding box center [427, 55] width 5 height 5
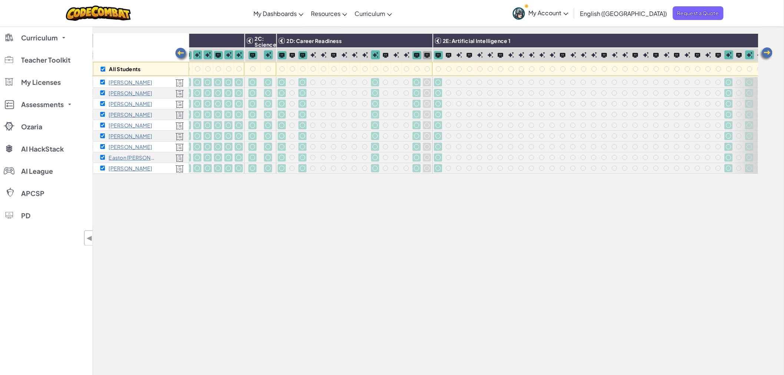
click at [429, 57] on img at bounding box center [427, 55] width 5 height 5
click at [290, 56] on img at bounding box center [292, 55] width 5 height 5
click at [314, 56] on img at bounding box center [313, 55] width 6 height 6
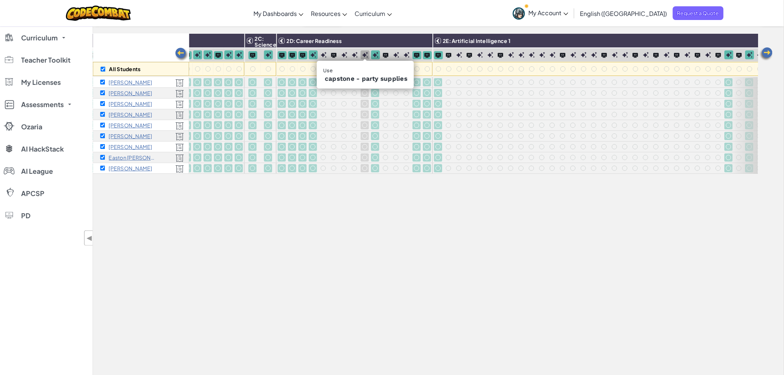
click at [365, 58] on div at bounding box center [365, 54] width 9 height 9
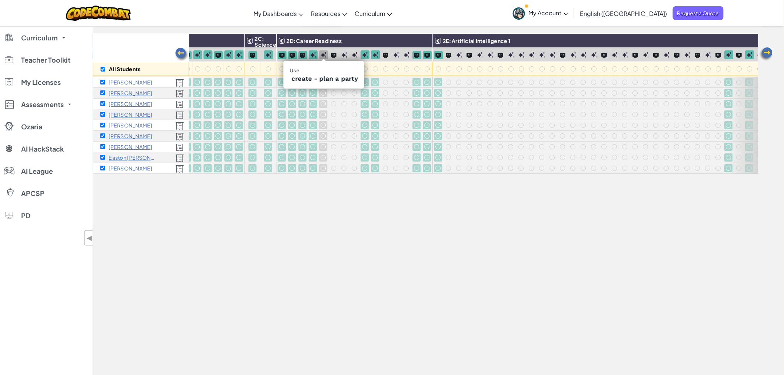
click at [326, 56] on div at bounding box center [323, 54] width 9 height 9
click at [332, 56] on img at bounding box center [333, 55] width 5 height 5
click at [343, 56] on img at bounding box center [345, 55] width 6 height 6
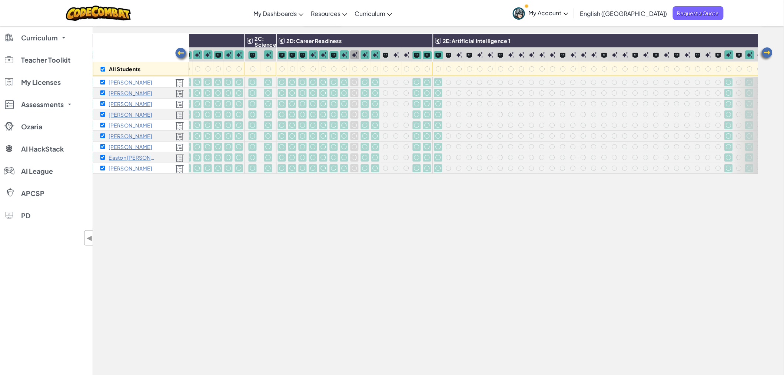
click at [352, 54] on img at bounding box center [355, 55] width 6 height 6
click at [387, 56] on img at bounding box center [385, 55] width 5 height 5
click at [394, 56] on img at bounding box center [396, 55] width 6 height 6
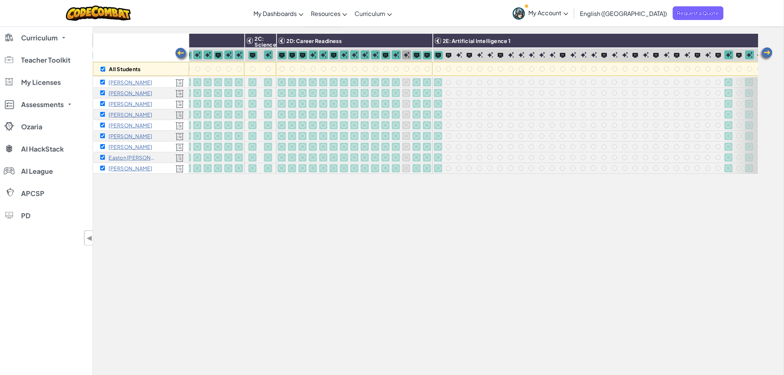
click at [404, 57] on img at bounding box center [407, 55] width 6 height 6
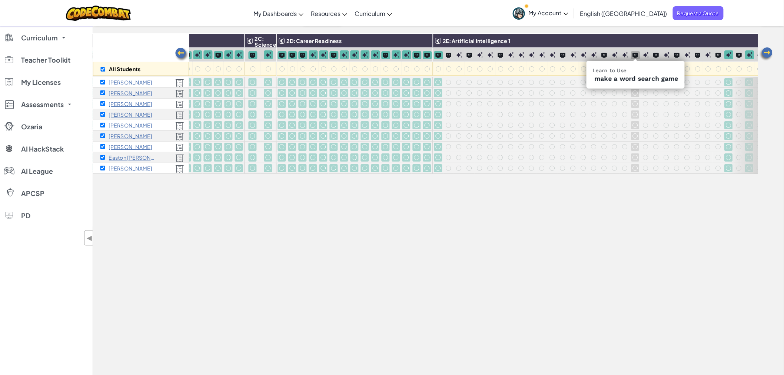
click at [618, 58] on div at bounding box center [635, 55] width 9 height 8
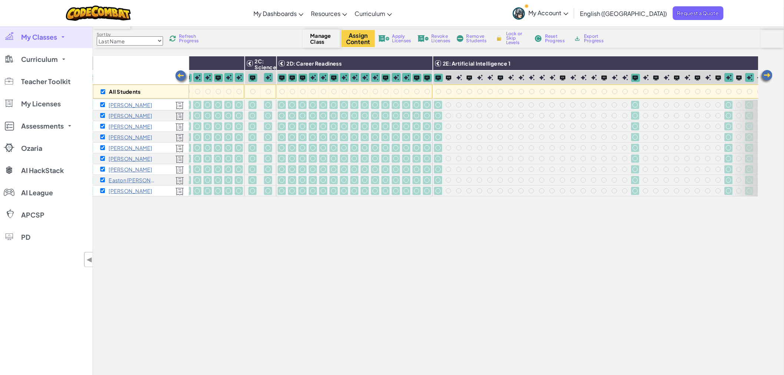
scroll to position [23, 0]
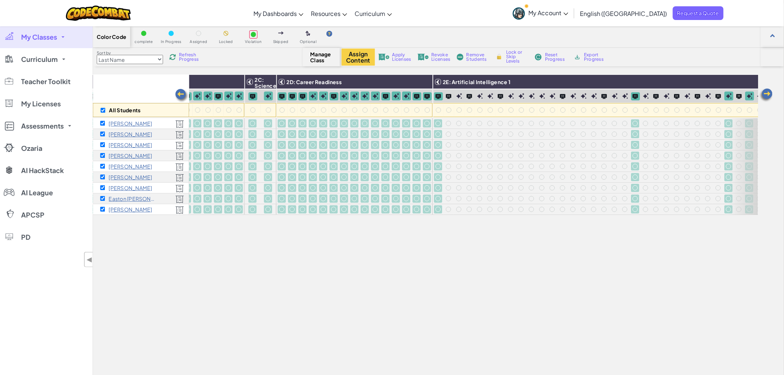
click at [519, 56] on span "Lock or Skip Levels" at bounding box center [517, 56] width 22 height 13
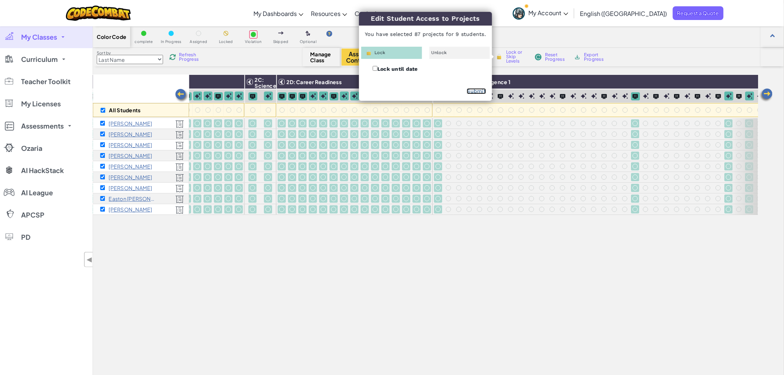
click at [471, 90] on link "Submit" at bounding box center [476, 91] width 19 height 6
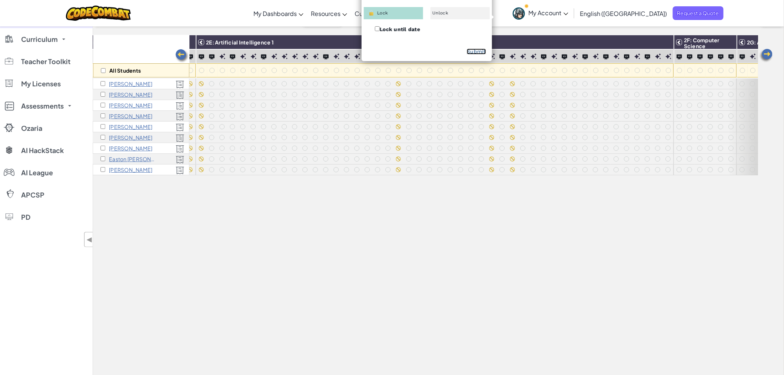
scroll to position [0, 853]
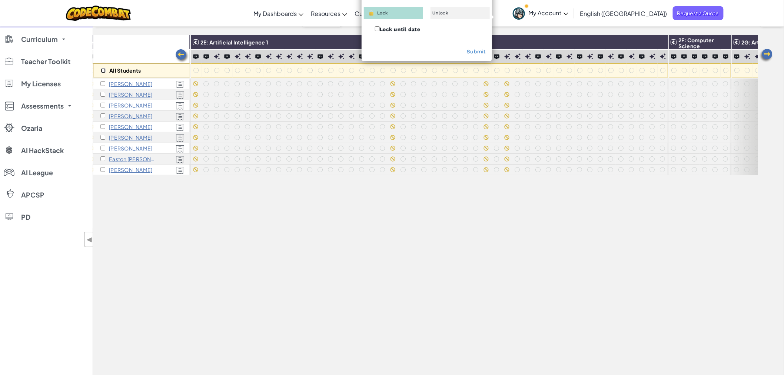
click at [102, 71] on input "checkbox" at bounding box center [103, 70] width 5 height 5
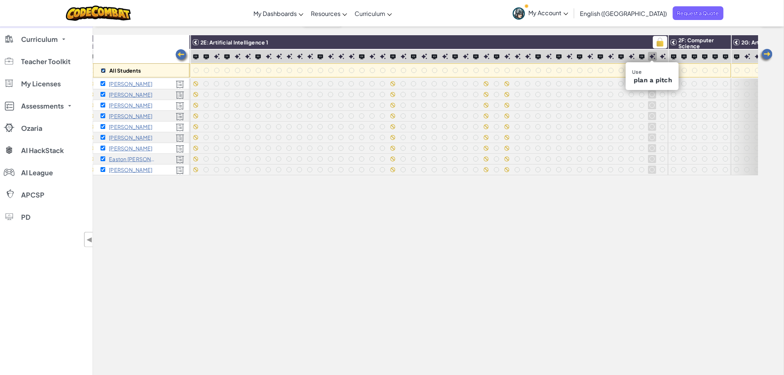
click at [618, 43] on img at bounding box center [659, 42] width 13 height 11
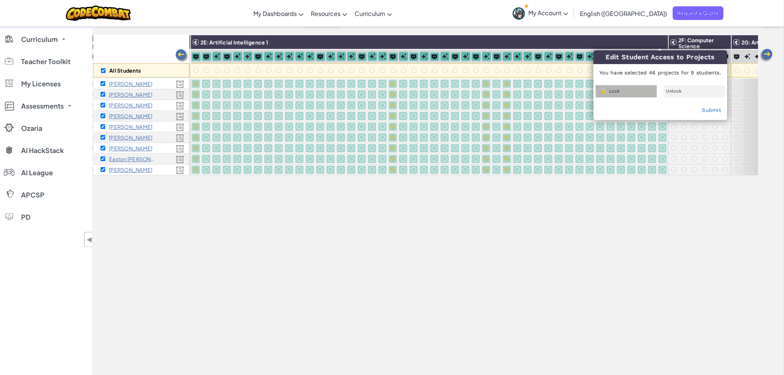
click at [618, 91] on div "Lock" at bounding box center [626, 91] width 61 height 12
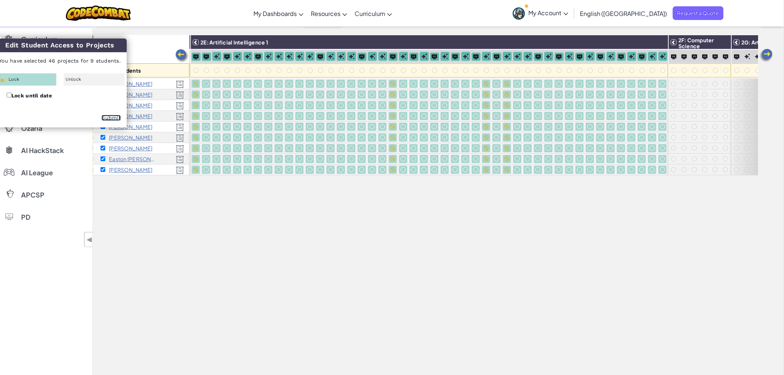
click at [114, 117] on link "Submit" at bounding box center [111, 118] width 19 height 6
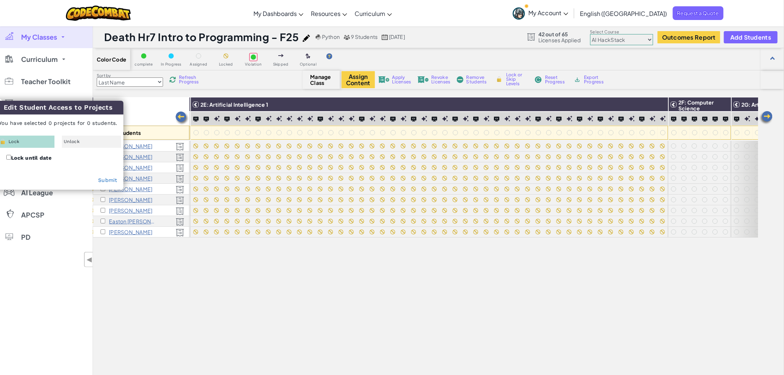
drag, startPoint x: 155, startPoint y: 115, endPoint x: 151, endPoint y: 115, distance: 3.7
click at [155, 115] on div "All Students" at bounding box center [141, 118] width 96 height 43
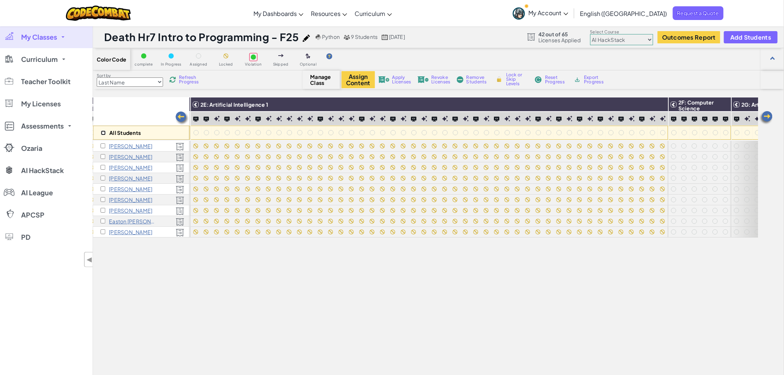
click at [103, 135] on input "checkbox" at bounding box center [103, 132] width 5 height 5
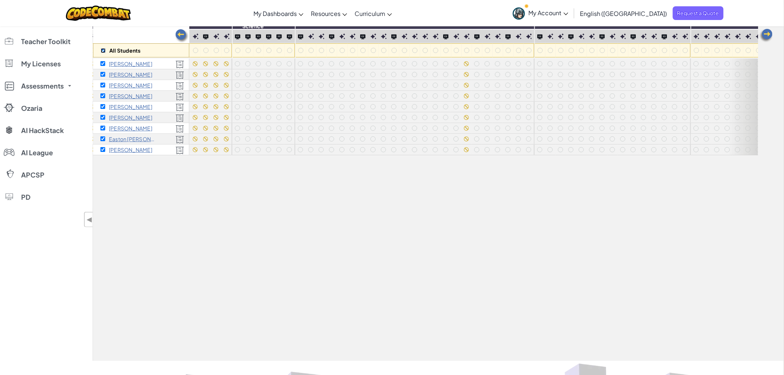
scroll to position [0, 1301]
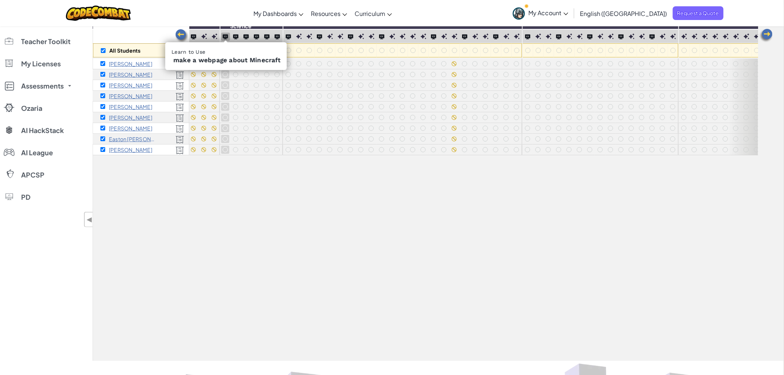
click at [223, 37] on img at bounding box center [225, 36] width 5 height 5
click at [276, 35] on img at bounding box center [276, 36] width 5 height 5
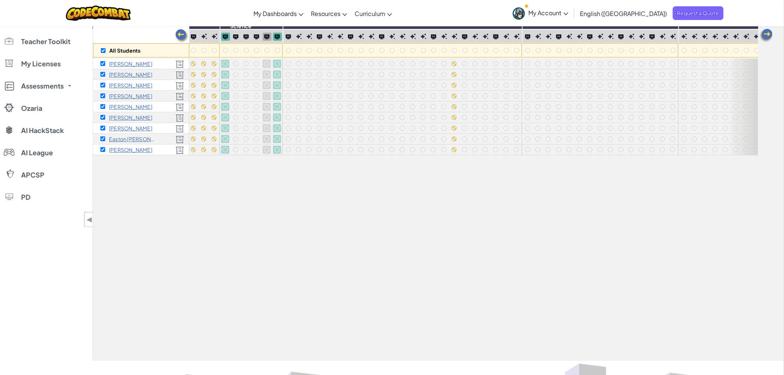
click at [266, 37] on img at bounding box center [266, 36] width 5 height 5
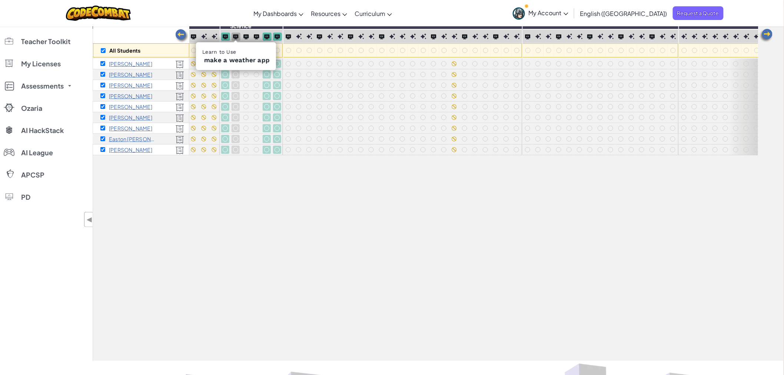
click at [233, 38] on img at bounding box center [235, 36] width 5 height 5
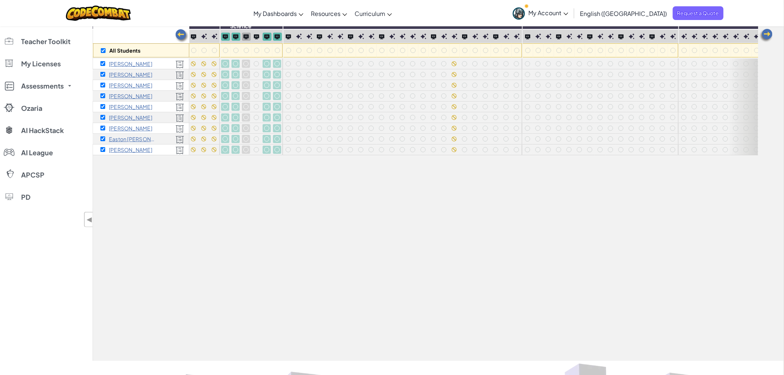
click at [245, 36] on img at bounding box center [245, 36] width 5 height 5
click at [256, 39] on img at bounding box center [256, 36] width 5 height 5
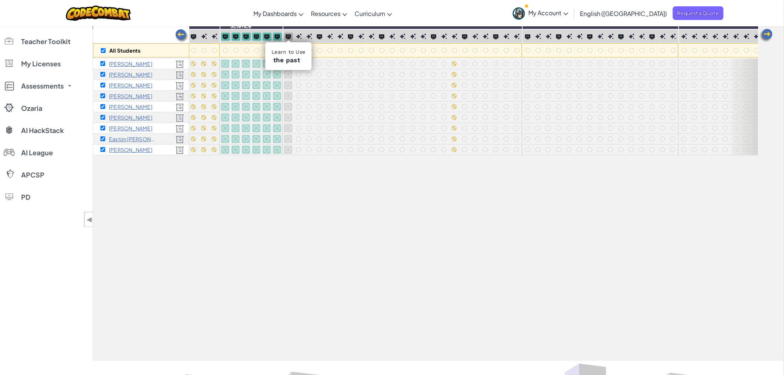
click at [288, 38] on img at bounding box center [288, 36] width 5 height 5
click at [518, 36] on img at bounding box center [517, 36] width 6 height 6
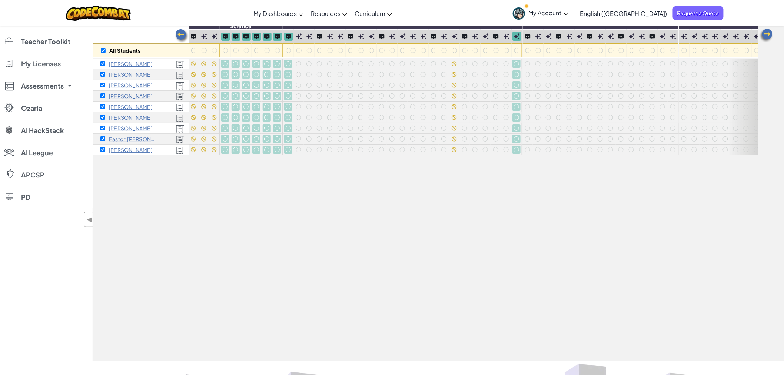
click at [518, 36] on img at bounding box center [517, 36] width 6 height 6
click at [287, 36] on img at bounding box center [288, 36] width 5 height 5
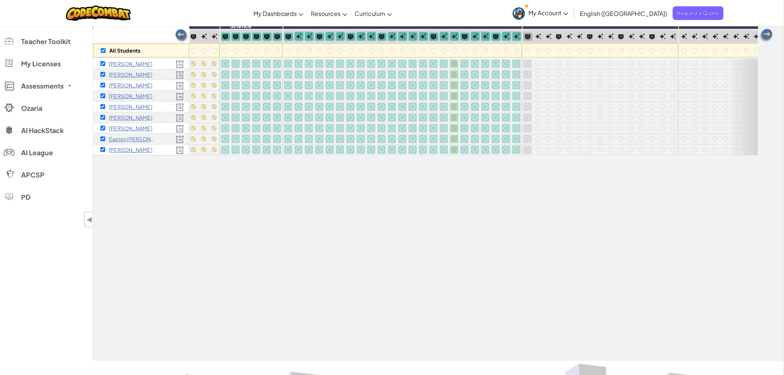
click at [525, 38] on img at bounding box center [527, 36] width 5 height 5
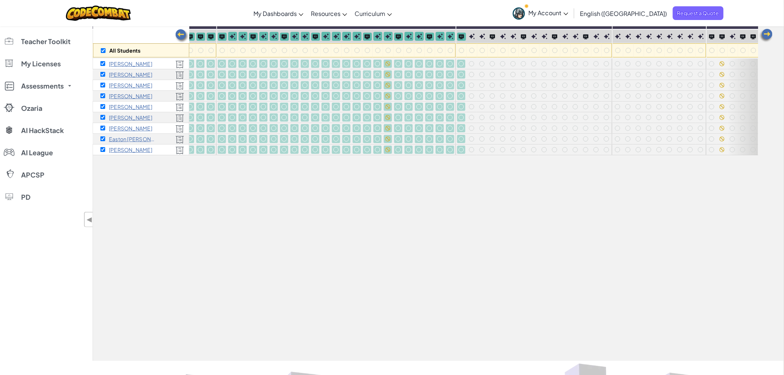
scroll to position [0, 1499]
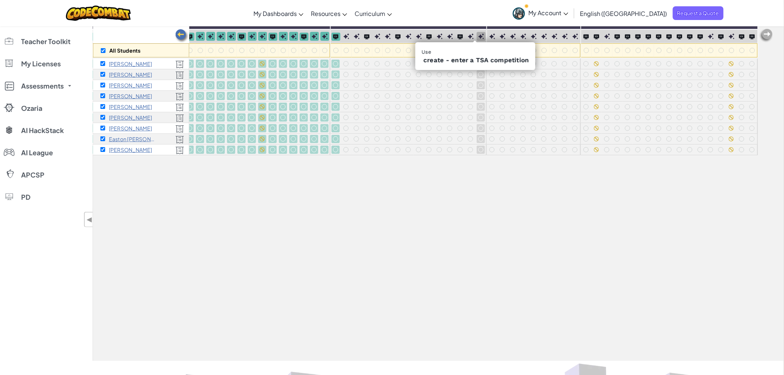
click at [478, 35] on img at bounding box center [481, 36] width 6 height 6
click at [489, 36] on img at bounding box center [492, 36] width 6 height 6
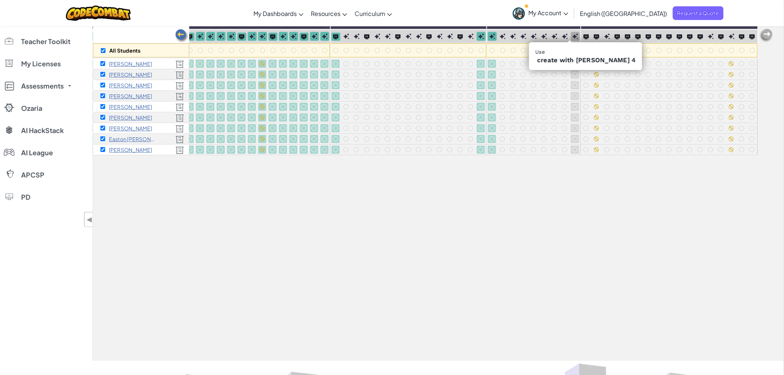
click at [572, 36] on img at bounding box center [575, 36] width 6 height 6
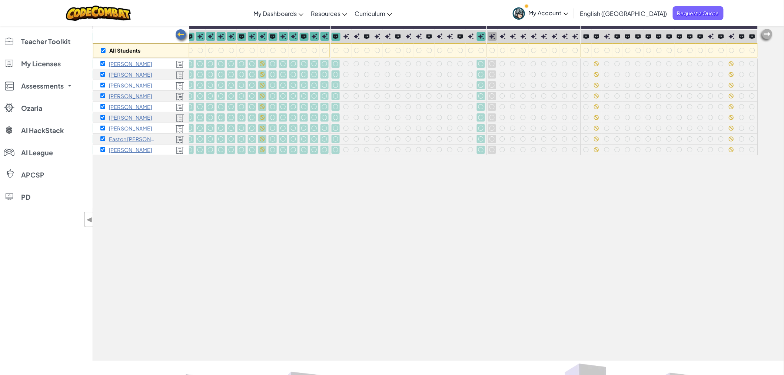
click at [489, 38] on img at bounding box center [492, 36] width 6 height 6
click at [572, 36] on img at bounding box center [575, 36] width 6 height 6
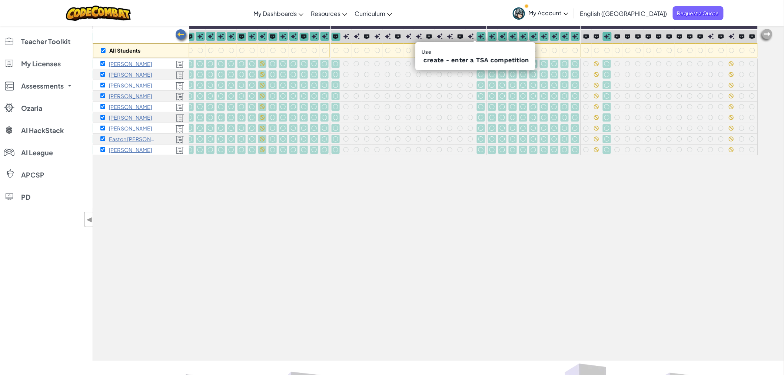
click at [478, 36] on img at bounding box center [481, 36] width 6 height 6
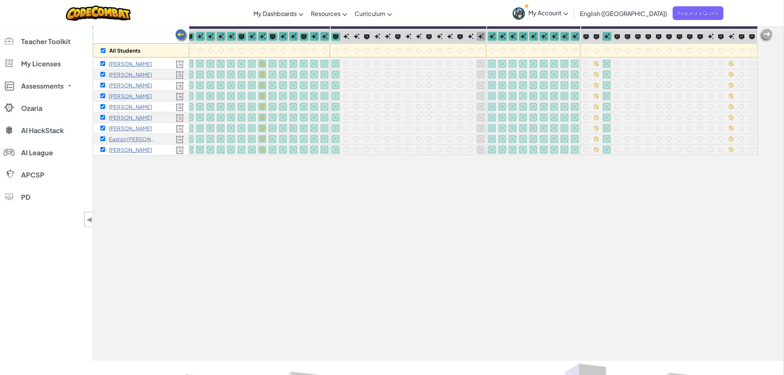
click at [478, 36] on img at bounding box center [481, 36] width 6 height 6
click at [333, 36] on img at bounding box center [335, 36] width 5 height 5
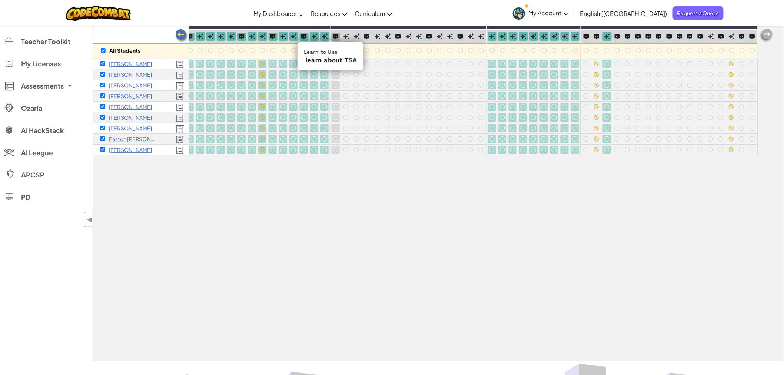
click at [333, 36] on img at bounding box center [335, 36] width 5 height 5
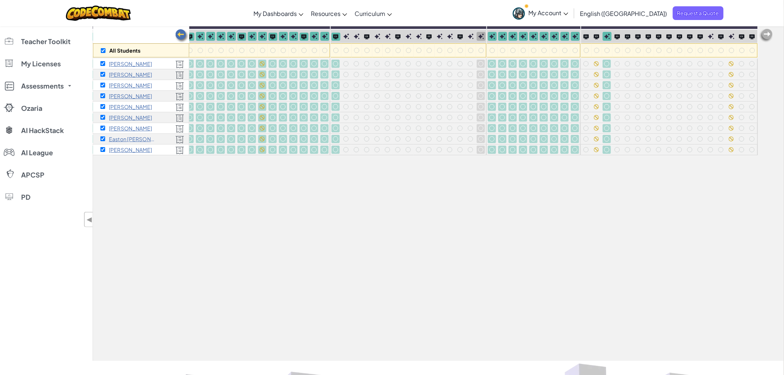
click at [478, 38] on img at bounding box center [481, 36] width 6 height 6
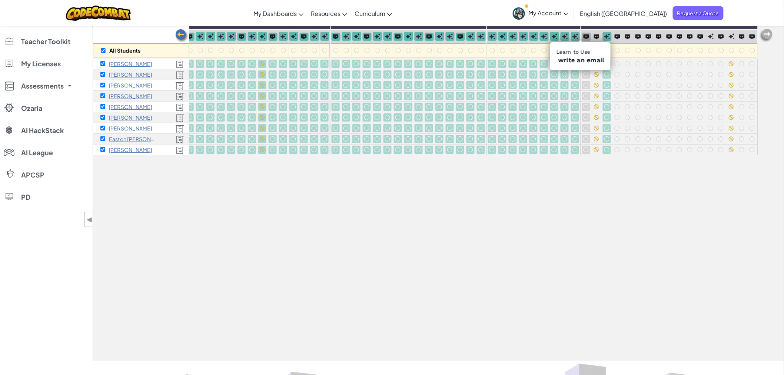
click at [583, 37] on img at bounding box center [585, 36] width 5 height 5
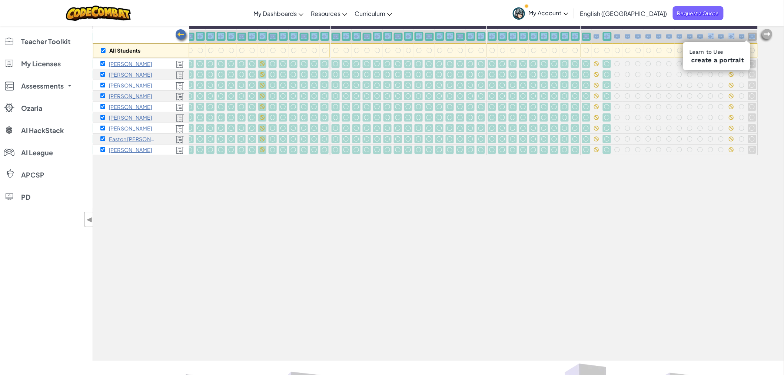
click at [618, 39] on div at bounding box center [752, 37] width 9 height 8
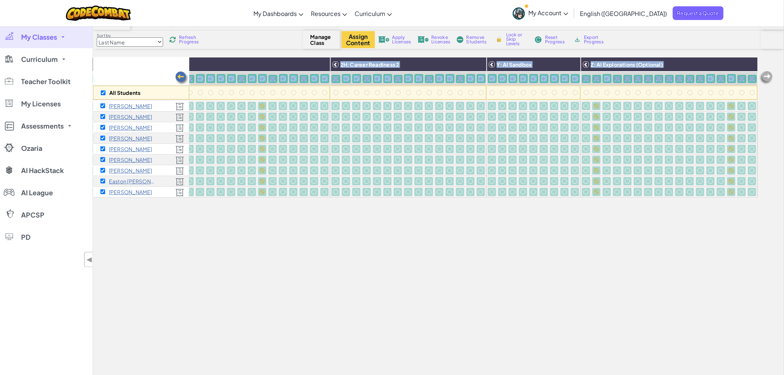
scroll to position [0, 0]
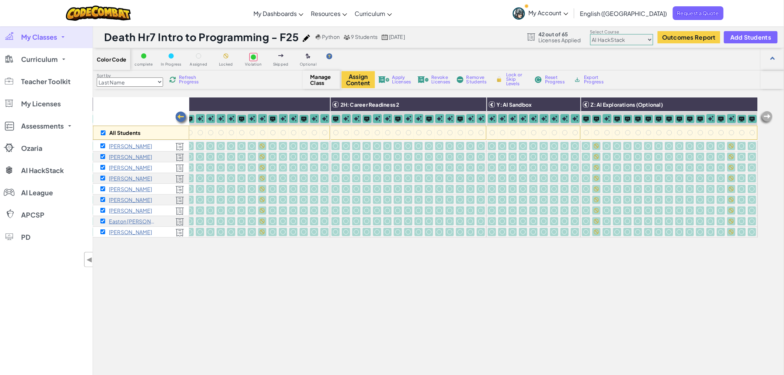
click at [512, 80] on span "Lock or Skip Levels" at bounding box center [517, 79] width 22 height 13
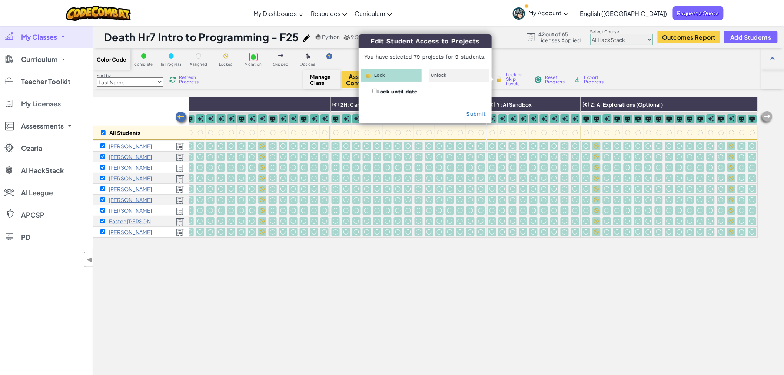
click at [403, 75] on div "Lock" at bounding box center [391, 75] width 61 height 12
click at [470, 112] on link "Submit" at bounding box center [475, 114] width 19 height 6
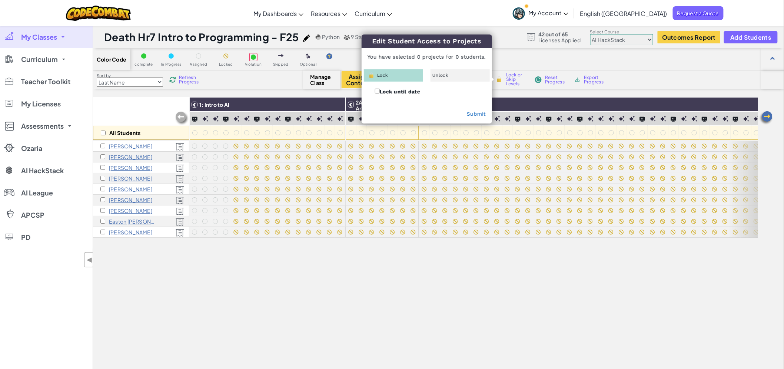
click at [49, 38] on span "My Classes" at bounding box center [39, 37] width 36 height 7
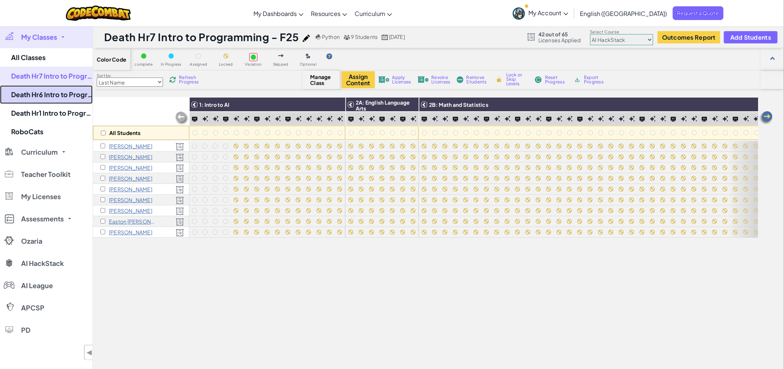
click at [43, 99] on link "Death Hr6 Intro to Programming - F25" at bounding box center [46, 94] width 93 height 19
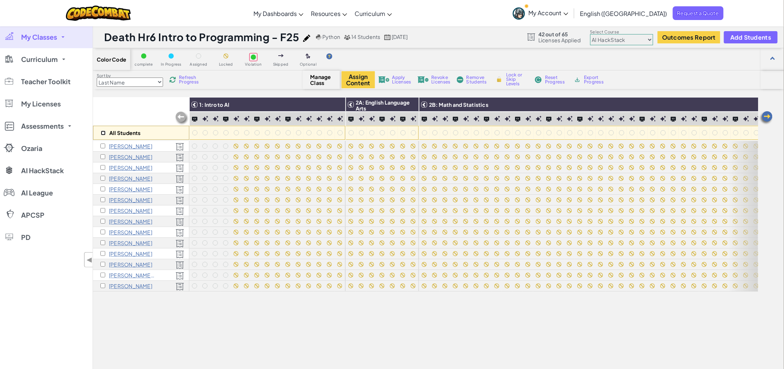
click at [104, 134] on input "checkbox" at bounding box center [103, 132] width 5 height 5
click at [360, 83] on button "Assign Content" at bounding box center [358, 79] width 33 height 17
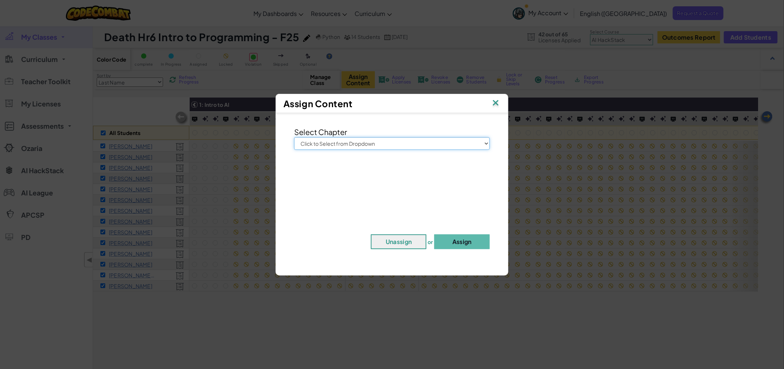
click at [353, 142] on select "Click to Select from Dropdown Junior Introduction to Computer Science Game Deve…" at bounding box center [392, 143] width 196 height 13
click at [294, 137] on select "Click to Select from Dropdown Junior Introduction to Computer Science Game Deve…" at bounding box center [392, 143] width 196 height 13
click at [447, 241] on button "Assign" at bounding box center [462, 241] width 56 height 15
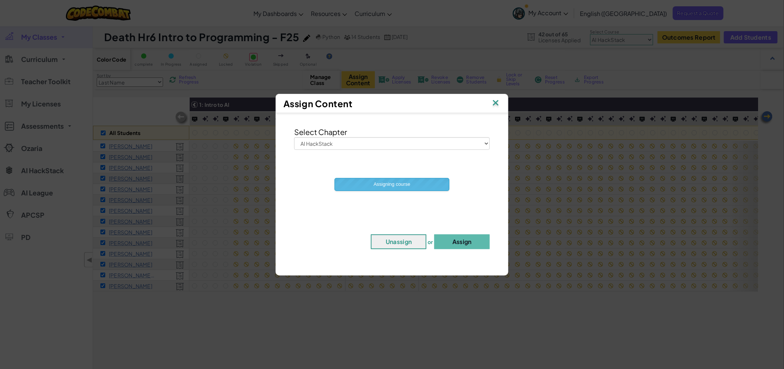
click at [384, 305] on div "Assign Content Select Chapter Click to Select from Dropdown Junior Introduction…" at bounding box center [392, 184] width 784 height 369
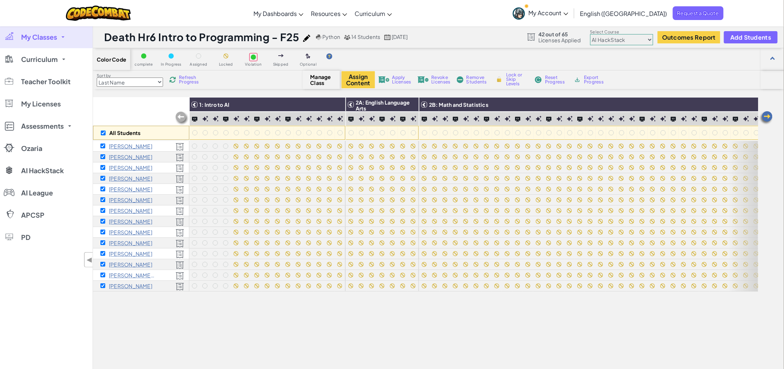
click at [60, 41] on link "My Classes" at bounding box center [46, 37] width 93 height 22
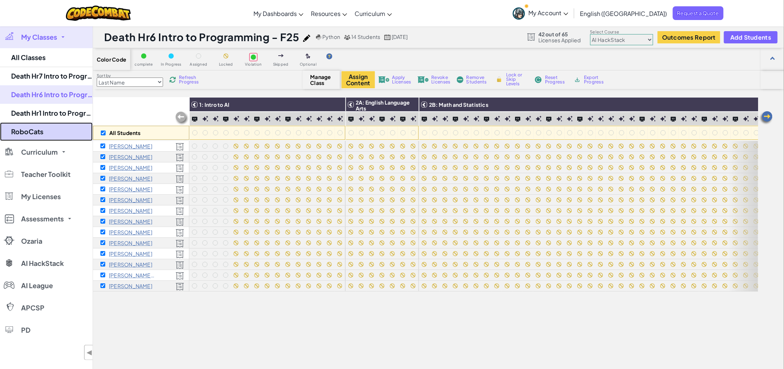
click at [39, 130] on link "RoboCats" at bounding box center [46, 131] width 93 height 19
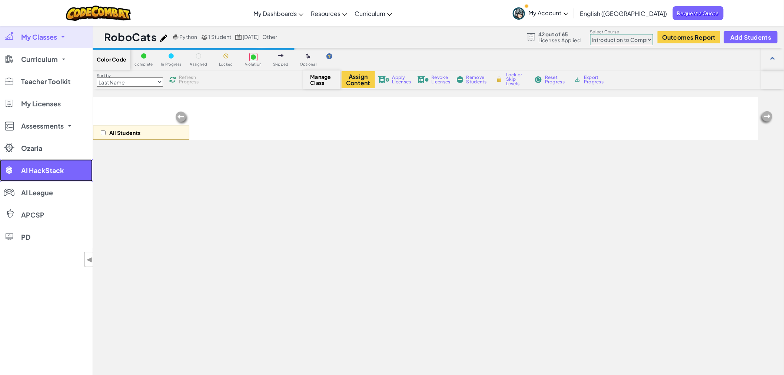
click at [56, 168] on span "AI HackStack" at bounding box center [42, 170] width 43 height 7
